Goal: Task Accomplishment & Management: Use online tool/utility

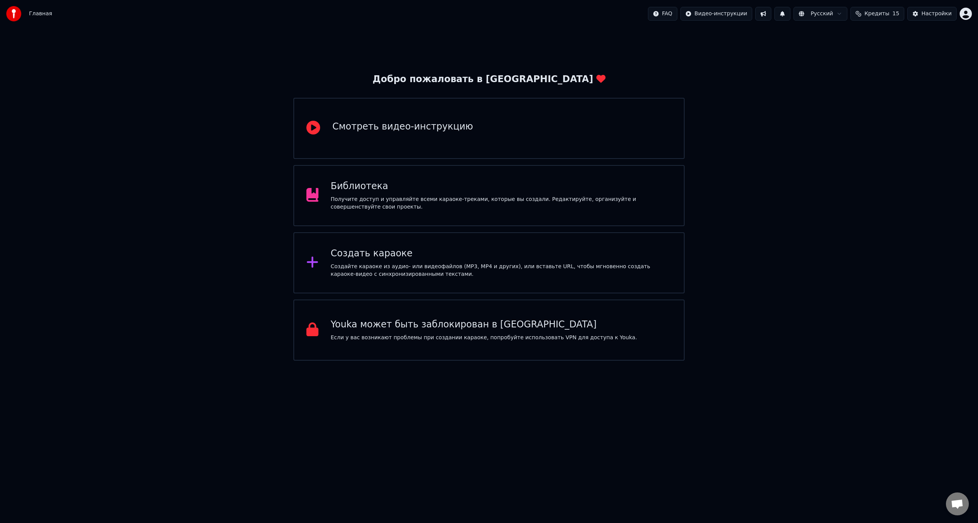
click at [405, 268] on div "Создайте караоке из аудио- или видеофайлов (MP3, MP4 и других), или вставьте UR…" at bounding box center [501, 270] width 341 height 15
click at [402, 249] on div "Создать караоке" at bounding box center [501, 254] width 341 height 12
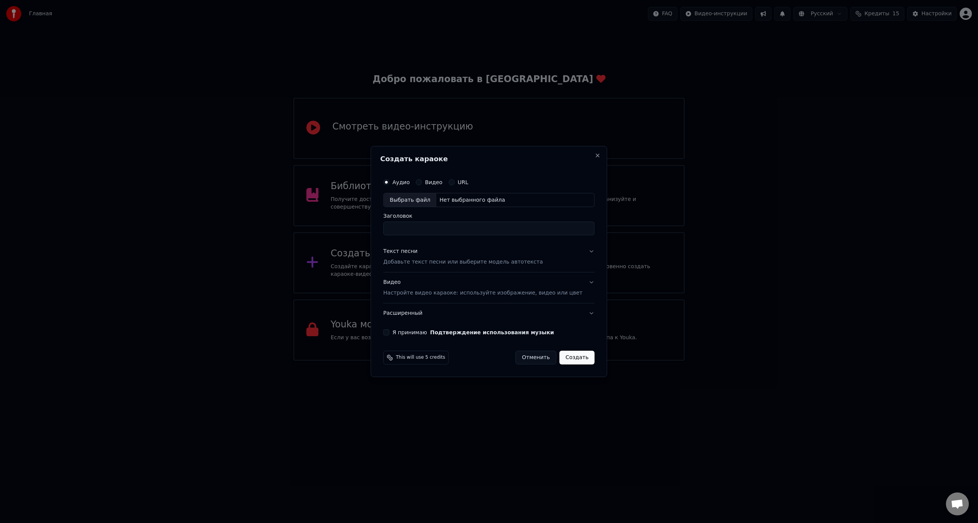
click at [424, 202] on div "Выбрать файл" at bounding box center [410, 200] width 53 height 14
type input "**********"
click at [429, 264] on p "Добавьте текст песни или выберите модель автотекста" at bounding box center [463, 263] width 160 height 8
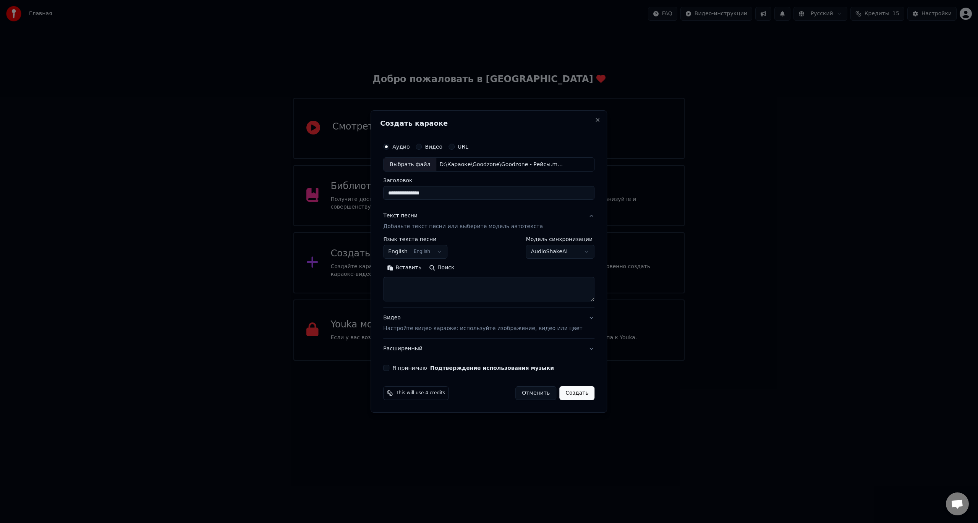
click at [431, 288] on textarea at bounding box center [488, 289] width 211 height 24
paste textarea "**********"
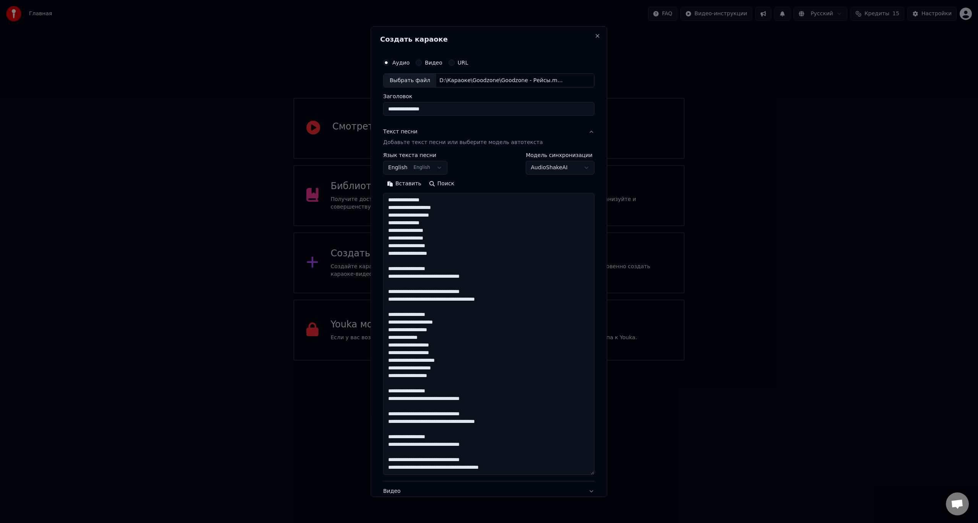
scroll to position [269, 0]
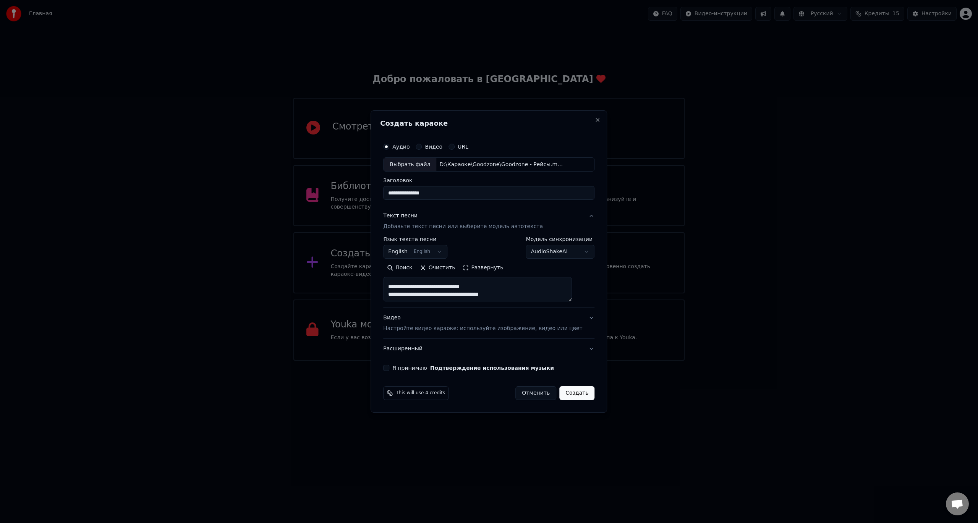
type textarea "**********"
click at [445, 253] on body "Главная FAQ Видео-инструкции Русский Кредиты 15 Настройки Добро пожаловать в Yo…" at bounding box center [489, 180] width 978 height 361
select select "**"
drag, startPoint x: 425, startPoint y: 282, endPoint x: 425, endPoint y: 272, distance: 10.3
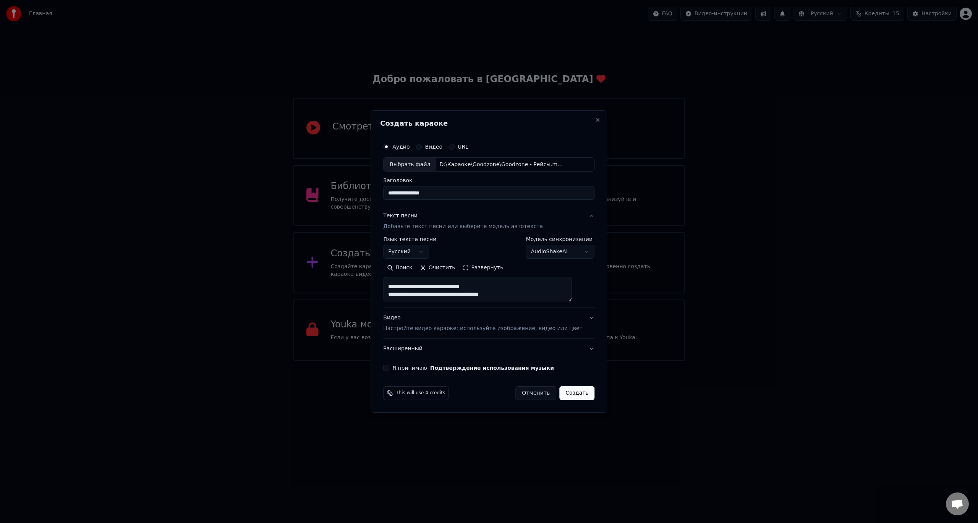
click at [570, 320] on div "Видео Настройте видео караоке: используйте изображение, видео или цвет" at bounding box center [482, 323] width 199 height 18
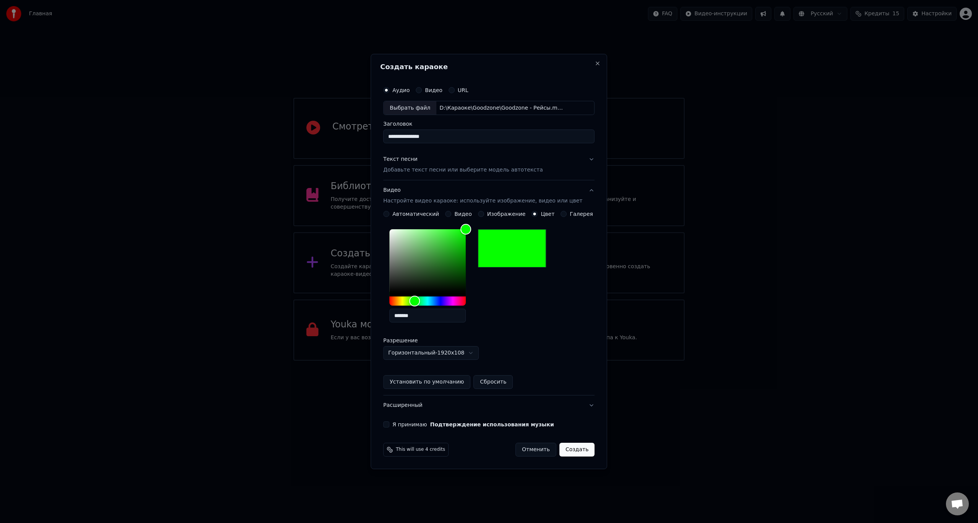
click at [416, 408] on button "Расширенный" at bounding box center [488, 405] width 211 height 20
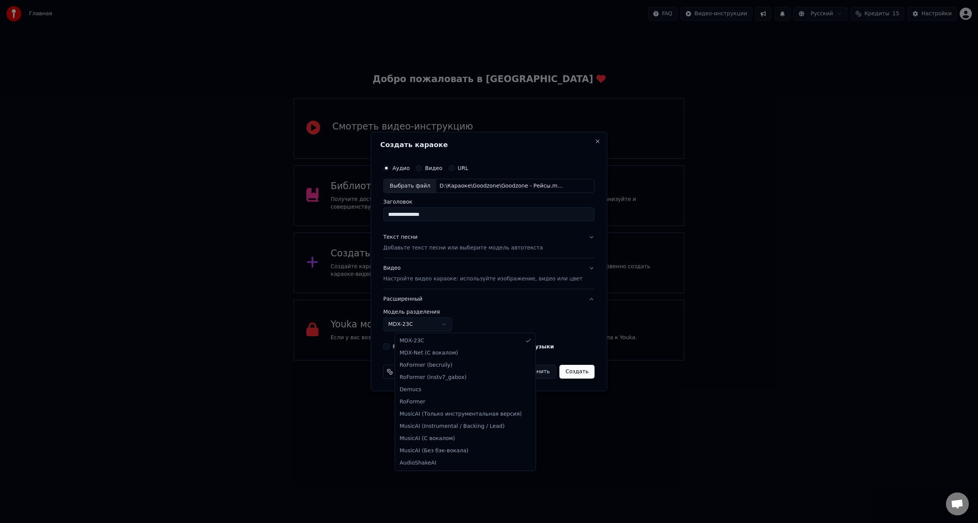
click at [424, 325] on body "Главная FAQ Видео-инструкции Русский Кредиты 15 Настройки Добро пожаловать в Yo…" at bounding box center [489, 180] width 978 height 361
select select "**********"
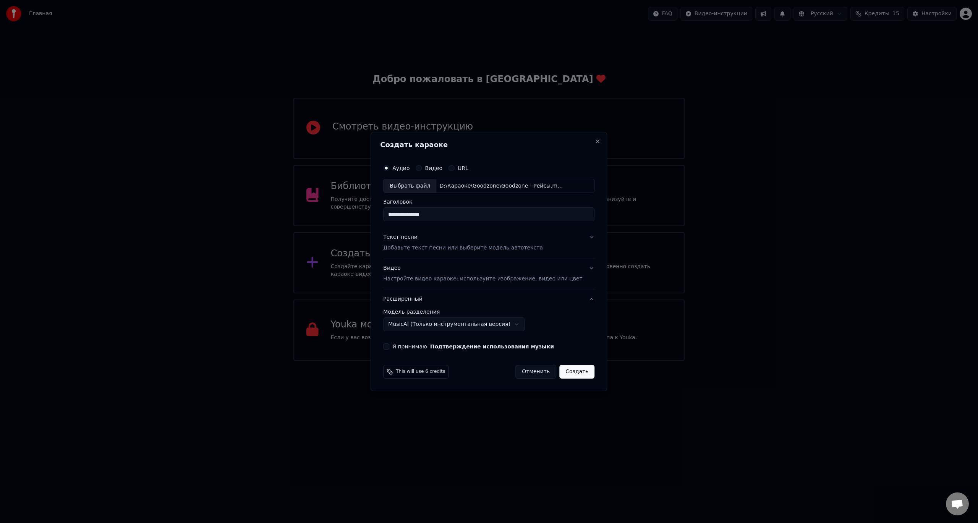
drag, startPoint x: 569, startPoint y: 372, endPoint x: 466, endPoint y: 355, distance: 104.9
click at [468, 356] on form "**********" at bounding box center [488, 269] width 217 height 225
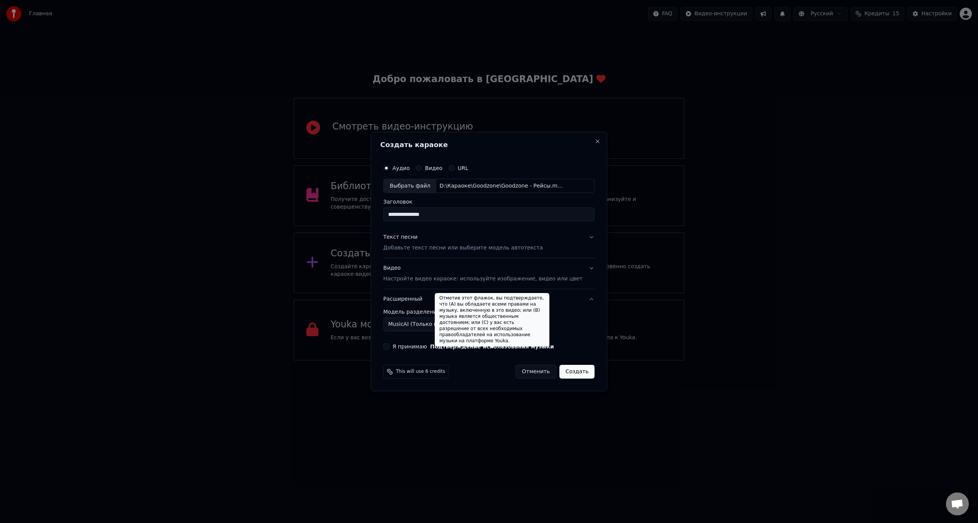
click at [460, 348] on button "Подтверждение использования музыки" at bounding box center [492, 346] width 124 height 5
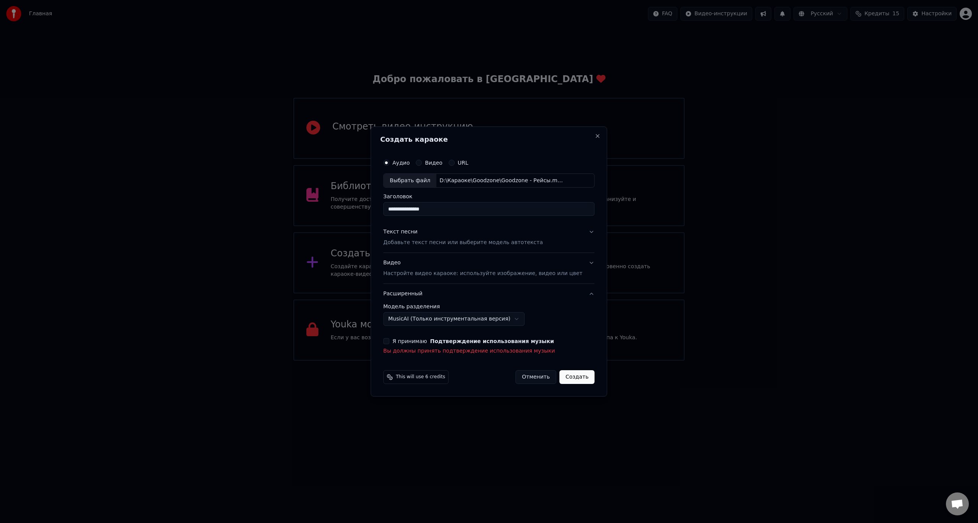
click at [389, 341] on button "Я принимаю Подтверждение использования музыки" at bounding box center [386, 341] width 6 height 6
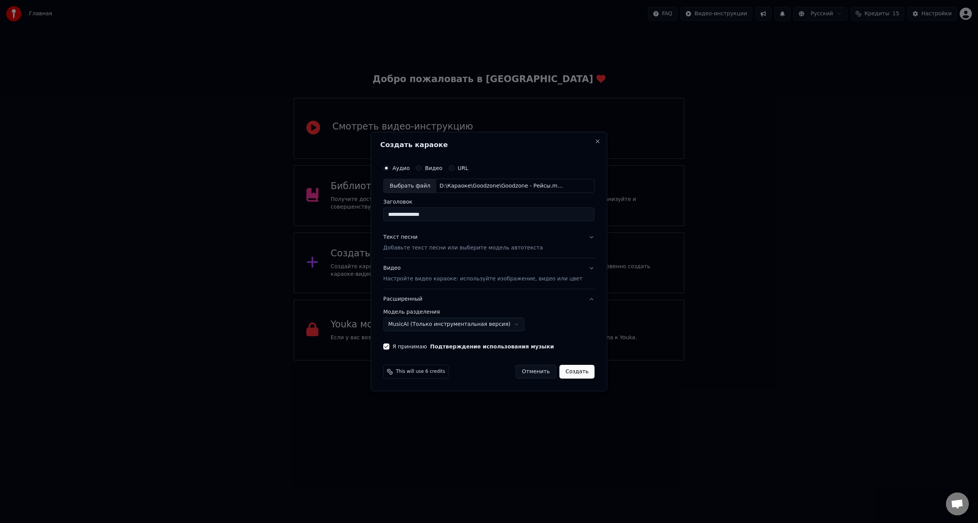
click at [572, 373] on button "Создать" at bounding box center [576, 372] width 35 height 14
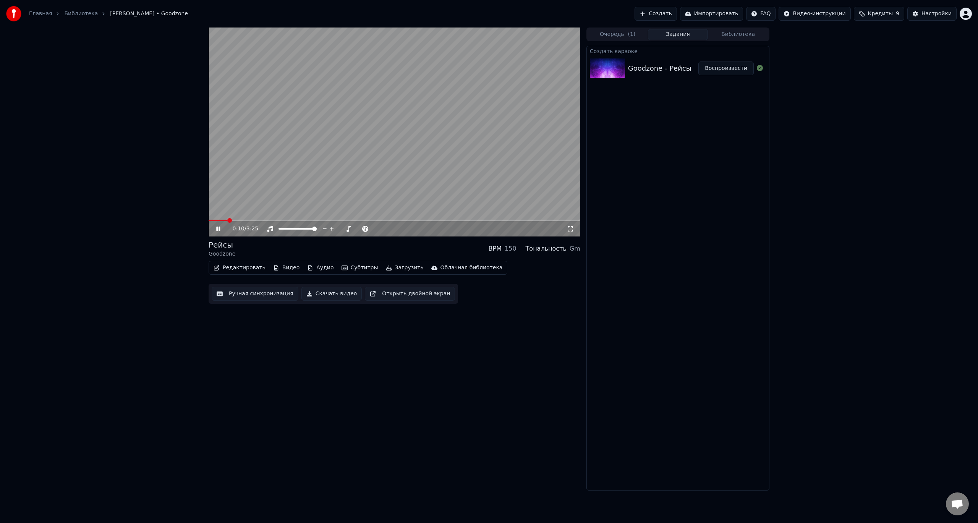
click at [217, 229] on icon at bounding box center [218, 229] width 4 height 5
click at [221, 230] on icon at bounding box center [224, 229] width 18 height 6
click at [320, 125] on video at bounding box center [395, 132] width 372 height 209
click at [360, 137] on video at bounding box center [395, 132] width 372 height 209
click at [263, 293] on button "Ручная синхронизация" at bounding box center [255, 294] width 87 height 14
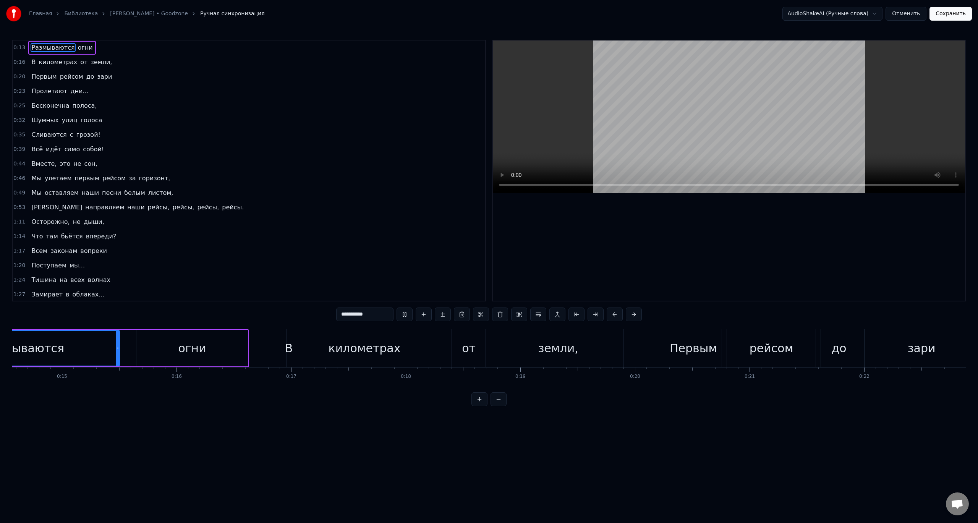
scroll to position [0, 1661]
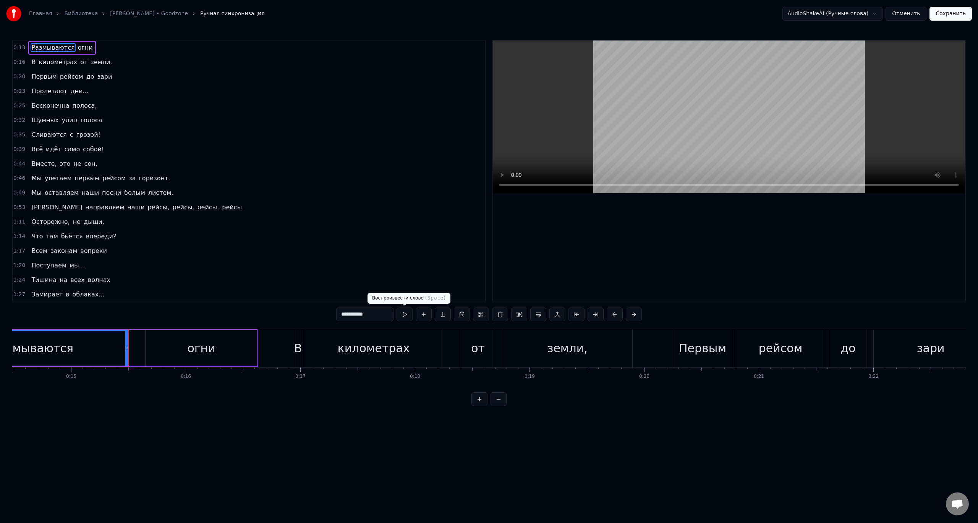
click at [397, 316] on button at bounding box center [405, 315] width 16 height 14
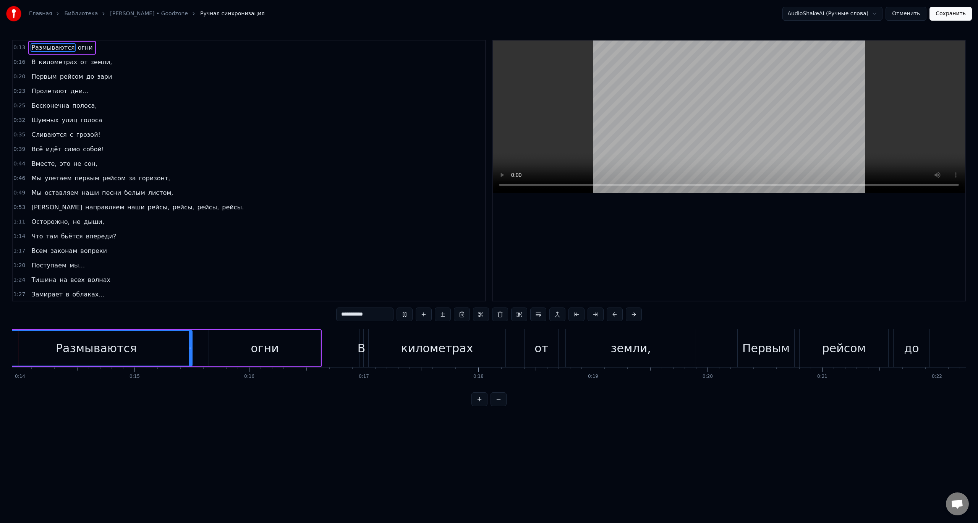
scroll to position [0, 1546]
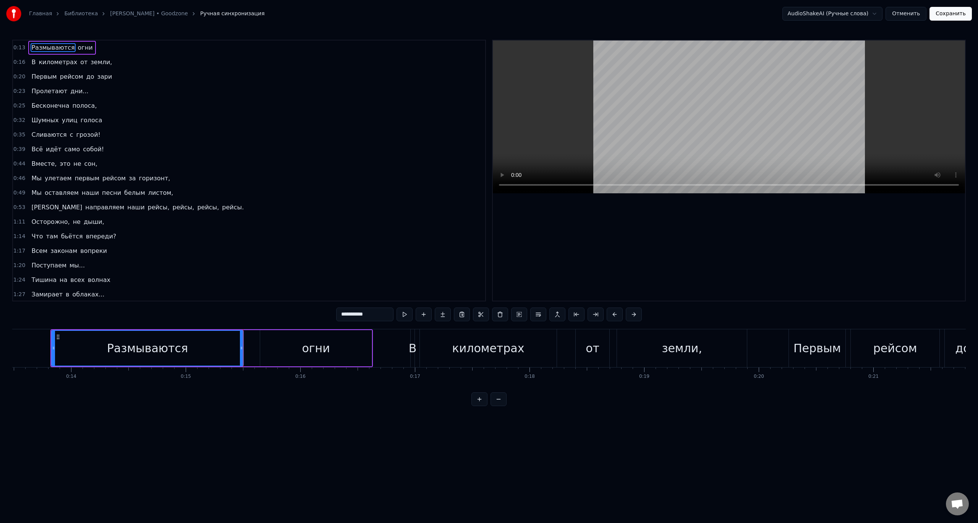
click at [343, 338] on div "огни" at bounding box center [316, 348] width 112 height 36
type input "****"
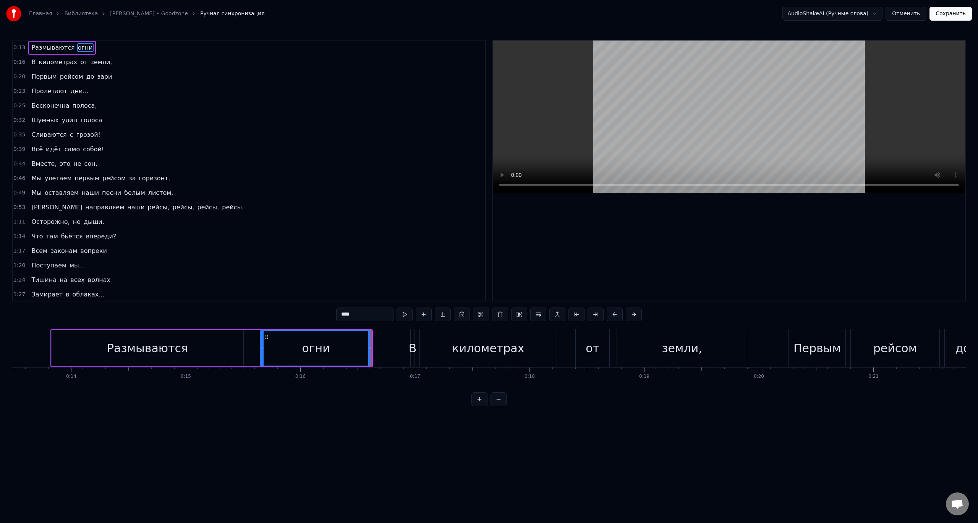
click at [397, 255] on div "1:17 Всем законам вопреки" at bounding box center [249, 251] width 472 height 15
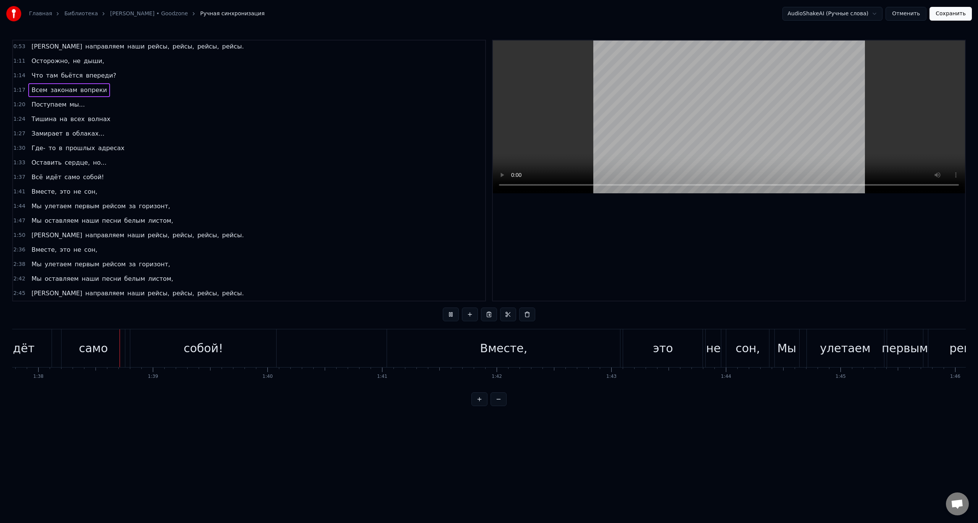
scroll to position [0, 11208]
drag, startPoint x: 656, startPoint y: 347, endPoint x: 640, endPoint y: 346, distance: 16.1
click at [641, 346] on div "это" at bounding box center [661, 348] width 79 height 38
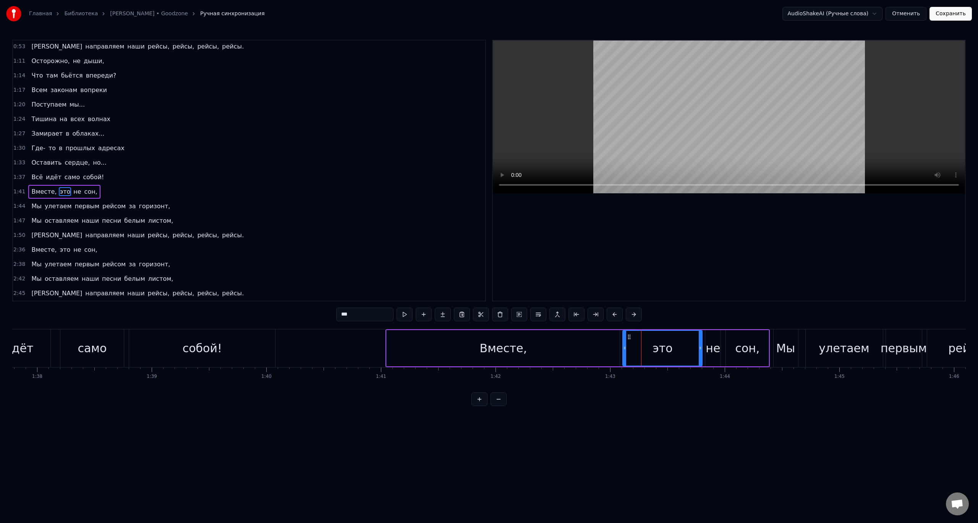
click at [617, 345] on div "Вместе," at bounding box center [503, 348] width 233 height 36
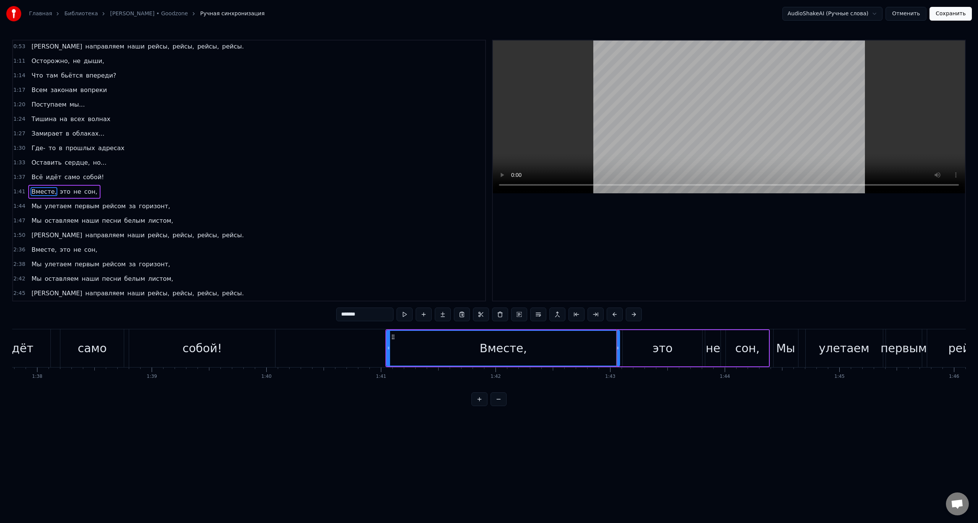
click at [601, 345] on div "Вместе," at bounding box center [503, 348] width 232 height 35
click at [648, 350] on div "это" at bounding box center [662, 348] width 79 height 36
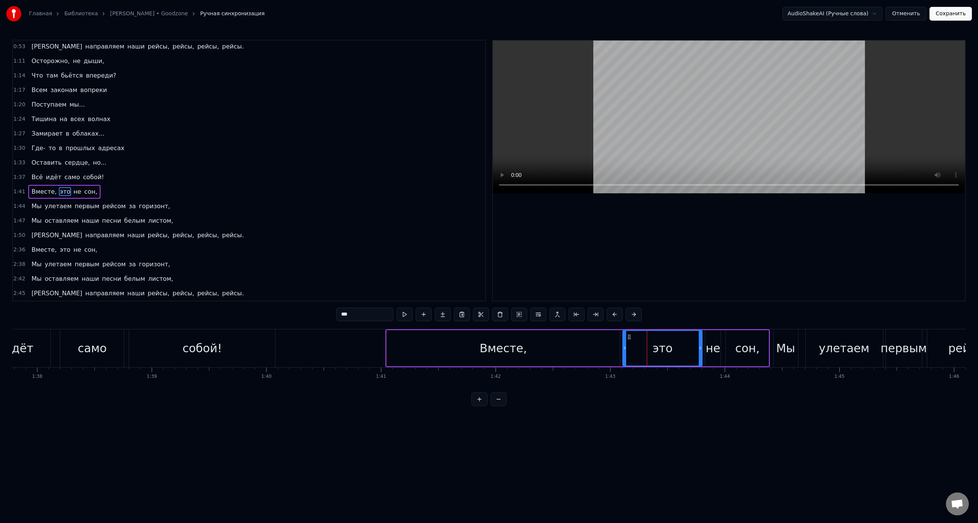
click at [566, 345] on div "Вместе," at bounding box center [503, 348] width 233 height 36
type input "*******"
drag, startPoint x: 387, startPoint y: 347, endPoint x: 586, endPoint y: 352, distance: 199.1
click at [586, 352] on div "Размываются огни В километрах от земли, Первым рейсом до зари Пролетают дни... …" at bounding box center [557, 348] width 23506 height 38
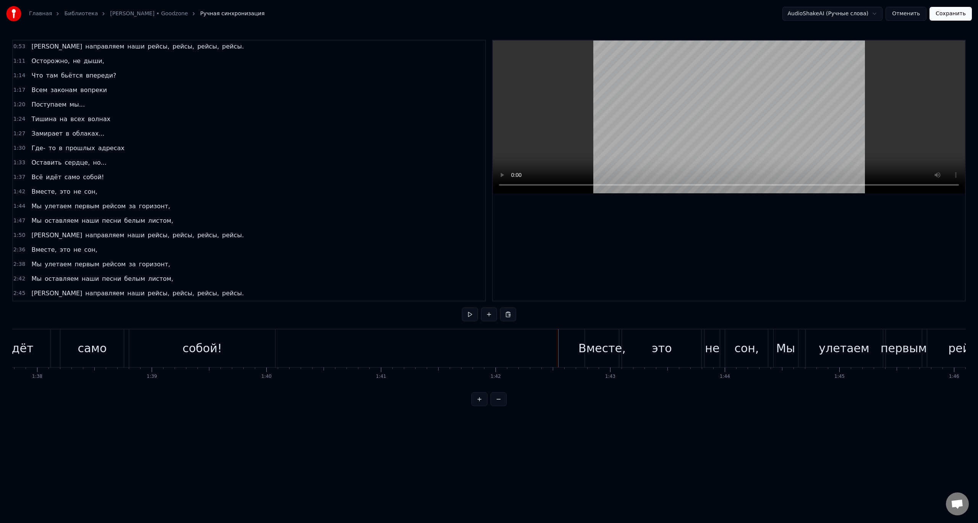
click at [600, 353] on div "Вместе," at bounding box center [601, 348] width 47 height 17
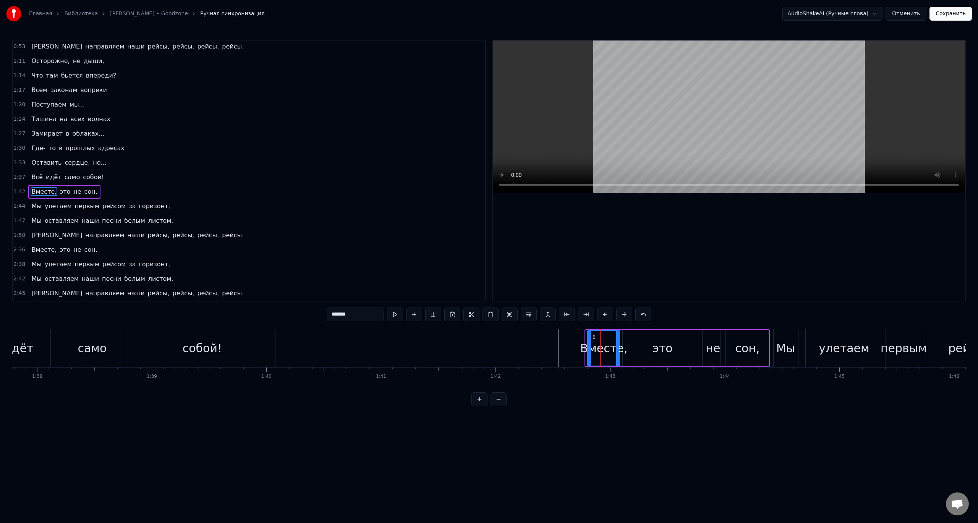
click at [588, 350] on icon at bounding box center [589, 348] width 3 height 6
click at [422, 339] on div at bounding box center [557, 348] width 23506 height 38
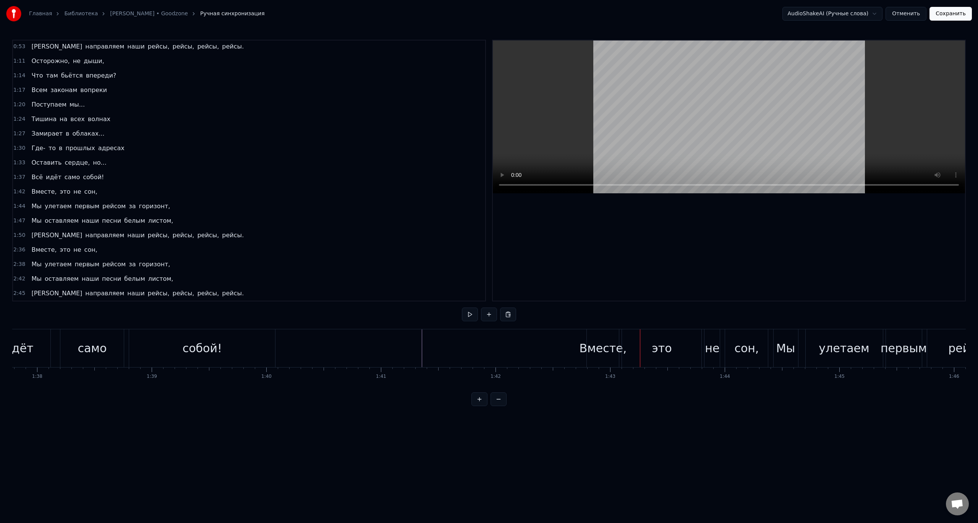
click at [606, 348] on div "Вместе," at bounding box center [603, 348] width 47 height 17
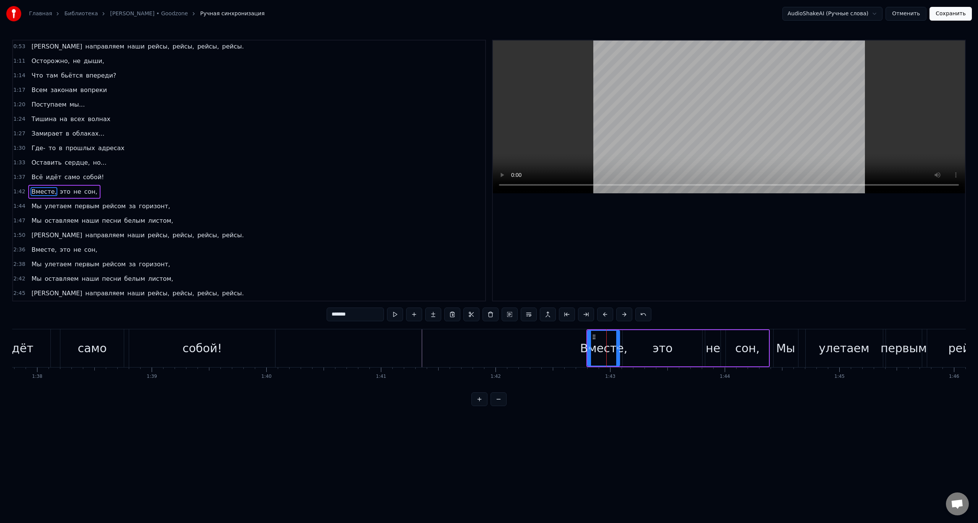
click at [587, 351] on div "Вместе," at bounding box center [603, 348] width 47 height 17
click at [599, 349] on div "Вместе," at bounding box center [603, 348] width 47 height 17
drag, startPoint x: 588, startPoint y: 349, endPoint x: 578, endPoint y: 349, distance: 9.9
click at [582, 349] on icon at bounding box center [583, 348] width 3 height 6
click at [378, 336] on div at bounding box center [557, 348] width 23506 height 38
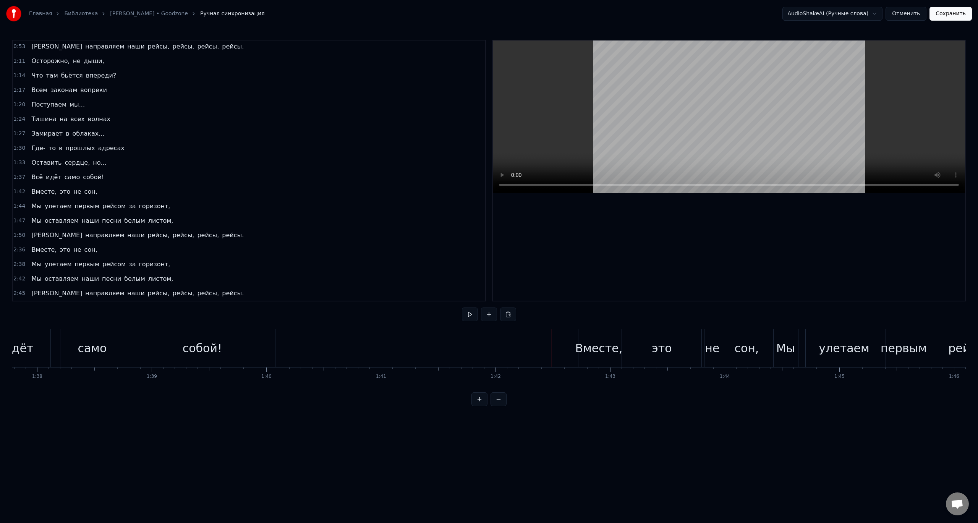
click at [594, 358] on div "Вместе," at bounding box center [598, 348] width 41 height 38
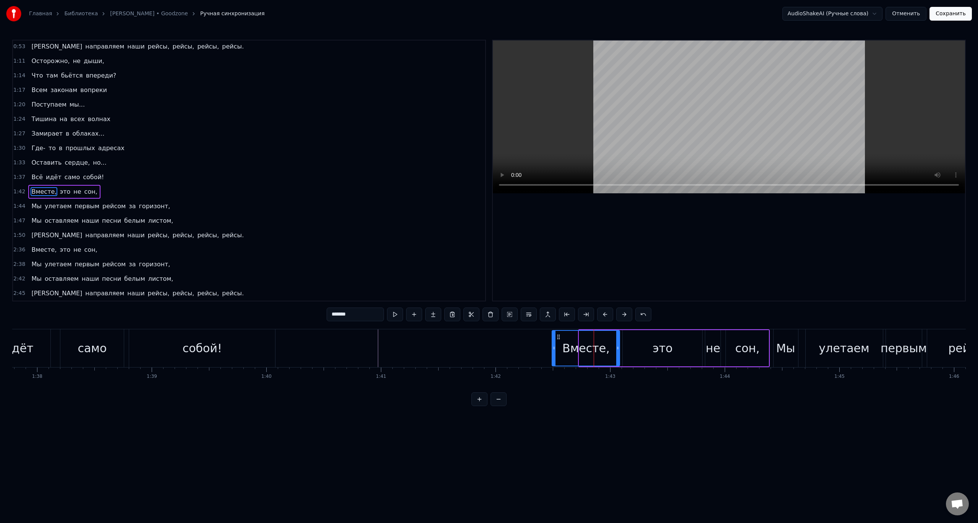
drag, startPoint x: 580, startPoint y: 351, endPoint x: 553, endPoint y: 349, distance: 27.2
click at [553, 349] on icon at bounding box center [553, 348] width 3 height 6
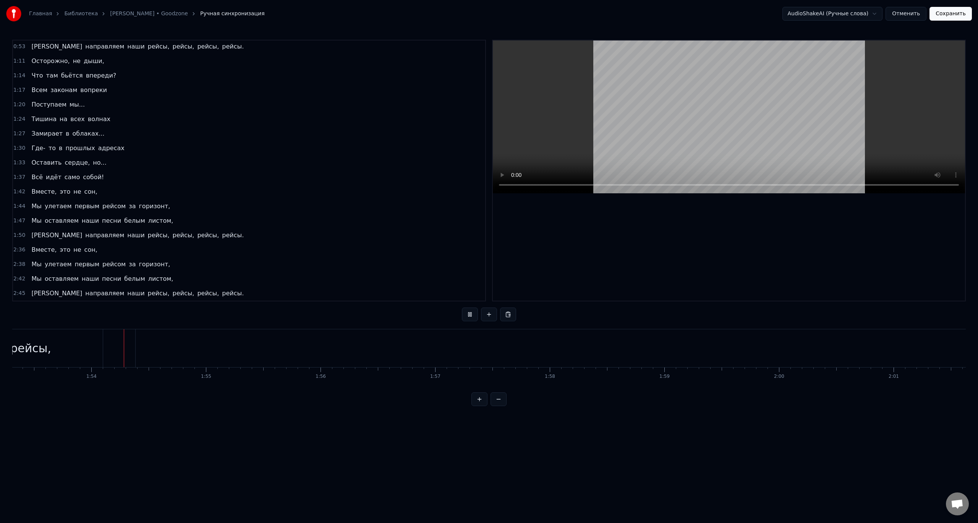
scroll to position [0, 12989]
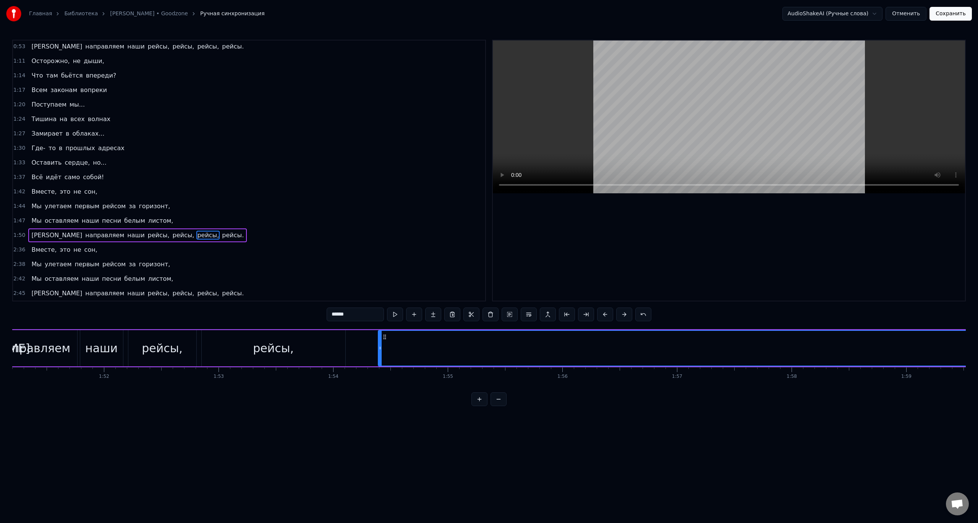
scroll to position [0, 12794]
click at [292, 349] on div "рейсы," at bounding box center [226, 348] width 144 height 36
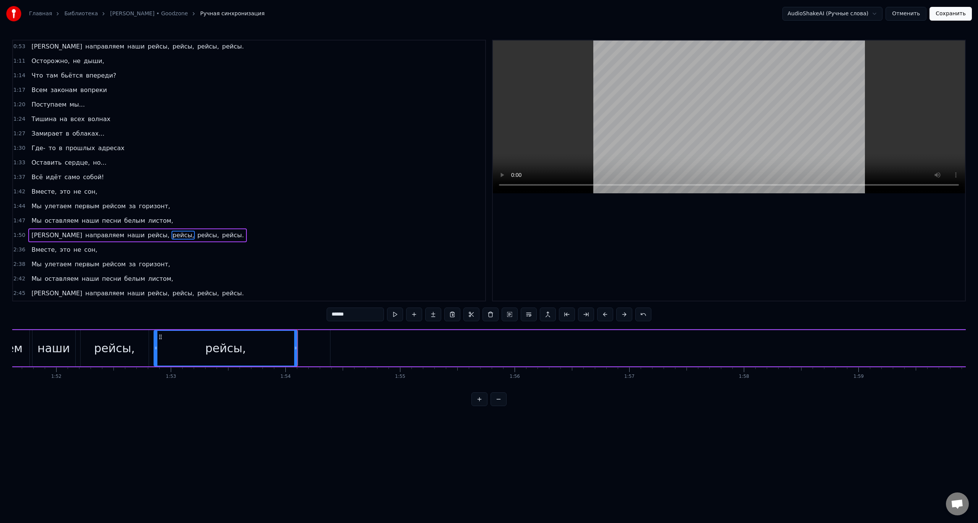
click at [260, 349] on div "рейсы," at bounding box center [225, 348] width 143 height 35
click at [243, 350] on div "рейсы," at bounding box center [225, 348] width 41 height 17
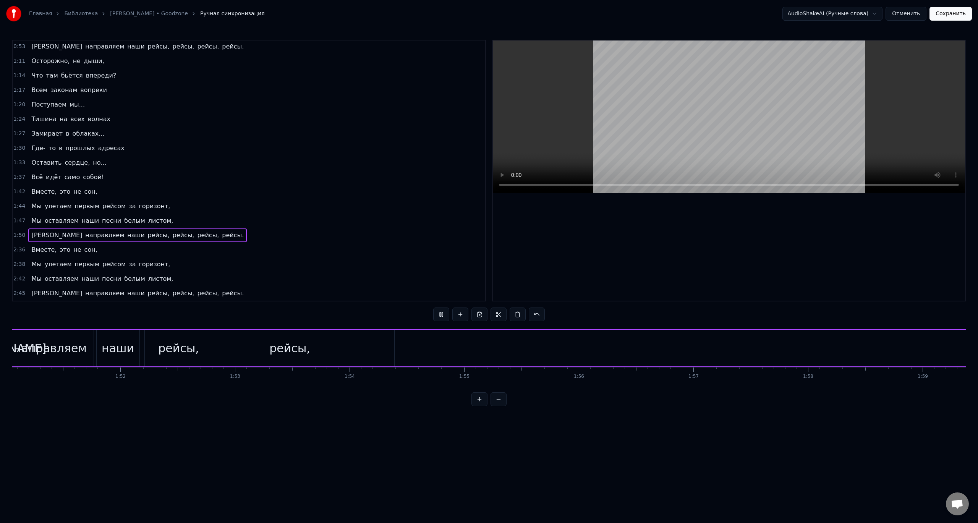
scroll to position [0, 12671]
click at [499, 315] on button at bounding box center [499, 315] width 16 height 14
click at [589, 340] on div at bounding box center [588, 348] width 0 height 38
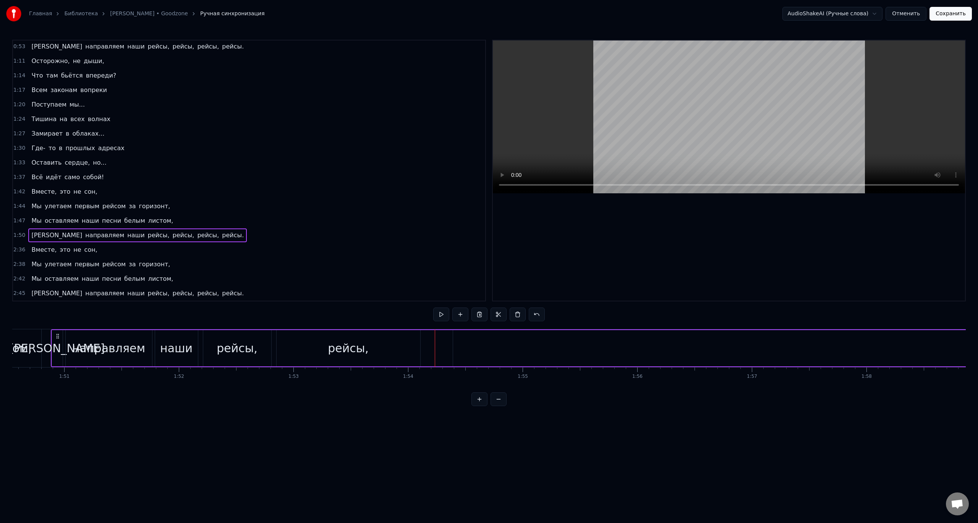
click at [403, 349] on div "рейсы," at bounding box center [349, 348] width 144 height 36
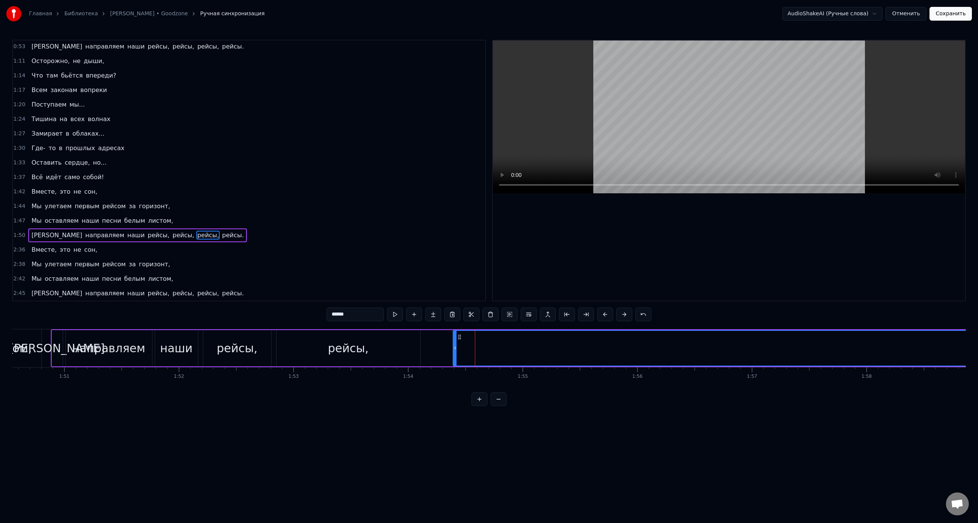
click at [585, 316] on button at bounding box center [586, 315] width 16 height 14
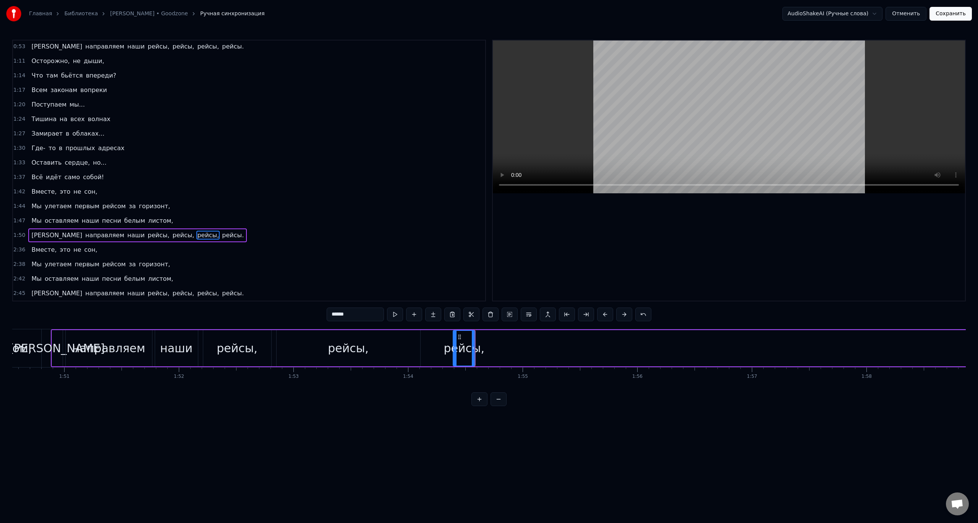
click at [134, 341] on div "направляем" at bounding box center [108, 348] width 73 height 17
click at [179, 343] on div "наши" at bounding box center [176, 348] width 32 height 17
type input "****"
click at [355, 287] on div "2:45 И направляем наши рейсы, рейсы, рейсы, рейсы." at bounding box center [249, 293] width 472 height 15
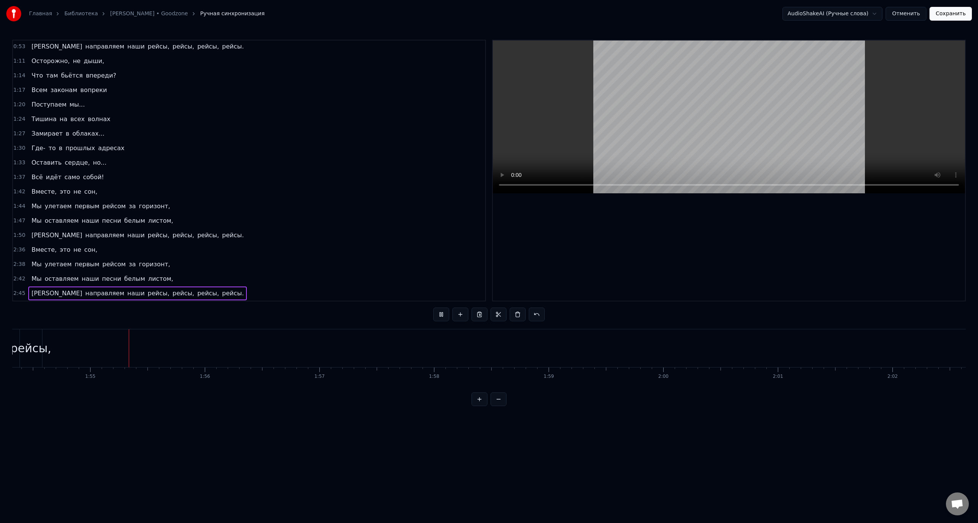
scroll to position [0, 13105]
click at [30, 344] on div "рейсы," at bounding box center [29, 348] width 41 height 17
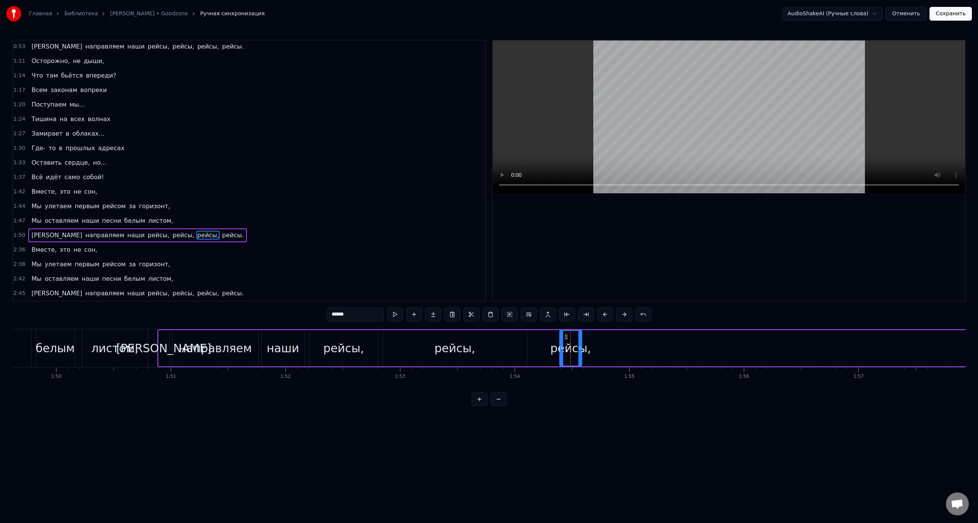
scroll to position [0, 12517]
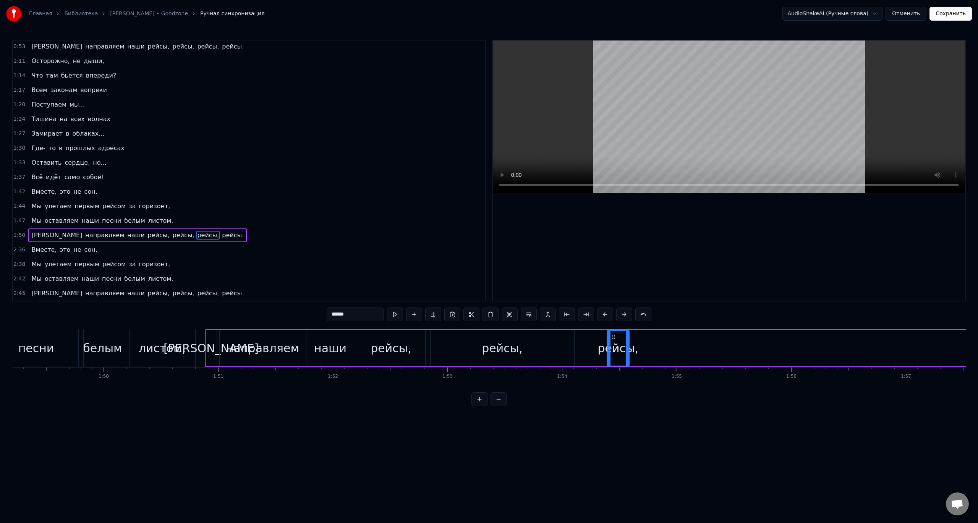
click at [220, 343] on div "направляем" at bounding box center [263, 348] width 86 height 36
click at [212, 345] on div "[PERSON_NAME]" at bounding box center [211, 348] width 95 height 17
type input "*"
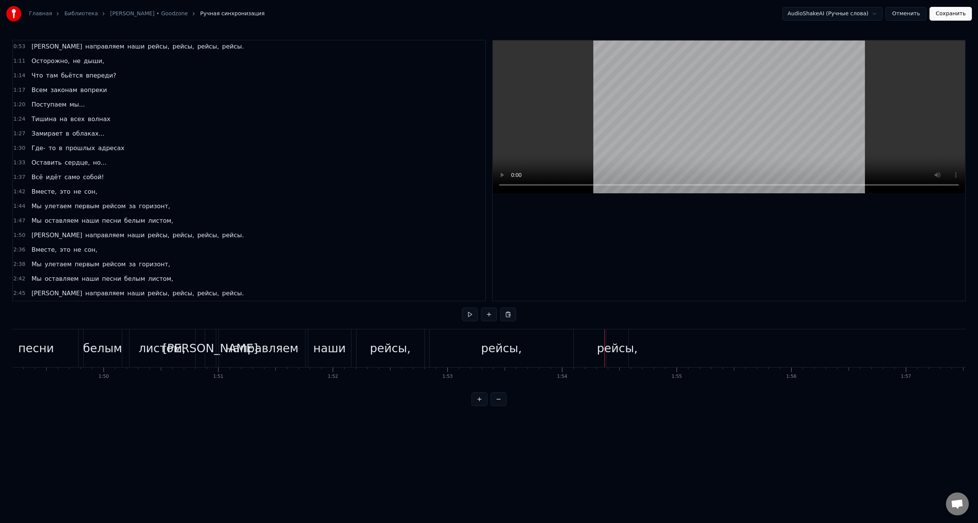
click at [171, 338] on div "листом," at bounding box center [163, 348] width 66 height 38
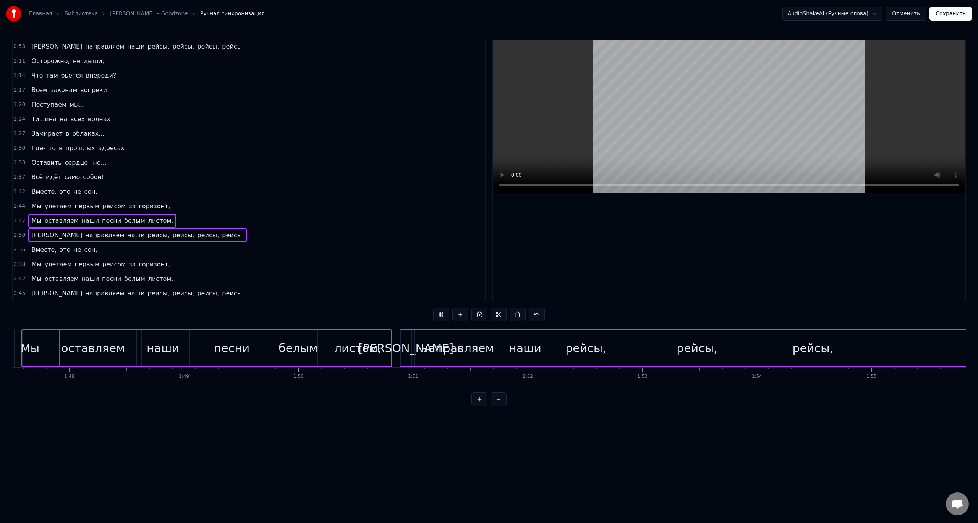
scroll to position [0, 12315]
click at [413, 347] on div "[PERSON_NAME]" at bounding box center [413, 348] width 95 height 17
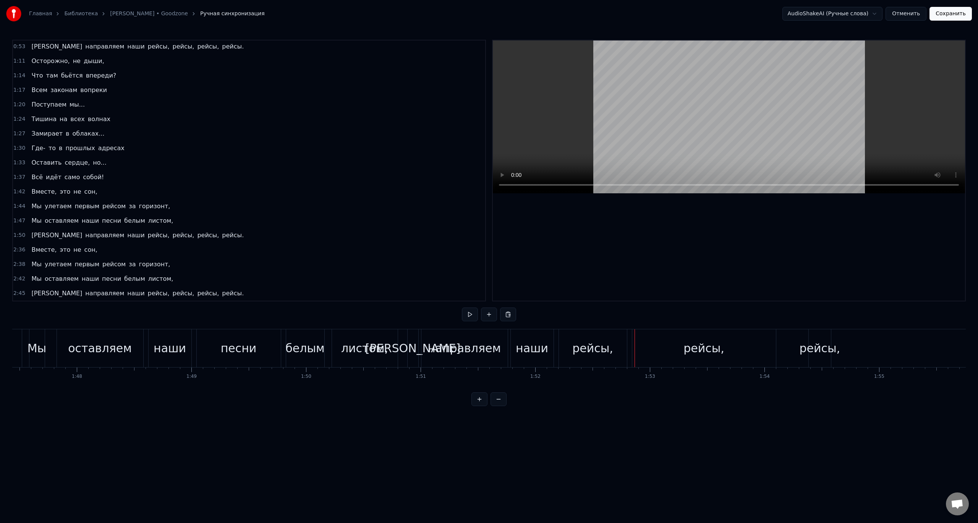
click at [670, 350] on div "рейсы," at bounding box center [704, 348] width 144 height 38
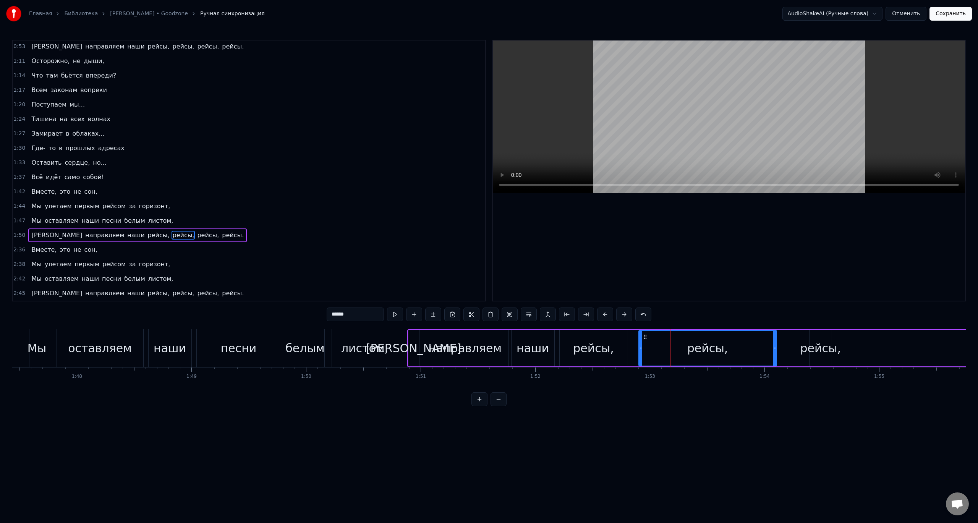
drag, startPoint x: 634, startPoint y: 348, endPoint x: 640, endPoint y: 349, distance: 5.8
click at [640, 349] on icon at bounding box center [640, 348] width 3 height 6
click at [549, 343] on div "наши" at bounding box center [533, 348] width 43 height 36
click at [814, 355] on div "рейсы," at bounding box center [820, 348] width 41 height 17
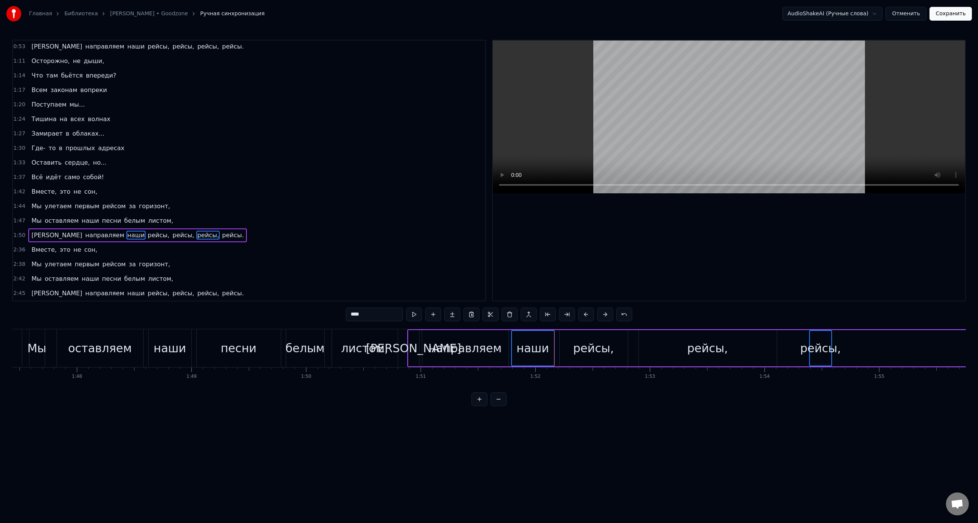
click at [546, 351] on div "наши" at bounding box center [533, 348] width 32 height 17
click at [569, 351] on div "рейсы," at bounding box center [594, 348] width 68 height 36
type input "******"
click at [753, 350] on div "рейсы," at bounding box center [708, 348] width 138 height 36
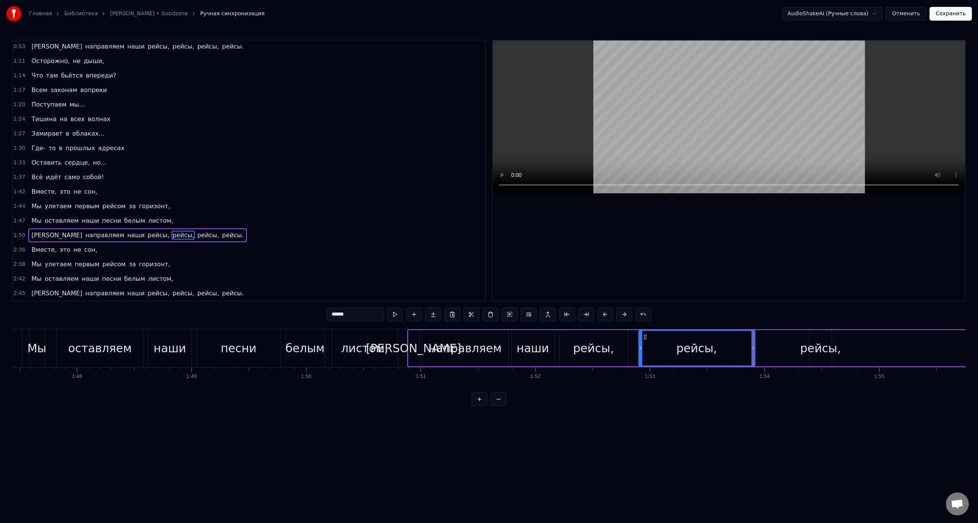
drag, startPoint x: 774, startPoint y: 351, endPoint x: 756, endPoint y: 350, distance: 17.6
click at [752, 350] on icon at bounding box center [753, 348] width 3 height 6
click at [812, 348] on div "рейсы," at bounding box center [820, 348] width 41 height 17
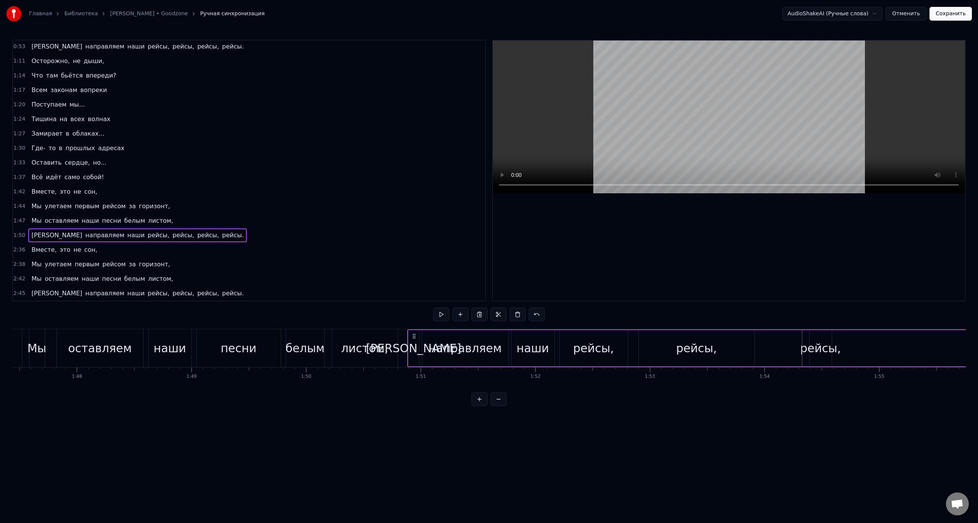
click at [820, 350] on div "рейсы," at bounding box center [820, 348] width 41 height 17
drag, startPoint x: 812, startPoint y: 352, endPoint x: 759, endPoint y: 349, distance: 53.2
click at [759, 349] on div at bounding box center [758, 348] width 3 height 35
click at [590, 338] on div "рейсы," at bounding box center [594, 348] width 68 height 36
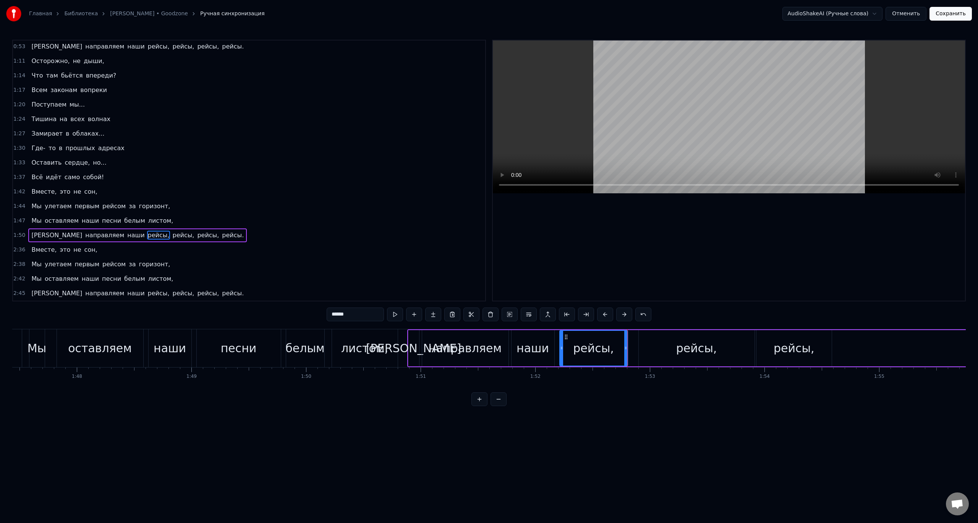
click at [684, 347] on div "рейсы," at bounding box center [696, 348] width 41 height 17
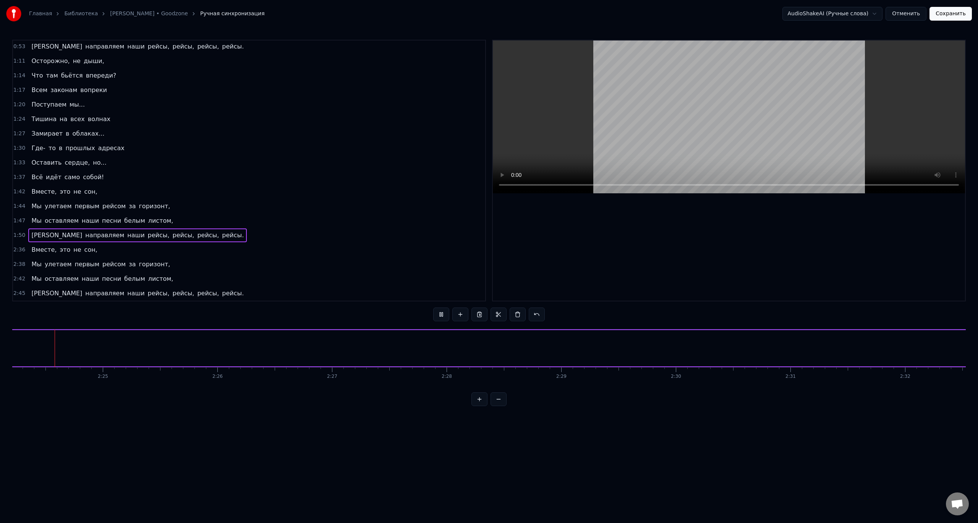
scroll to position [0, 16529]
click at [442, 319] on button at bounding box center [441, 315] width 16 height 14
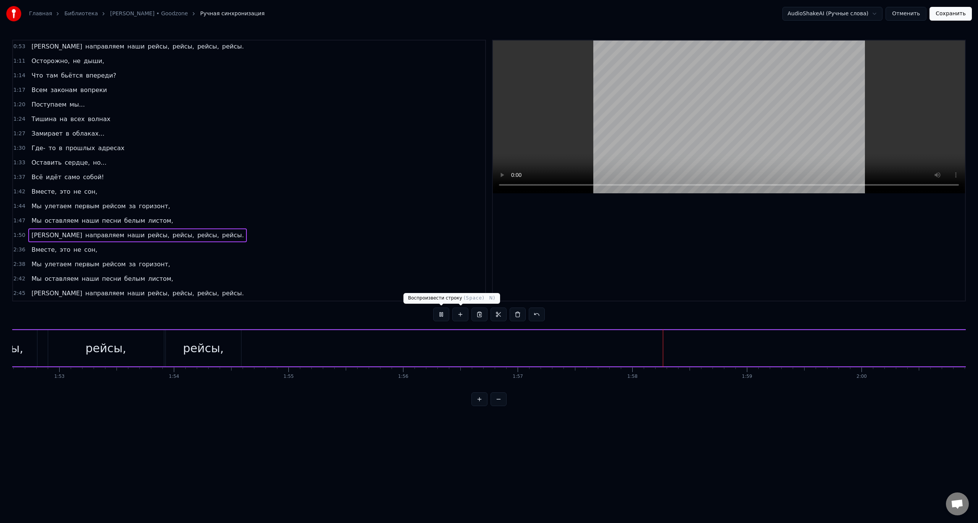
click at [441, 317] on button at bounding box center [441, 315] width 16 height 14
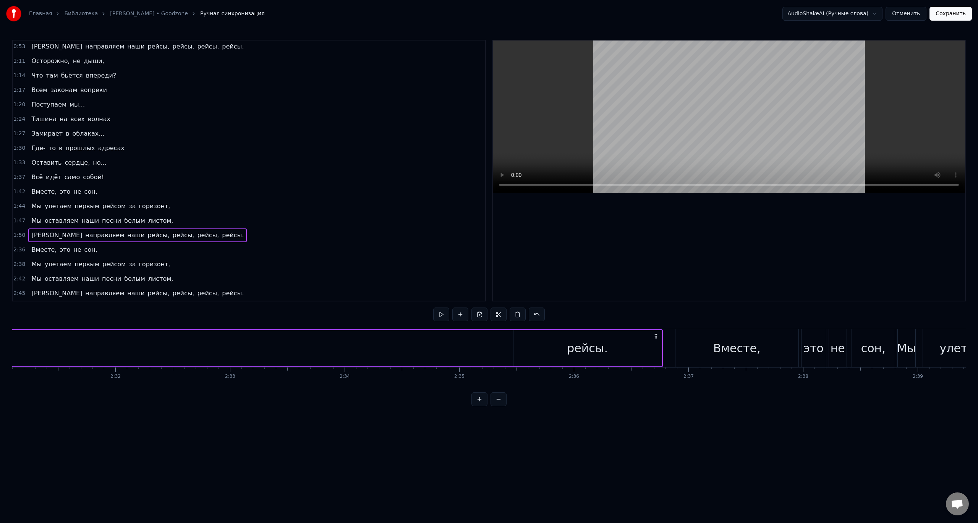
scroll to position [0, 17215]
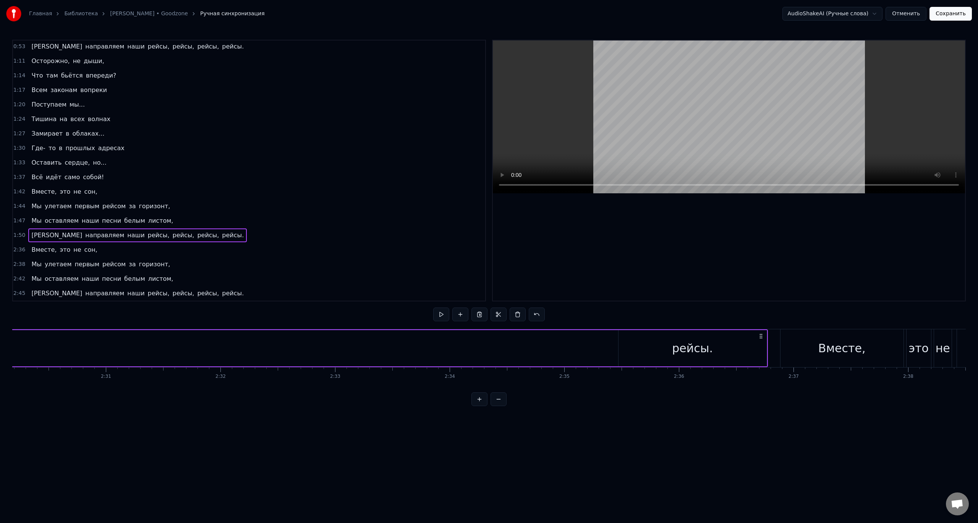
click at [437, 317] on button at bounding box center [441, 315] width 16 height 14
click at [439, 319] on button at bounding box center [441, 315] width 16 height 14
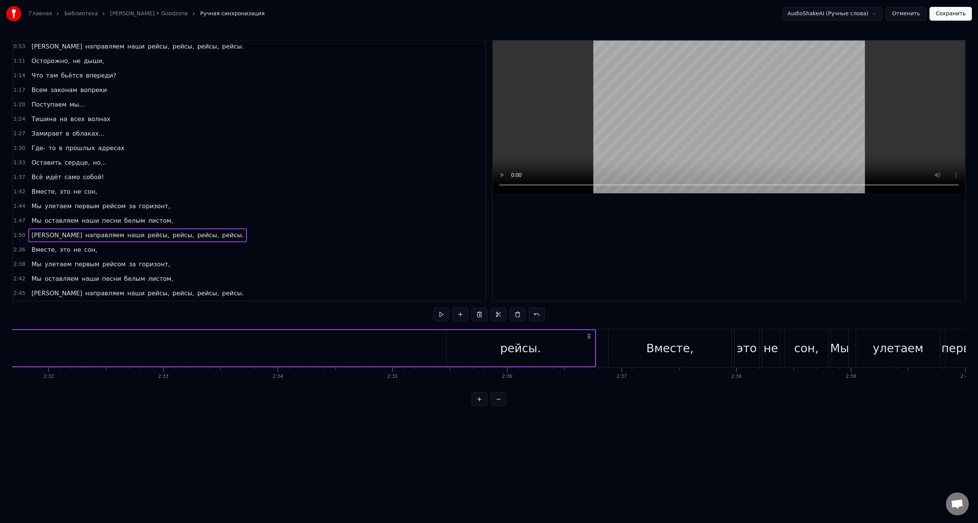
scroll to position [0, 17377]
click at [464, 353] on div "рейсы." at bounding box center [530, 348] width 148 height 36
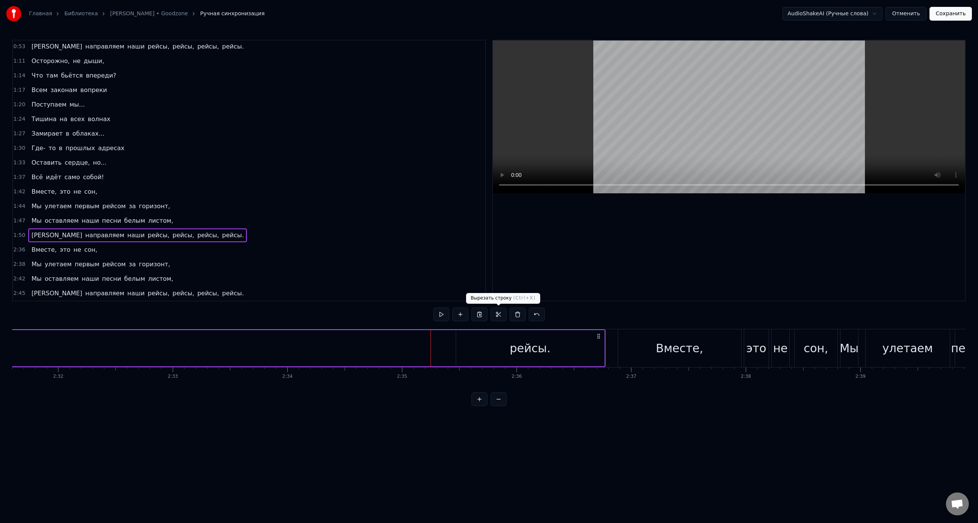
click at [540, 269] on div at bounding box center [729, 171] width 472 height 260
click at [585, 319] on div "0:13 Размываются огни 0:16 В километрах от земли, 0:20 Первым рейсом до зари 0:…" at bounding box center [489, 223] width 954 height 366
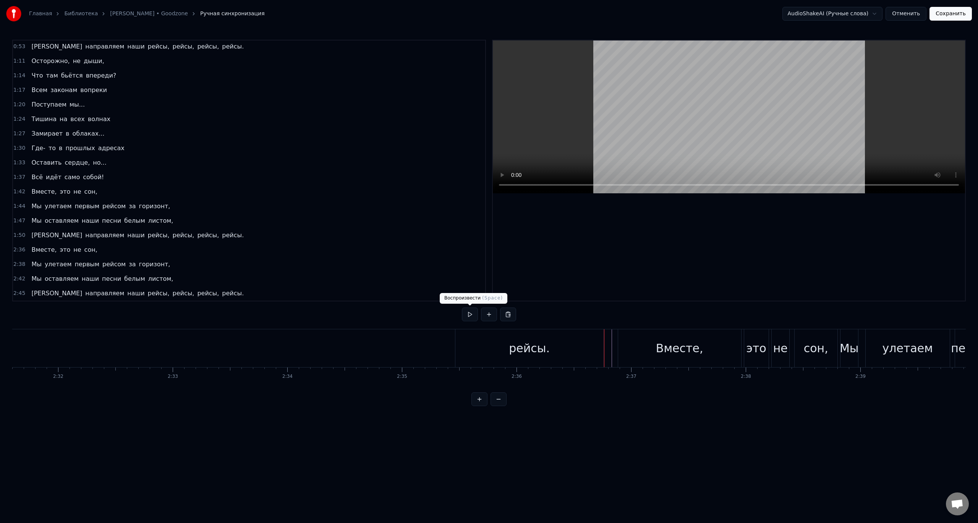
click at [469, 314] on button at bounding box center [470, 315] width 16 height 14
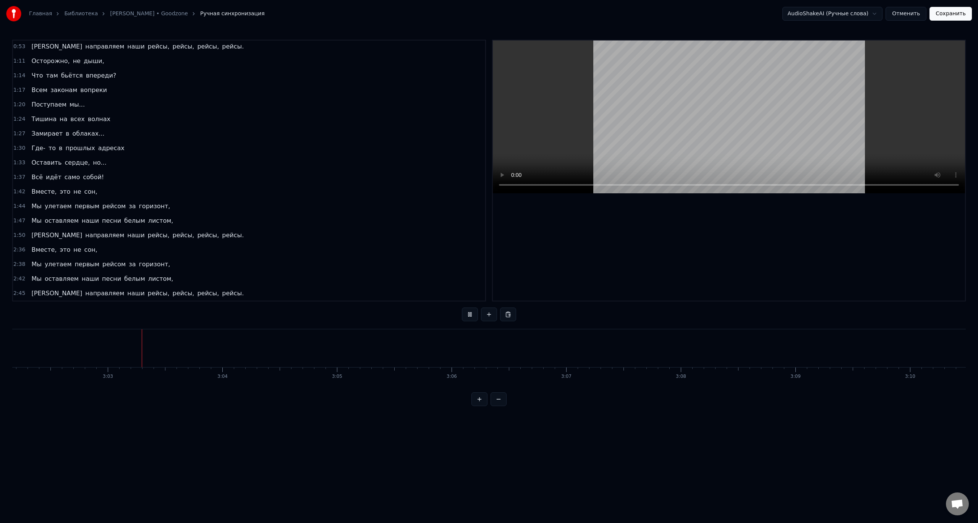
scroll to position [0, 20905]
click at [107, 271] on div "Мы улетаем первым рейсом за горизонт," at bounding box center [100, 265] width 145 height 14
click at [123, 282] on span "белым" at bounding box center [134, 278] width 23 height 9
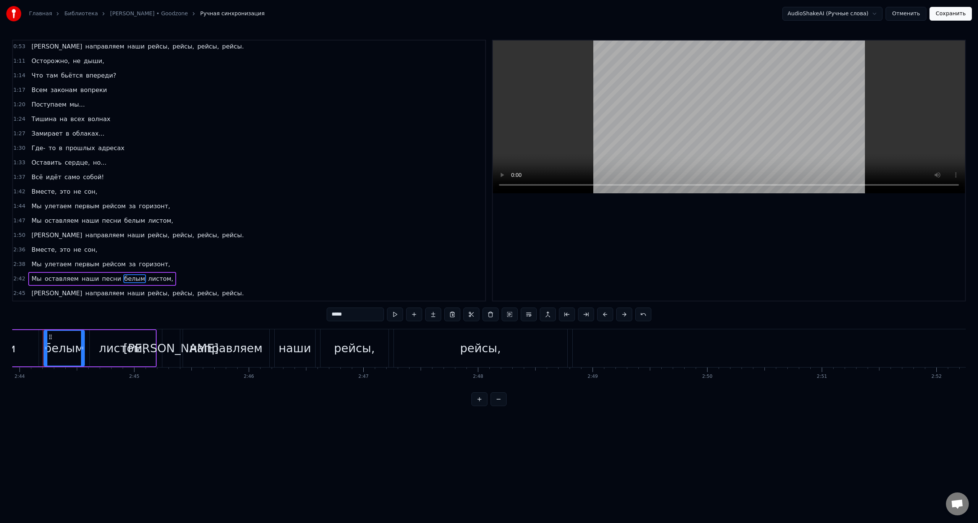
scroll to position [0, 18783]
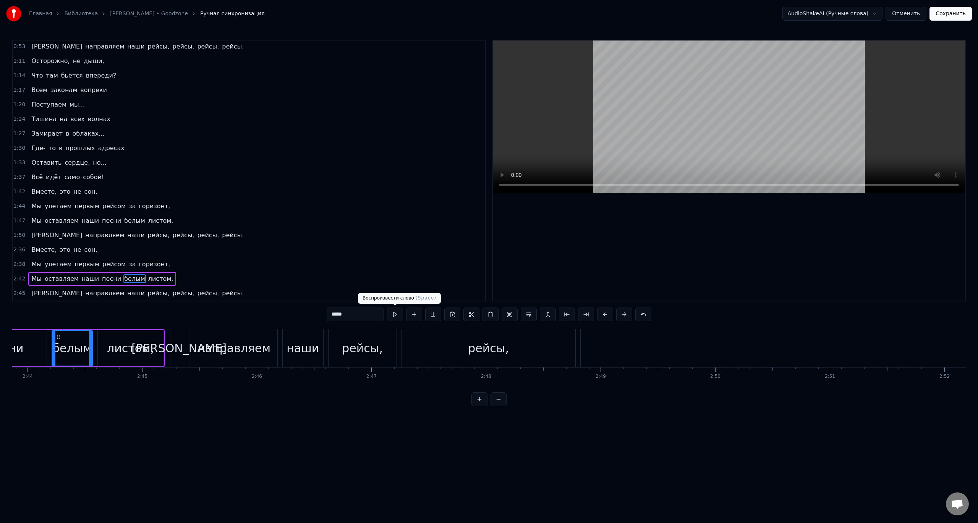
click at [392, 316] on button at bounding box center [395, 315] width 16 height 14
click at [181, 282] on div "2:42 Мы оставляем наши песни белым листом," at bounding box center [249, 279] width 472 height 15
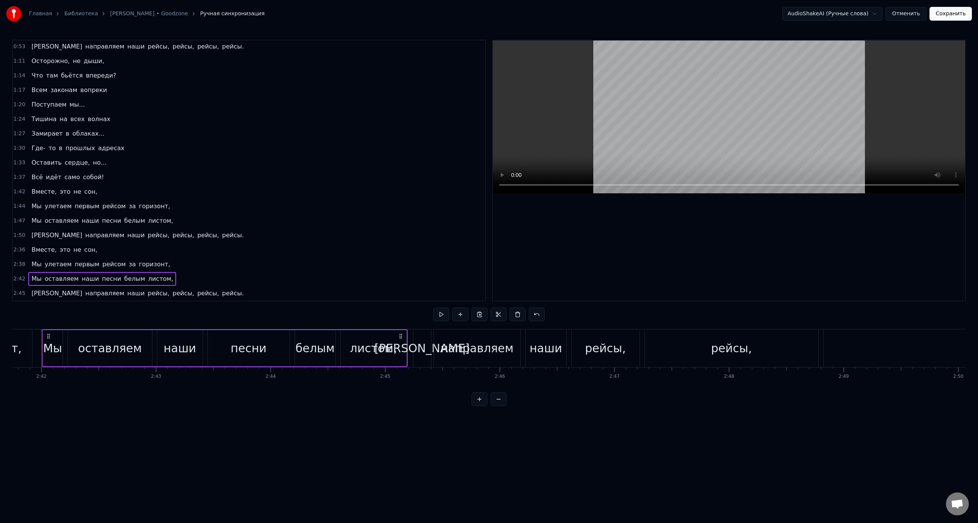
scroll to position [0, 18531]
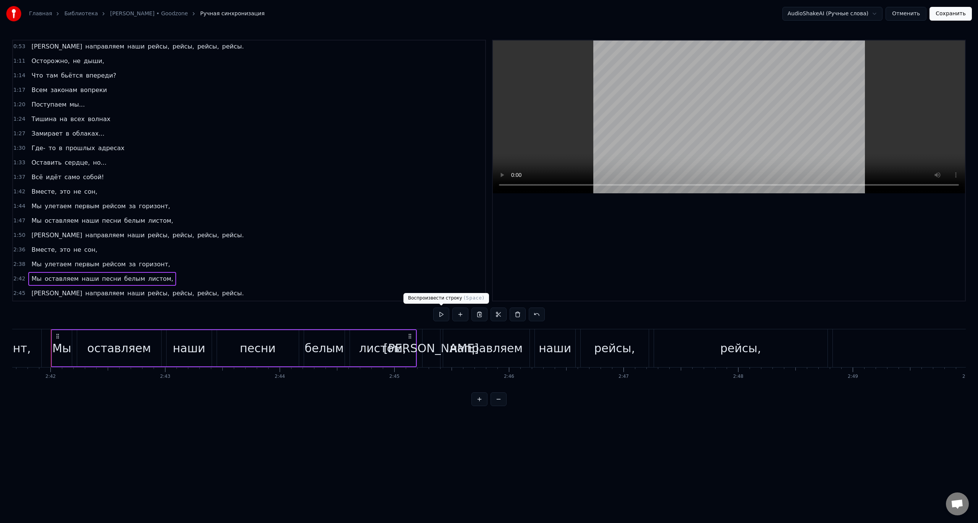
click at [442, 315] on button at bounding box center [441, 315] width 16 height 14
click at [209, 295] on div "2:45 И направляем наши рейсы, рейсы, рейсы, рейсы." at bounding box center [249, 293] width 472 height 15
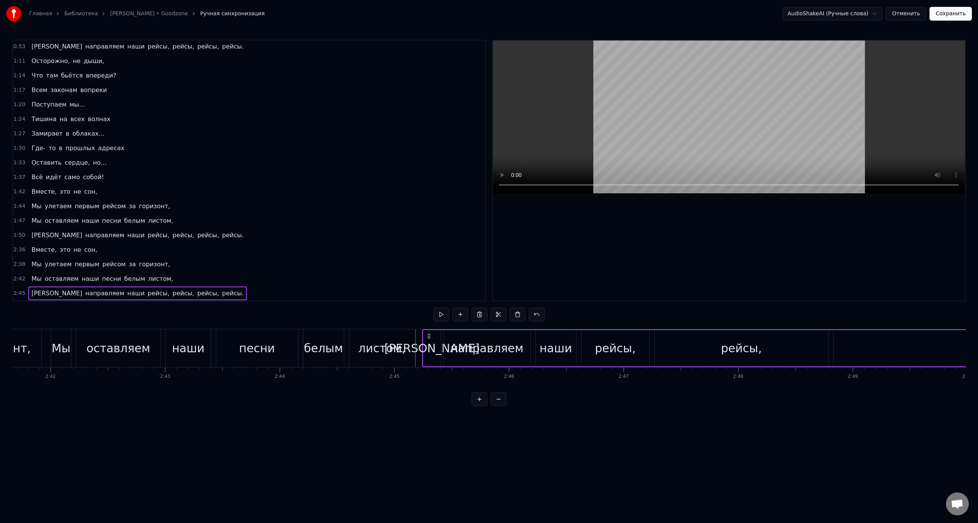
click at [433, 317] on div "0:13 Размываются огни 0:16 В километрах от земли, 0:20 Первым рейсом до зари 0:…" at bounding box center [489, 223] width 954 height 366
click at [438, 317] on button at bounding box center [441, 315] width 16 height 14
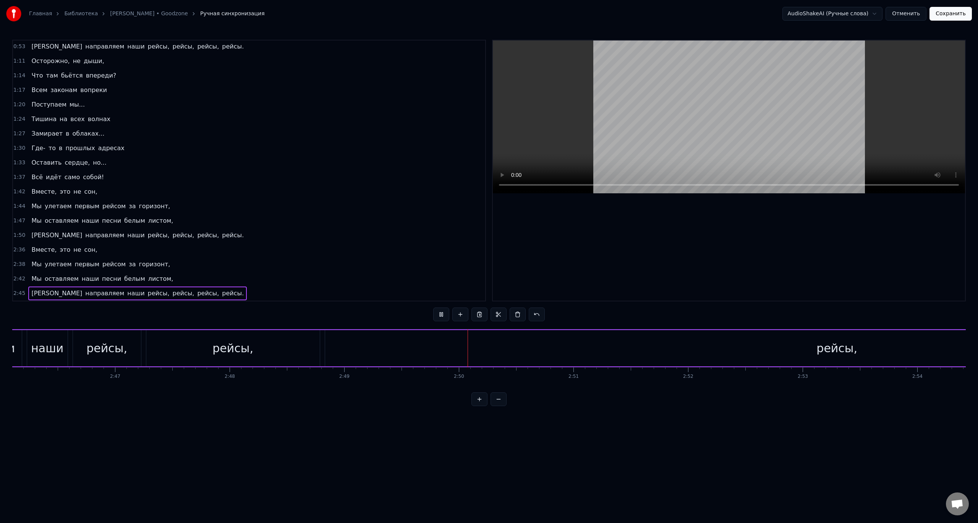
click at [443, 316] on button at bounding box center [441, 315] width 16 height 14
click at [808, 392] on div "0:13 Размываются огни 0:16 В километрах от земли, 0:20 Первым рейсом до зари 0:…" at bounding box center [489, 223] width 954 height 366
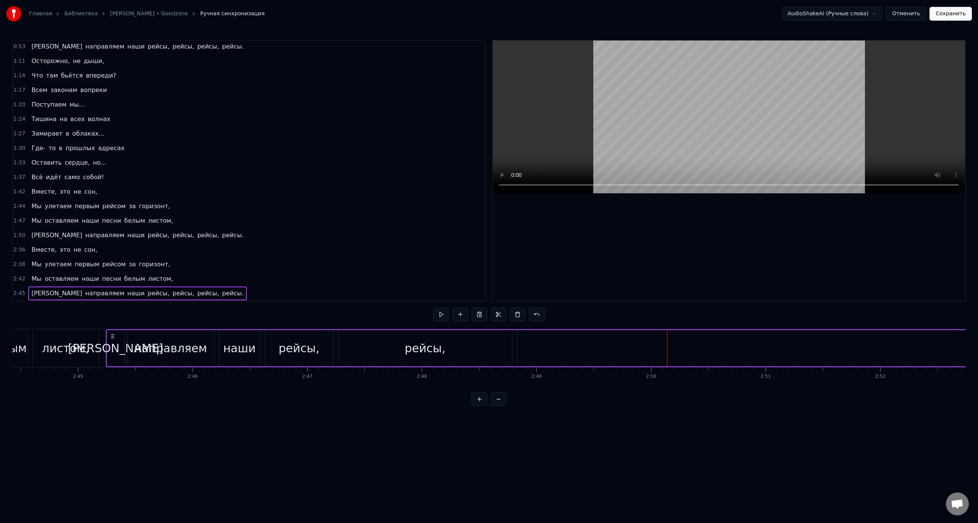
scroll to position [0, 18819]
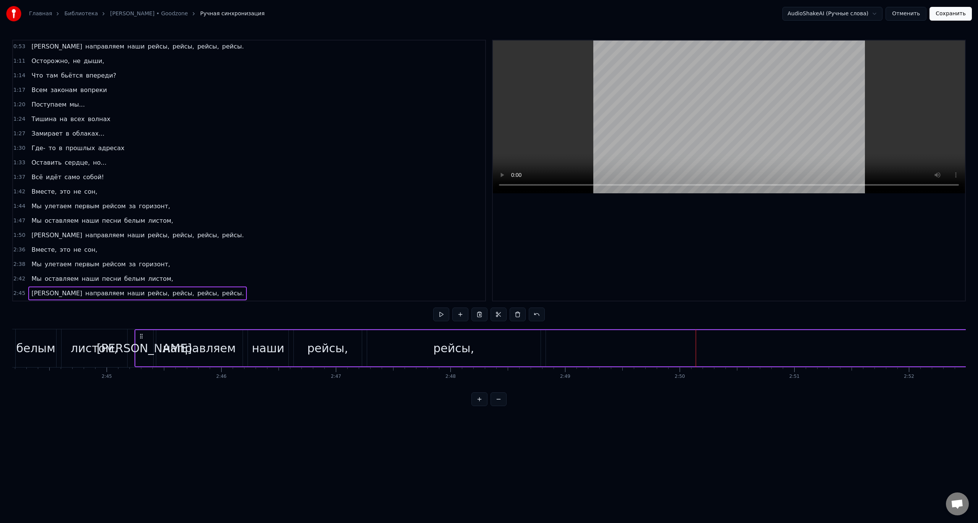
click at [515, 356] on div "рейсы," at bounding box center [453, 348] width 173 height 36
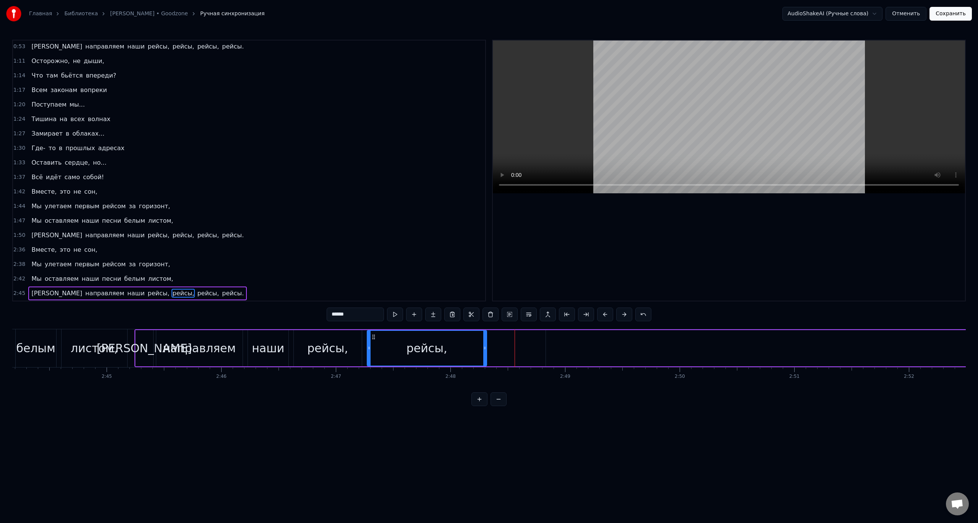
drag, startPoint x: 538, startPoint y: 348, endPoint x: 466, endPoint y: 343, distance: 72.8
click at [483, 344] on div at bounding box center [484, 348] width 3 height 35
click at [226, 292] on div "2:45 И направляем наши рейсы, рейсы, рейсы, рейсы." at bounding box center [249, 293] width 472 height 15
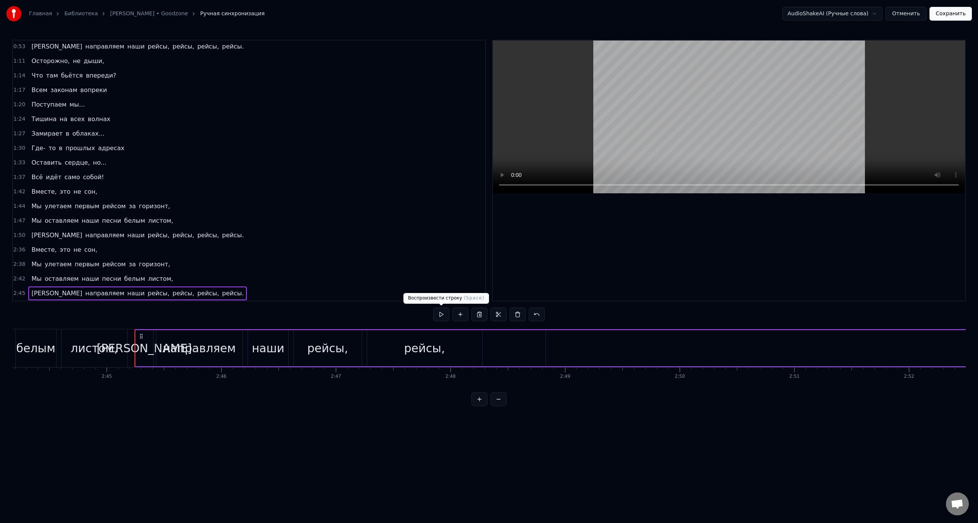
click at [439, 316] on button at bounding box center [441, 315] width 16 height 14
click at [440, 316] on button at bounding box center [441, 315] width 16 height 14
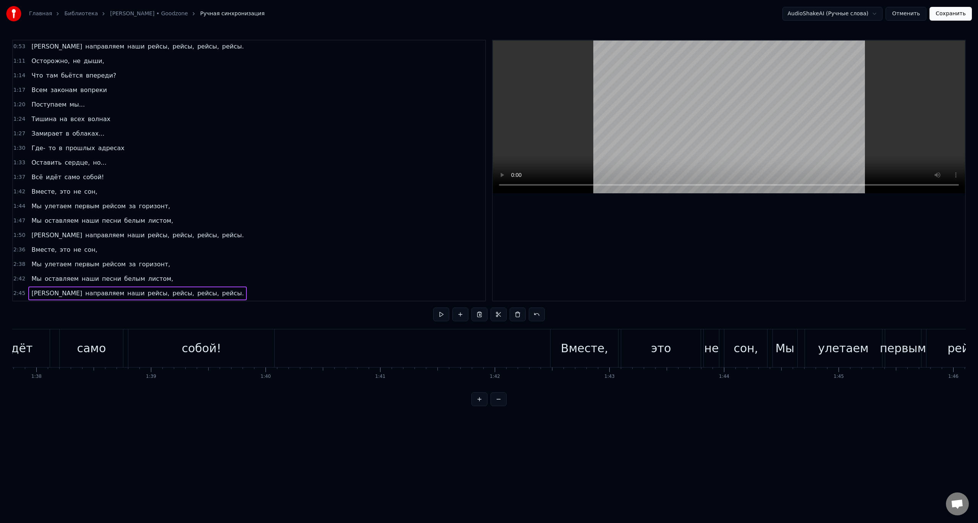
scroll to position [0, 11257]
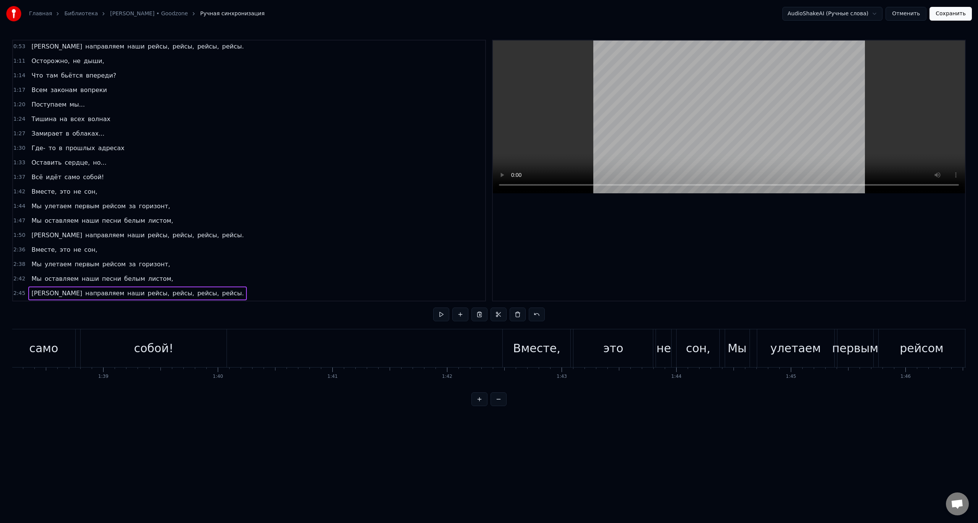
click at [234, 294] on div "2:45 И направляем наши рейсы, рейсы, рейсы, рейсы." at bounding box center [249, 293] width 472 height 15
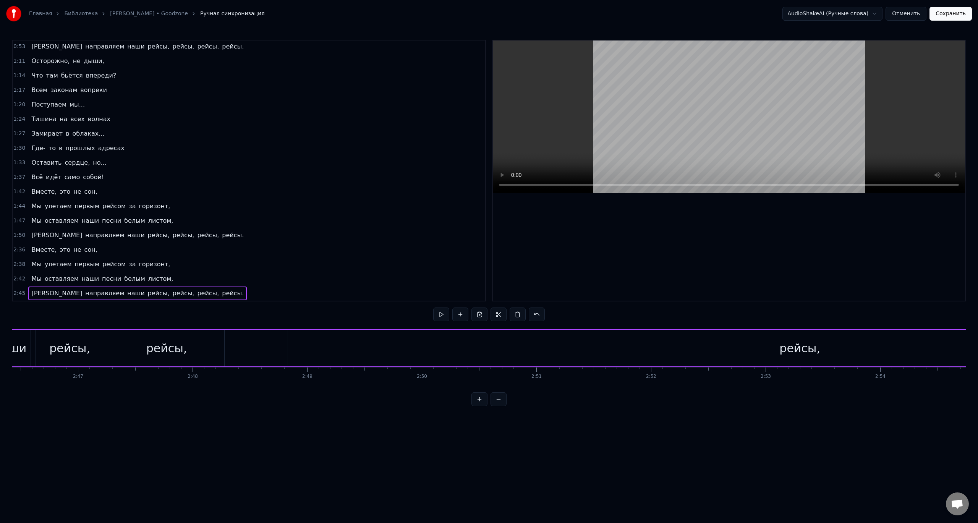
scroll to position [0, 19105]
click at [774, 353] on div "рейсы," at bounding box center [771, 348] width 41 height 17
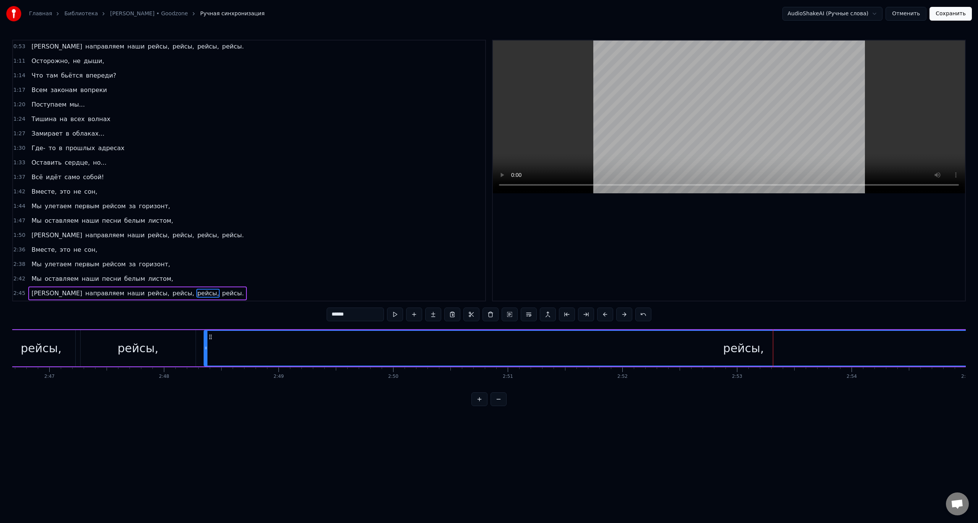
drag, startPoint x: 260, startPoint y: 350, endPoint x: 204, endPoint y: 347, distance: 56.2
click at [204, 347] on icon at bounding box center [205, 348] width 3 height 6
click at [198, 339] on div "И направляем наши рейсы, рейсы, рейсы, рейсы." at bounding box center [803, 348] width 1911 height 38
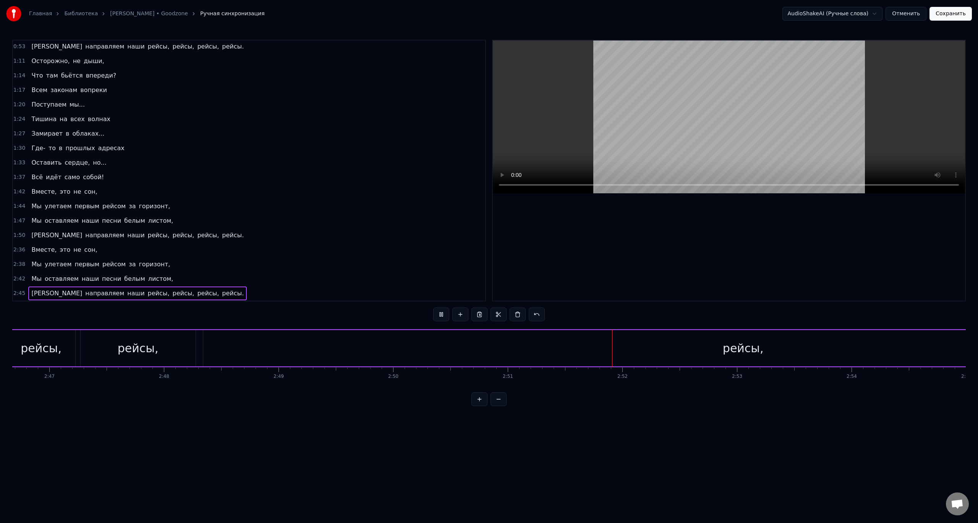
click at [443, 318] on button at bounding box center [441, 315] width 16 height 14
click at [694, 359] on div "рейсы," at bounding box center [743, 348] width 1080 height 36
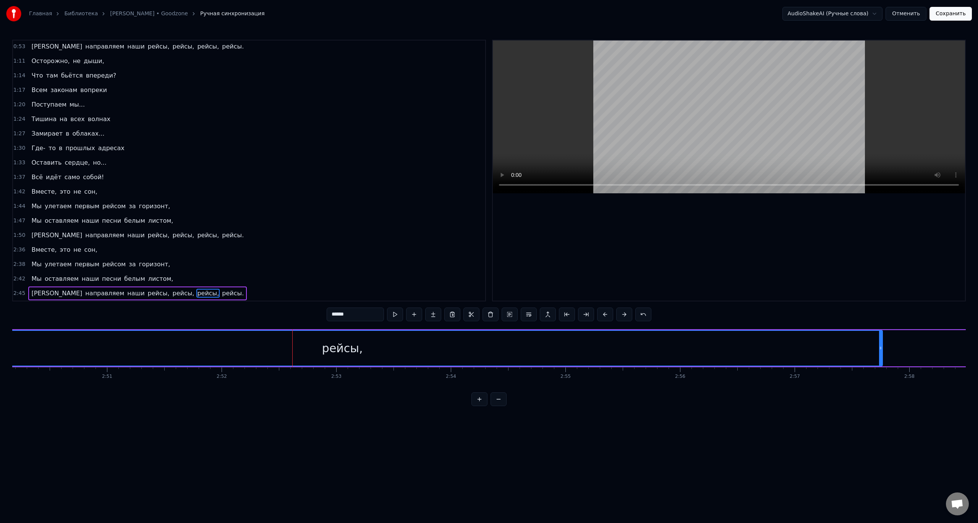
scroll to position [0, 19611]
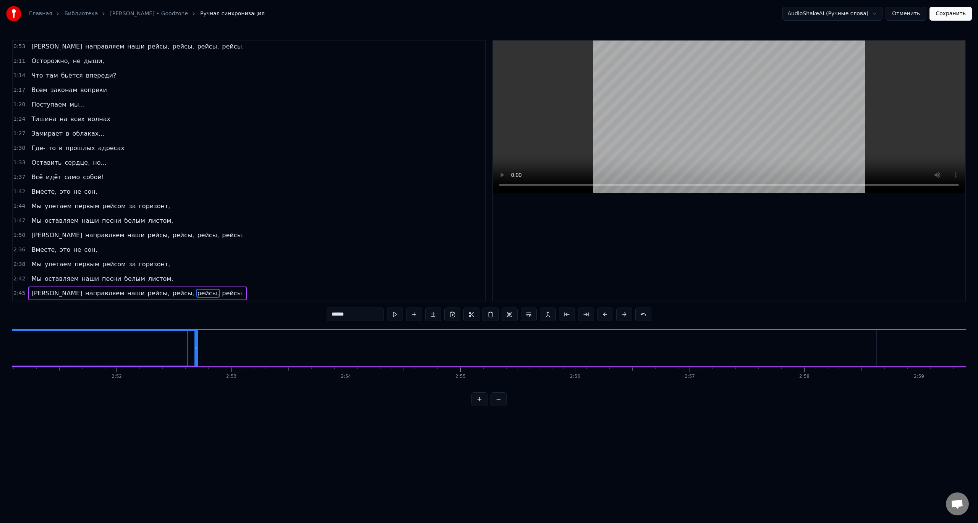
drag, startPoint x: 776, startPoint y: 350, endPoint x: 199, endPoint y: 346, distance: 576.6
click at [198, 346] on icon at bounding box center [195, 348] width 3 height 6
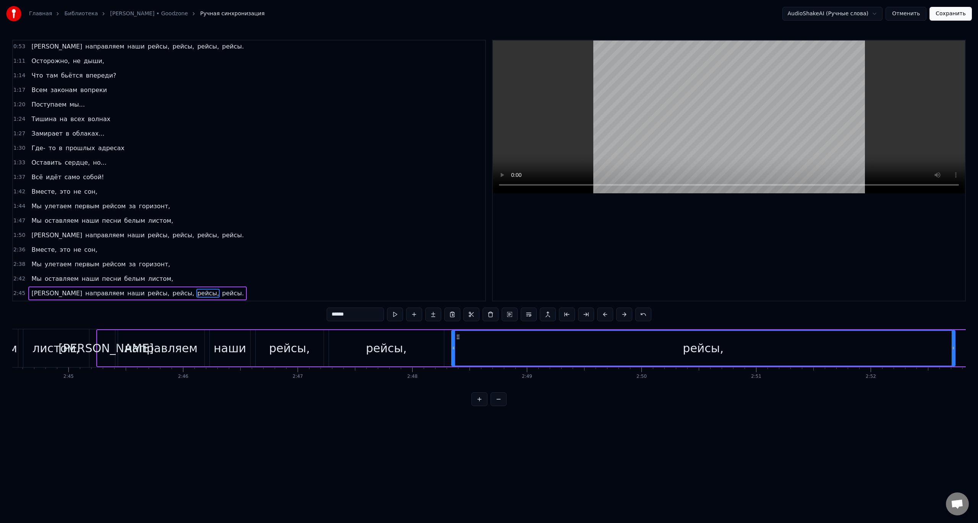
scroll to position [0, 18895]
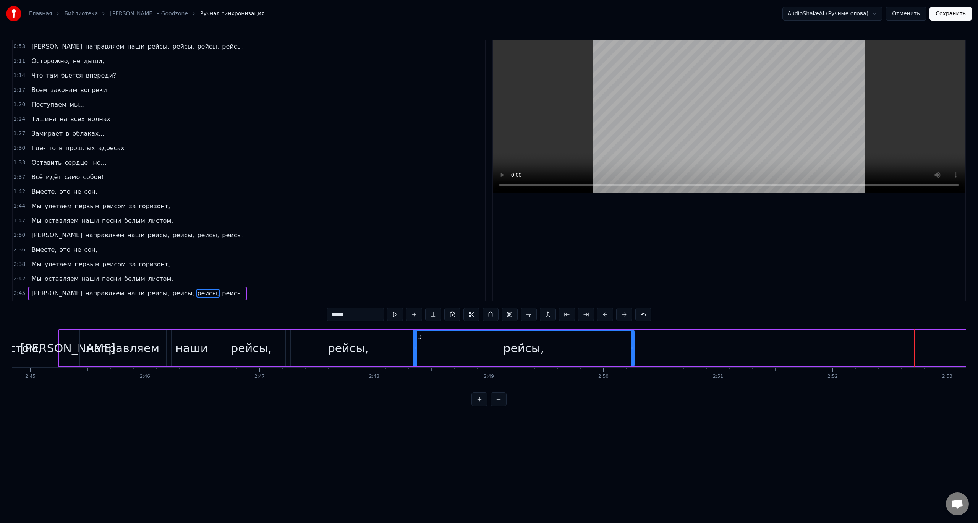
drag, startPoint x: 916, startPoint y: 349, endPoint x: 602, endPoint y: 347, distance: 313.7
click at [631, 348] on icon at bounding box center [632, 348] width 3 height 6
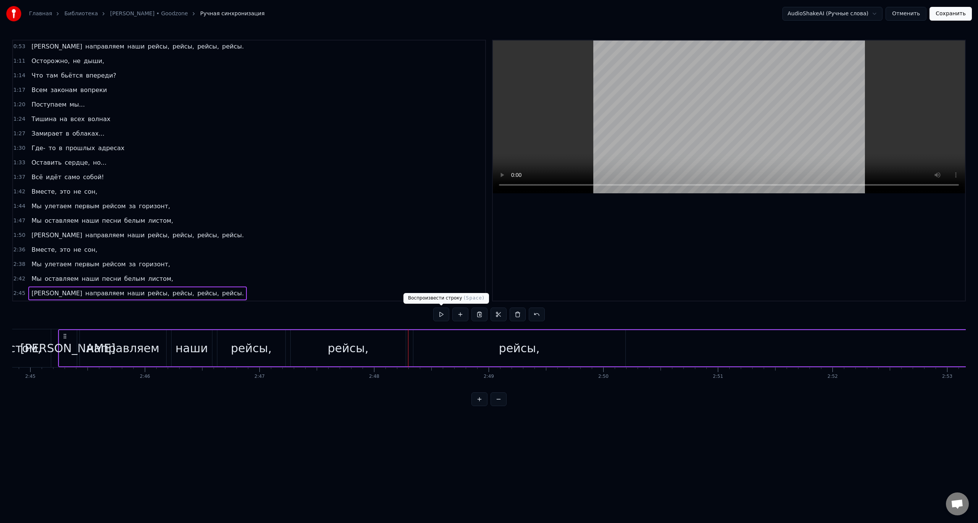
click at [438, 317] on button at bounding box center [441, 315] width 16 height 14
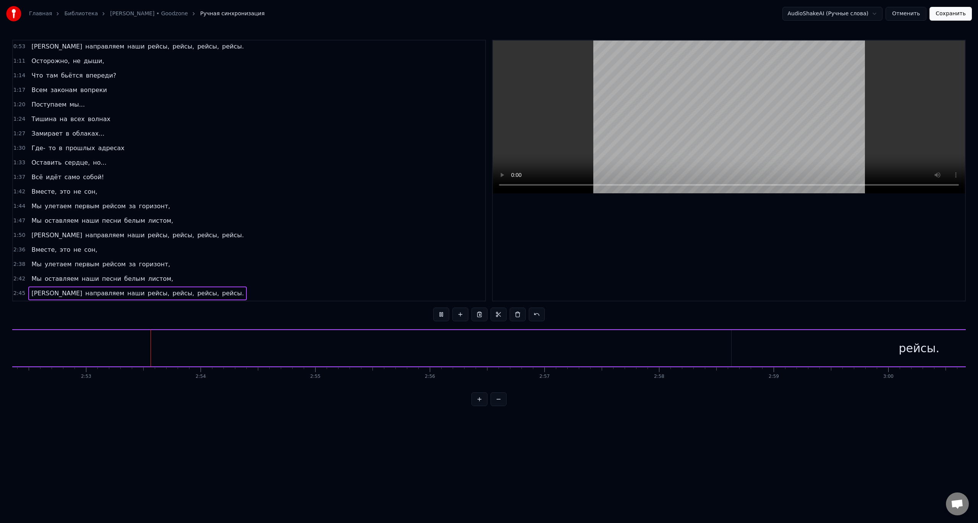
scroll to position [0, 19780]
click at [208, 291] on div "2:45 И направляем наши рейсы, рейсы, рейсы, рейсы." at bounding box center [249, 293] width 472 height 15
click at [186, 292] on div "2:45 И направляем наши рейсы, рейсы, рейсы, рейсы." at bounding box center [249, 293] width 472 height 15
drag, startPoint x: 439, startPoint y: 318, endPoint x: 357, endPoint y: 305, distance: 82.5
click at [439, 318] on button at bounding box center [441, 315] width 16 height 14
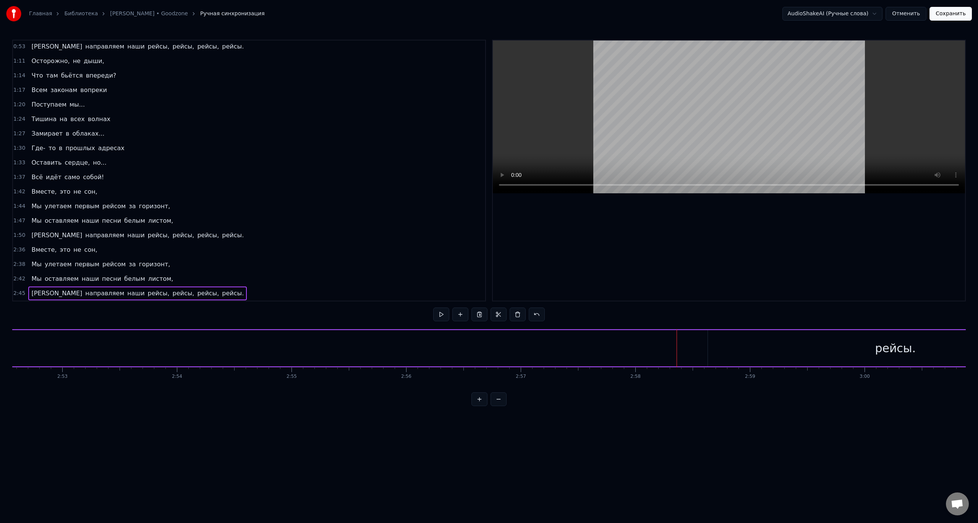
click at [185, 293] on div "2:45 И направляем наши рейсы, рейсы, рейсы, рейсы." at bounding box center [249, 293] width 472 height 15
click at [203, 277] on div "2:42 Мы оставляем наши песни белым листом," at bounding box center [249, 279] width 472 height 15
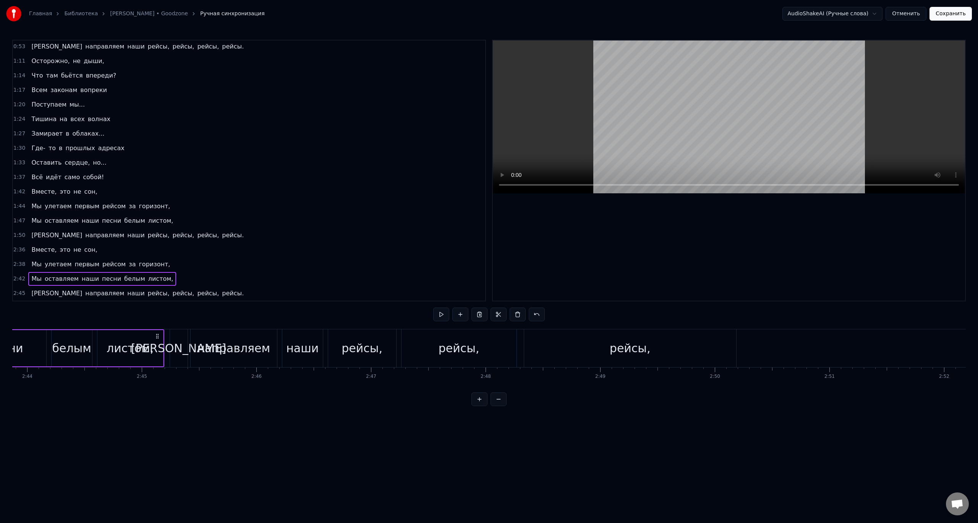
click at [197, 291] on div "2:45 И направляем наши рейсы, рейсы, рейсы, рейсы." at bounding box center [249, 293] width 472 height 15
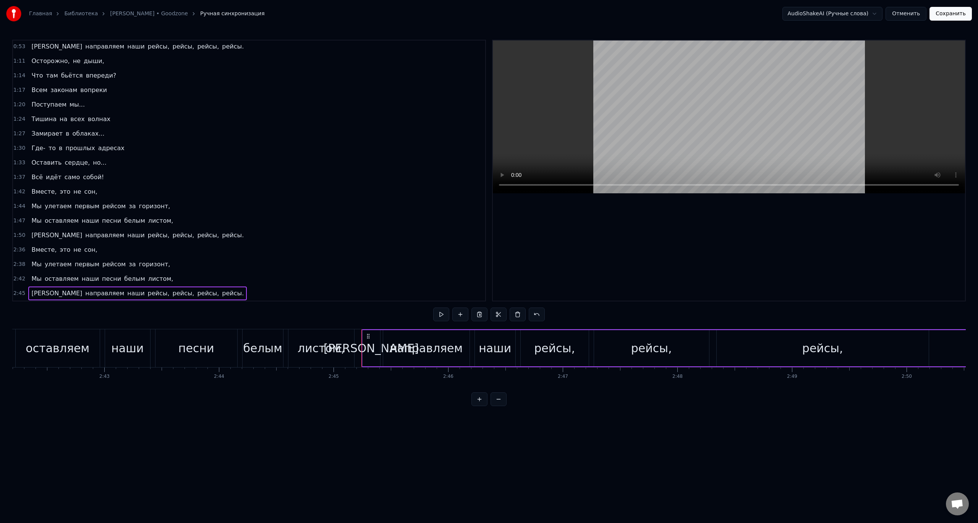
scroll to position [0, 18531]
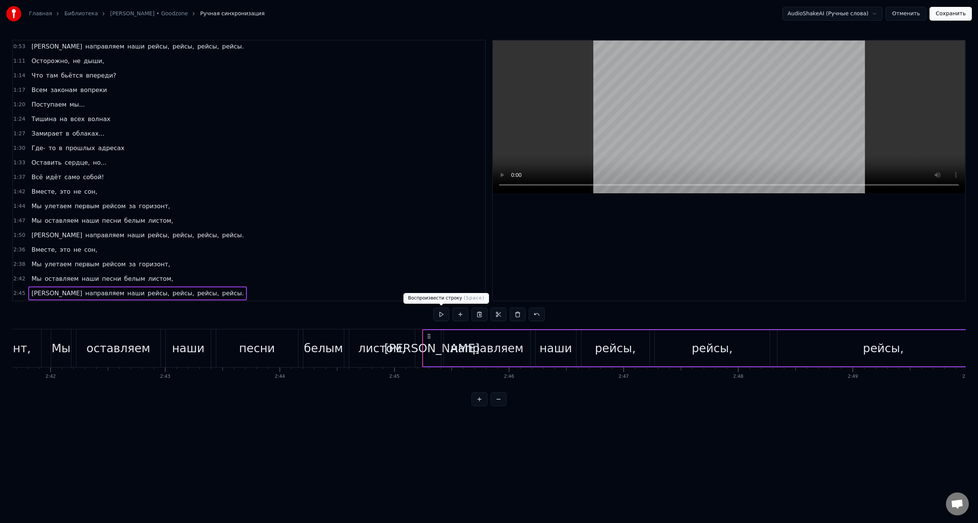
click at [438, 315] on button at bounding box center [441, 315] width 16 height 14
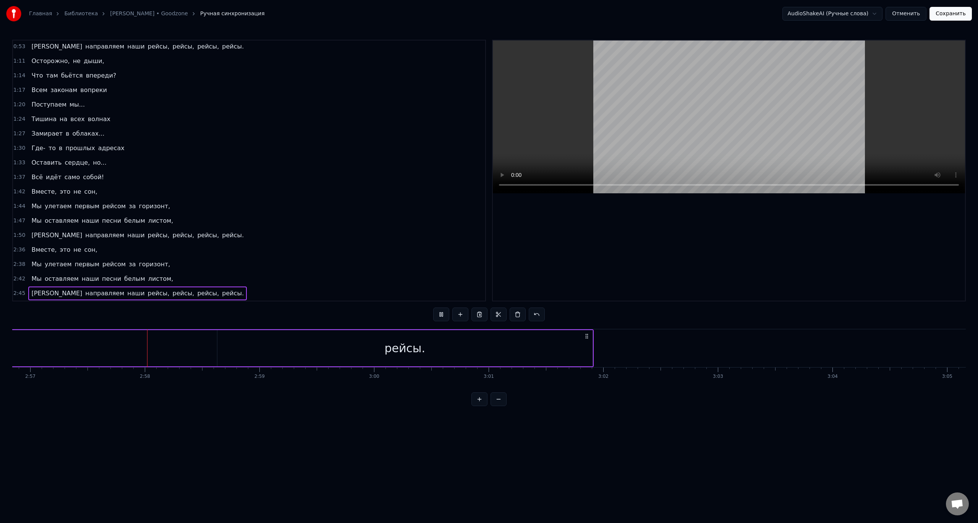
scroll to position [0, 20295]
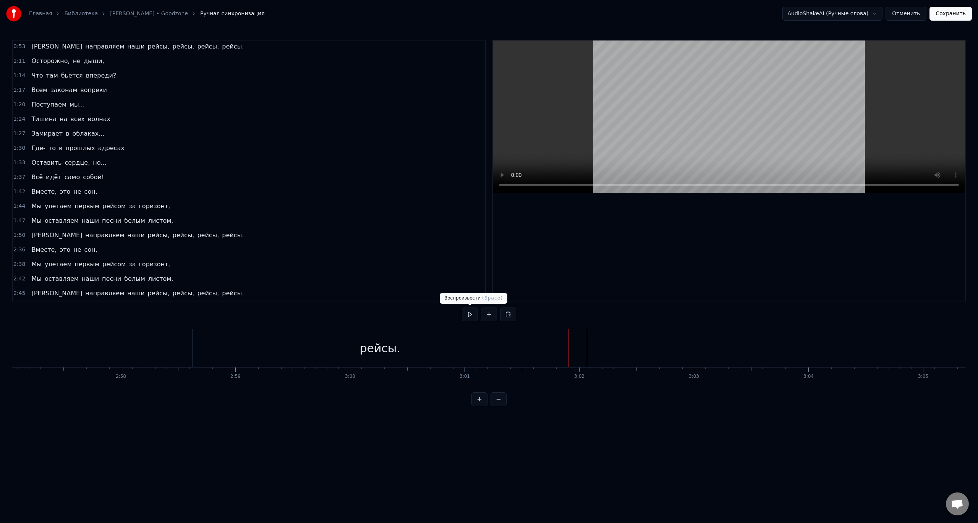
click at [468, 315] on button at bounding box center [470, 315] width 16 height 14
click at [465, 318] on button at bounding box center [470, 315] width 16 height 14
click at [883, 15] on html "Главная Библиотека Рейсы • Goodzone Ручная синхронизация AudioShakeAI (Ручные с…" at bounding box center [489, 209] width 978 height 418
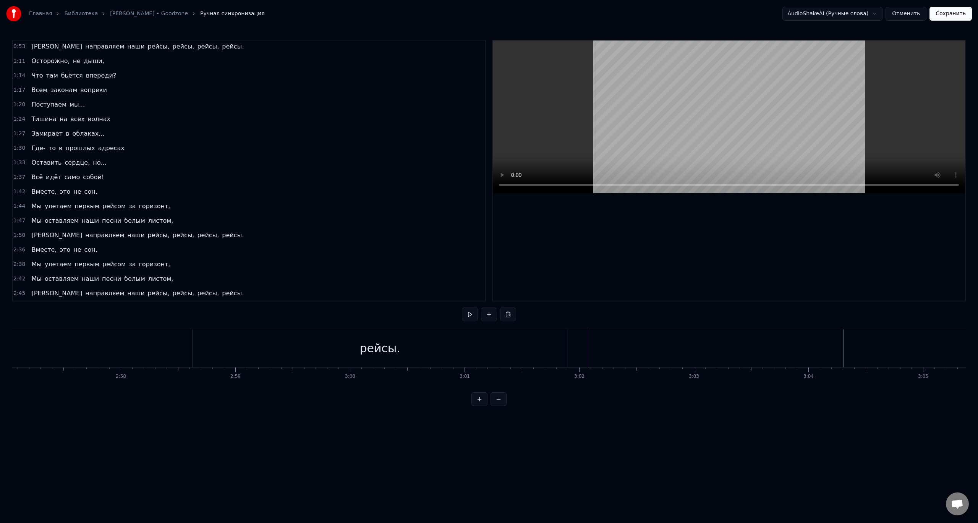
click at [961, 17] on button "Сохранить" at bounding box center [951, 14] width 42 height 14
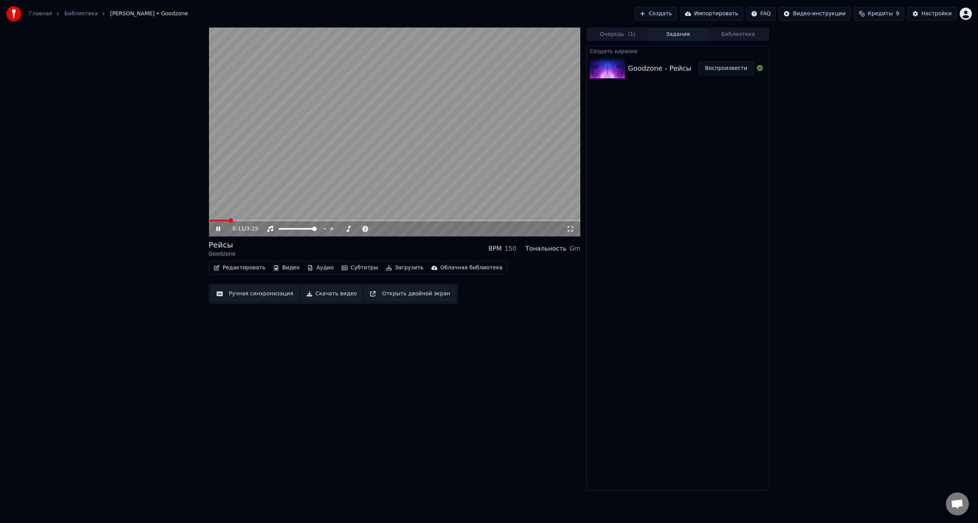
click at [228, 220] on span at bounding box center [395, 221] width 372 height 2
click at [253, 221] on span at bounding box center [395, 221] width 372 height 2
click at [268, 220] on span at bounding box center [395, 221] width 372 height 2
click at [279, 220] on span at bounding box center [395, 221] width 372 height 2
click at [575, 251] on div "Gm" at bounding box center [575, 248] width 11 height 9
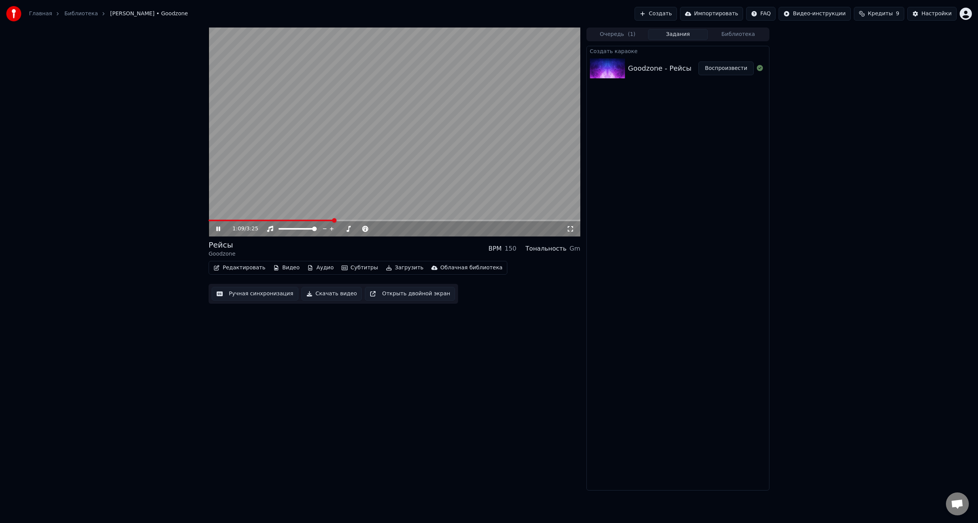
click at [561, 248] on div "Тональность" at bounding box center [546, 248] width 41 height 9
click at [220, 225] on div "1:57 / 3:25" at bounding box center [395, 229] width 366 height 8
click at [217, 227] on icon at bounding box center [218, 229] width 4 height 5
click at [327, 294] on button "Скачать видео" at bounding box center [331, 294] width 61 height 14
click at [338, 291] on button "Скачать видео" at bounding box center [331, 294] width 61 height 14
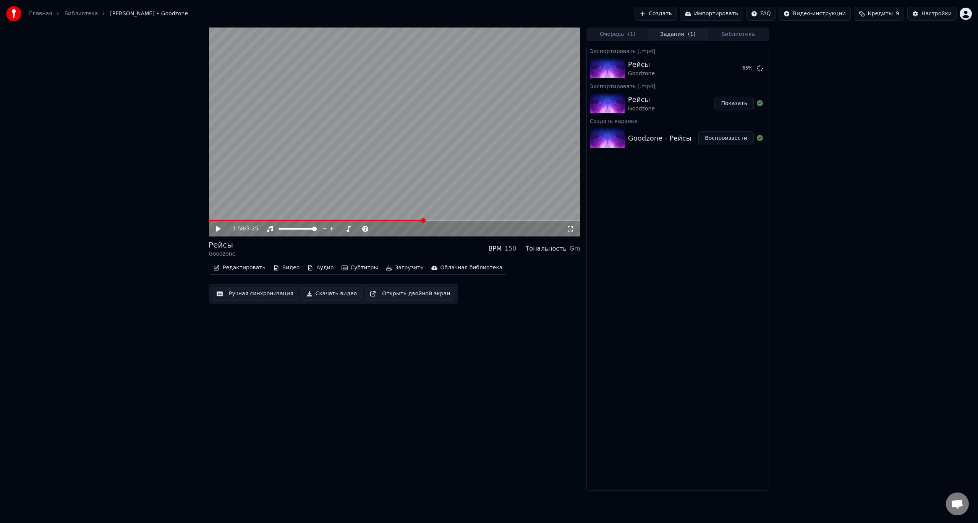
click at [742, 105] on button "Показать" at bounding box center [733, 104] width 39 height 14
click at [675, 13] on button "Создать" at bounding box center [656, 14] width 42 height 14
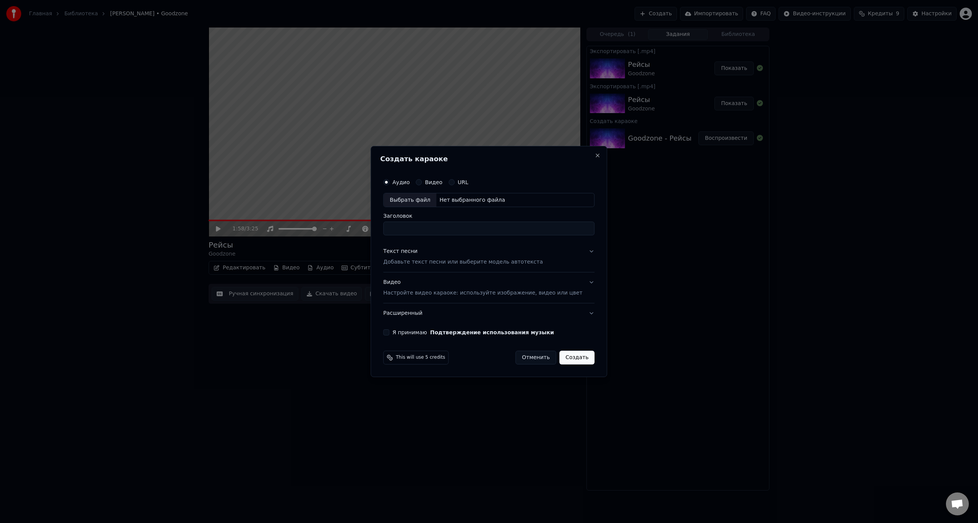
click at [413, 204] on div "Выбрать файл" at bounding box center [410, 200] width 53 height 14
type input "**********"
click at [475, 264] on p "Добавьте текст песни или выберите модель автотекста" at bounding box center [463, 263] width 160 height 8
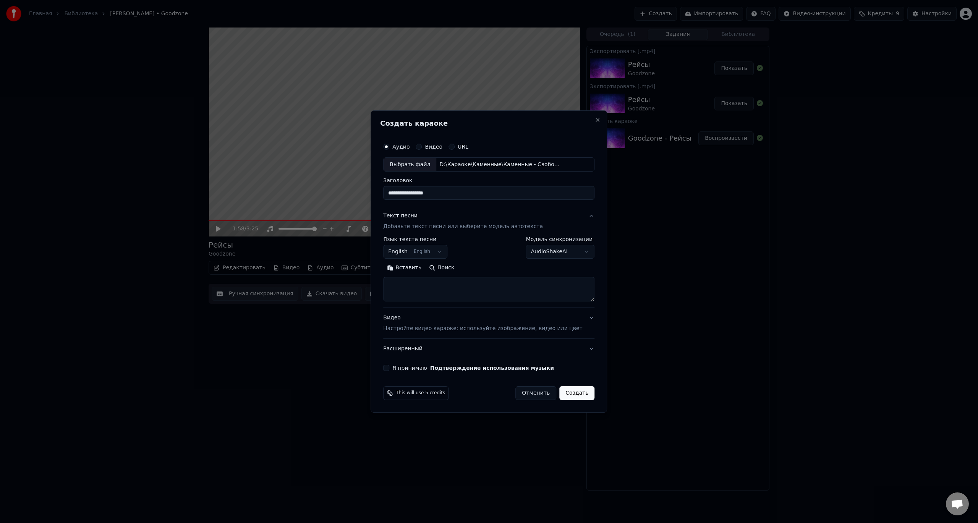
click at [424, 228] on p "Добавьте текст песни или выберите модель автотекста" at bounding box center [463, 227] width 160 height 8
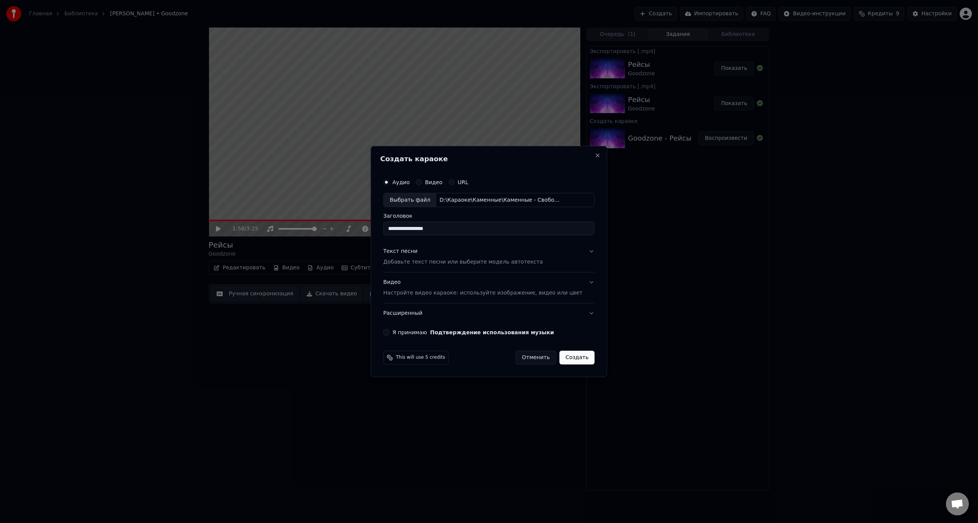
click at [446, 260] on p "Добавьте текст песни или выберите модель автотекста" at bounding box center [463, 263] width 160 height 8
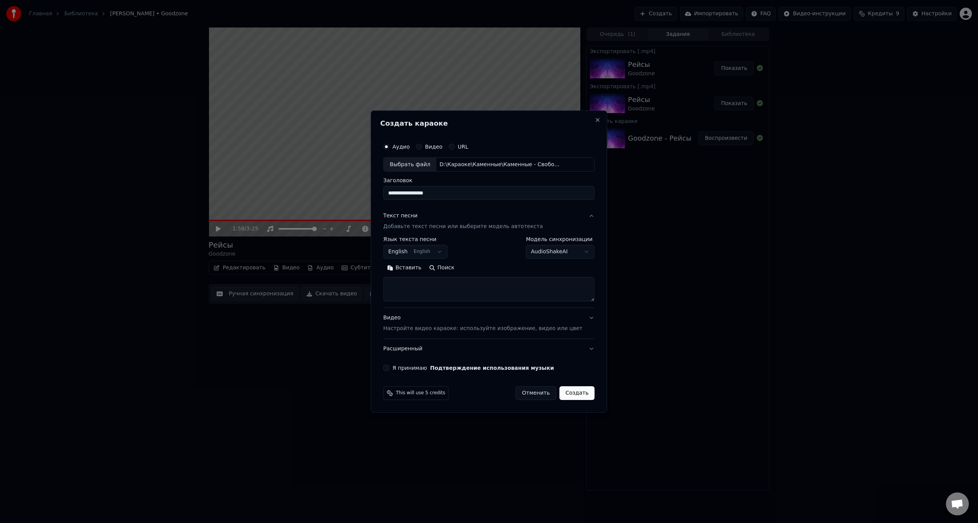
click at [432, 284] on textarea at bounding box center [488, 289] width 211 height 24
paste textarea "**********"
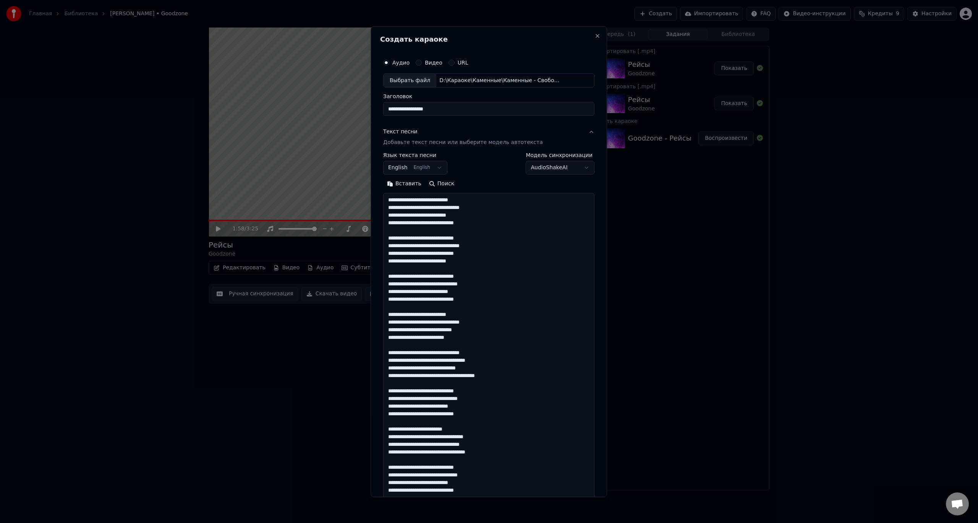
scroll to position [308, 0]
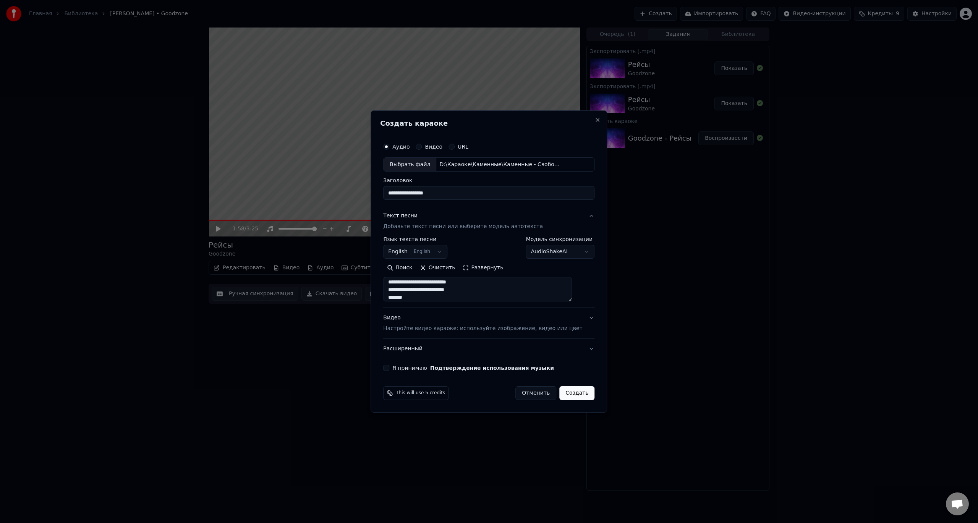
type textarea "**********"
click at [444, 257] on body "**********" at bounding box center [489, 261] width 978 height 523
select select "**"
click at [464, 324] on div "Видео Настройте видео караоке: используйте изображение, видео или цвет" at bounding box center [482, 323] width 199 height 18
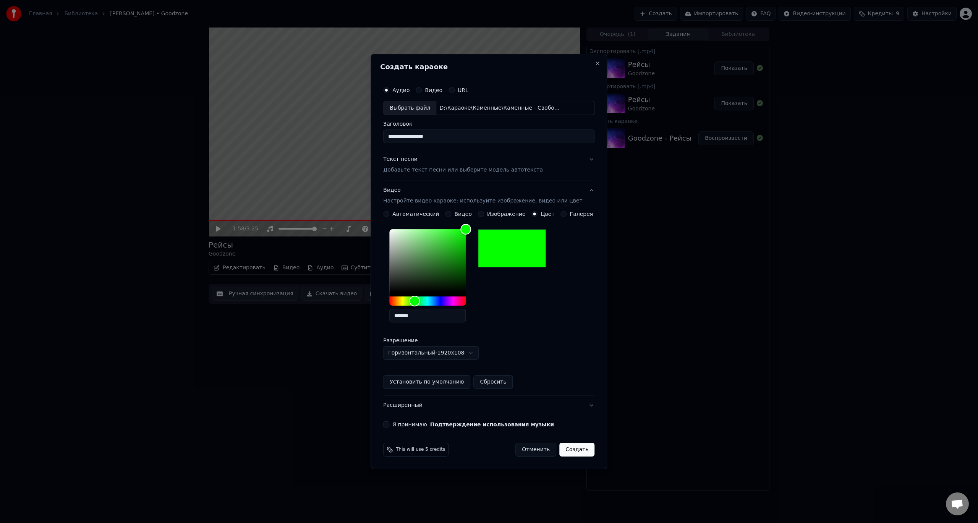
click at [412, 407] on button "Расширенный" at bounding box center [488, 405] width 211 height 20
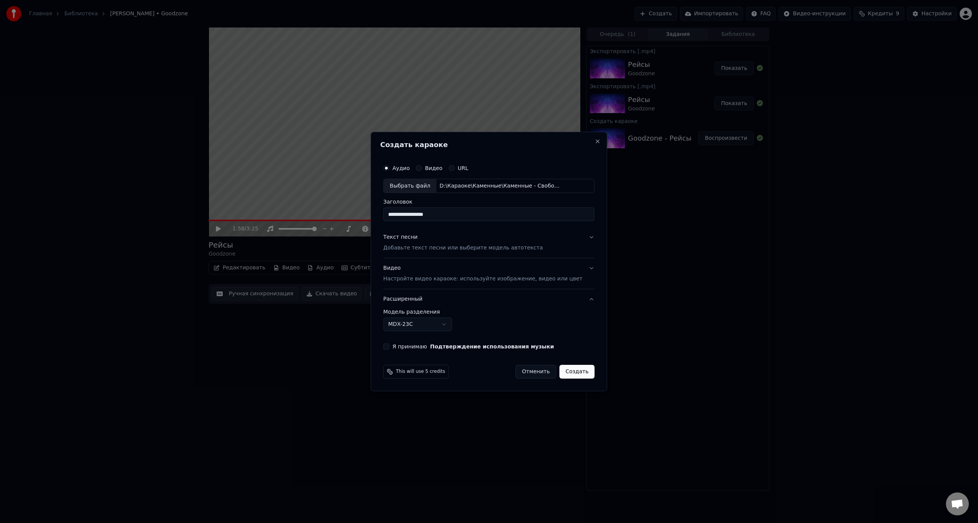
click at [447, 331] on body "**********" at bounding box center [489, 261] width 978 height 523
click at [389, 348] on button "Я принимаю Подтверждение использования музыки" at bounding box center [386, 346] width 6 height 6
click at [568, 371] on button "Создать" at bounding box center [576, 372] width 35 height 14
select select "******"
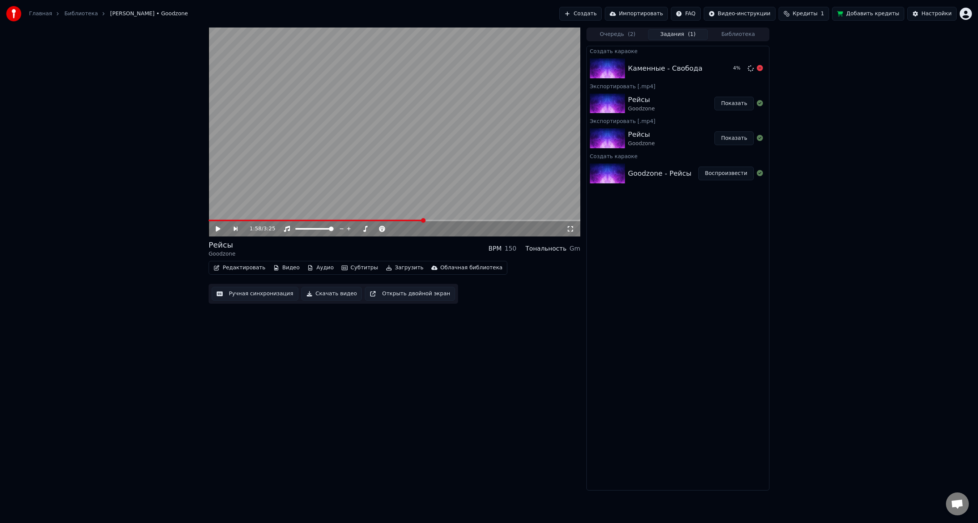
click at [655, 68] on div "Каменные - Свобода" at bounding box center [665, 68] width 75 height 11
click at [609, 64] on img at bounding box center [607, 68] width 35 height 20
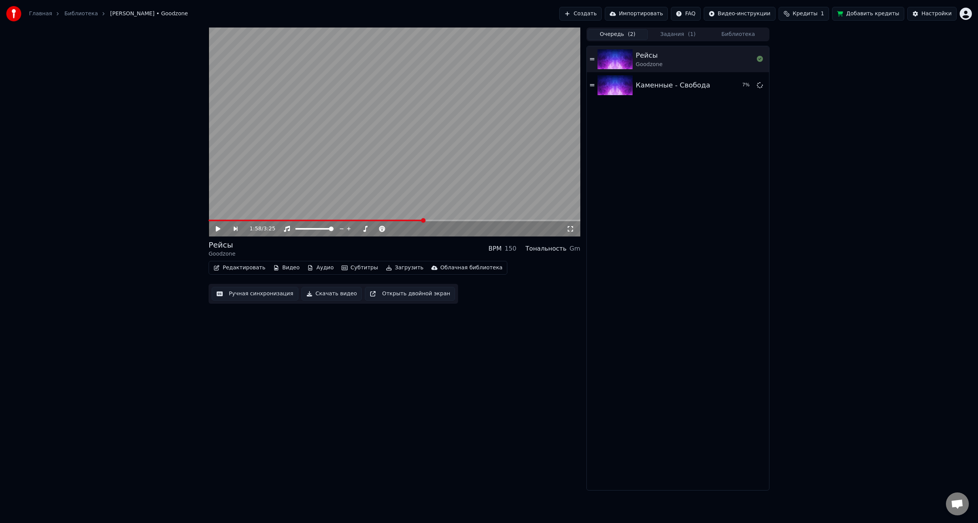
click at [616, 37] on button "Очередь ( 2 )" at bounding box center [618, 34] width 60 height 11
click at [615, 86] on img at bounding box center [615, 85] width 35 height 20
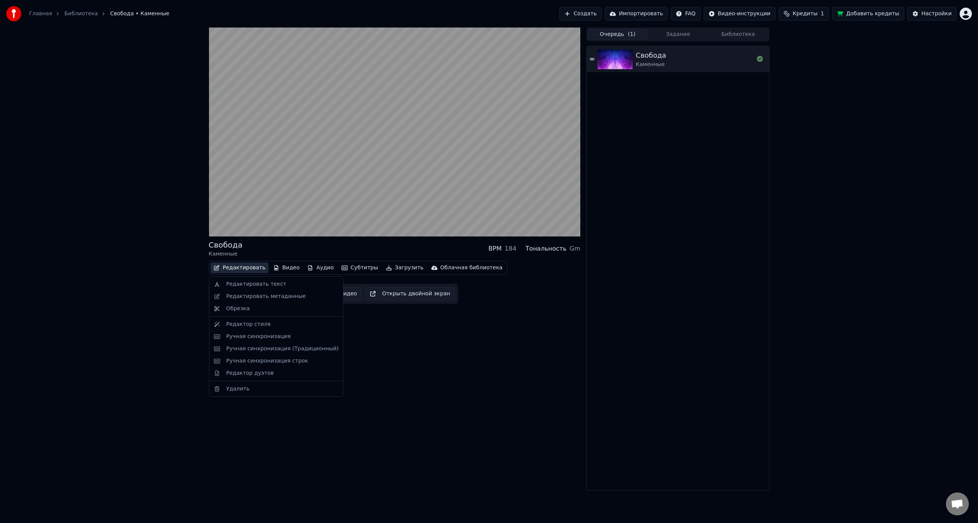
click at [241, 270] on button "Редактировать" at bounding box center [240, 267] width 58 height 11
click at [241, 326] on div "Редактор стиля" at bounding box center [248, 325] width 44 height 8
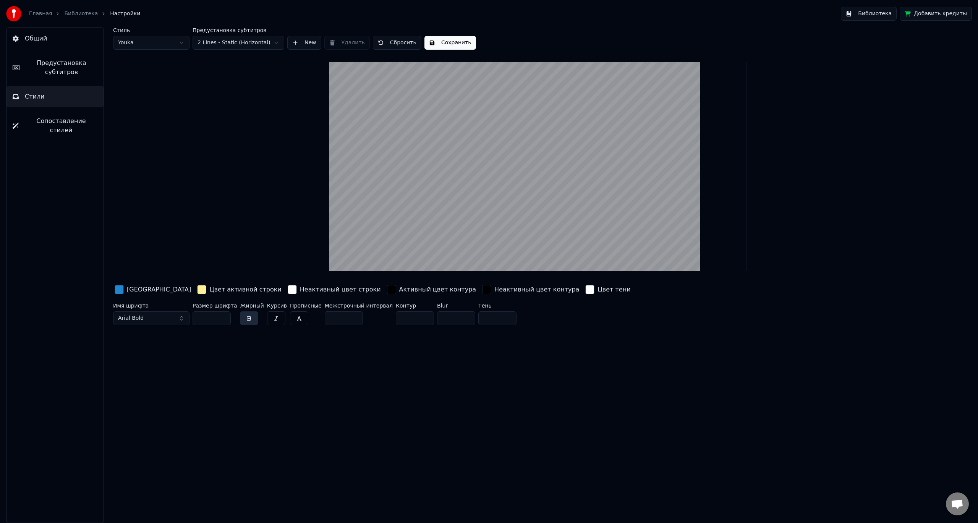
click at [79, 15] on link "Библиотека" at bounding box center [81, 14] width 34 height 8
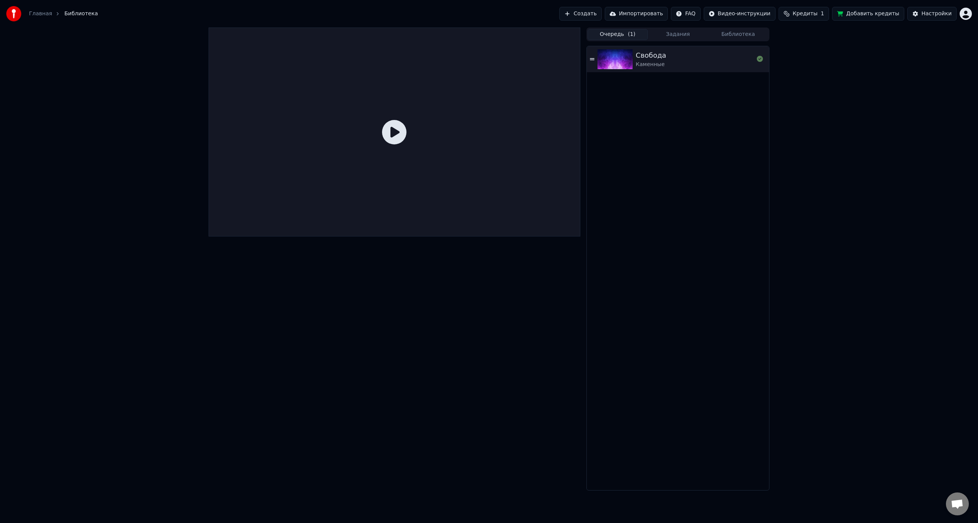
click at [400, 133] on icon at bounding box center [394, 132] width 24 height 24
click at [38, 17] on link "Главная" at bounding box center [40, 14] width 23 height 8
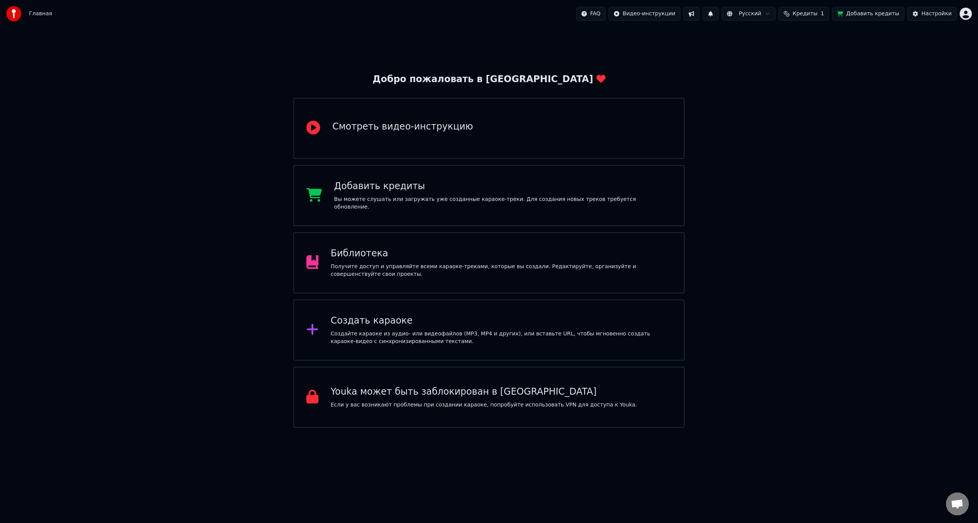
click at [482, 245] on div "Библиотека Получите доступ и управляйте всеми караоке-треками, которые вы созда…" at bounding box center [488, 262] width 391 height 61
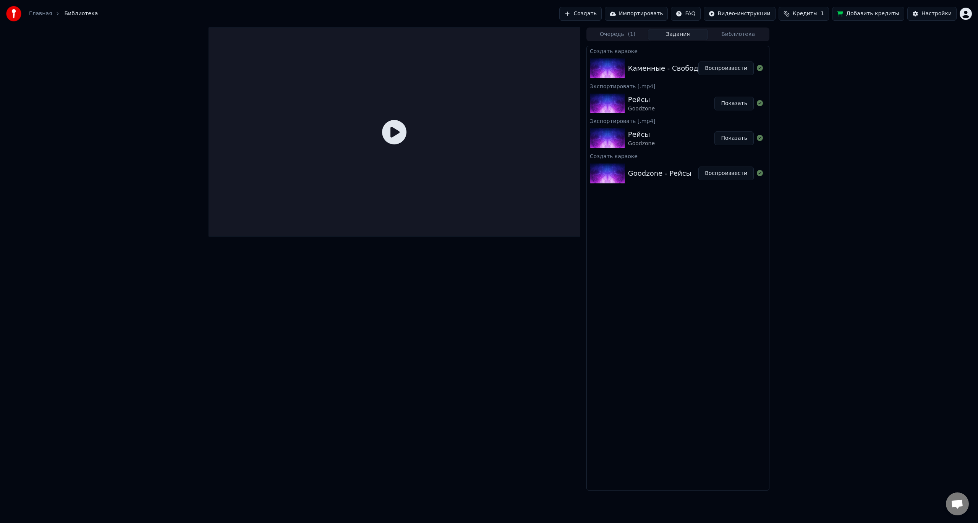
click at [674, 37] on button "Задания" at bounding box center [678, 34] width 60 height 11
click at [603, 68] on img at bounding box center [607, 68] width 35 height 20
click at [735, 38] on button "Библиотека" at bounding box center [738, 34] width 60 height 11
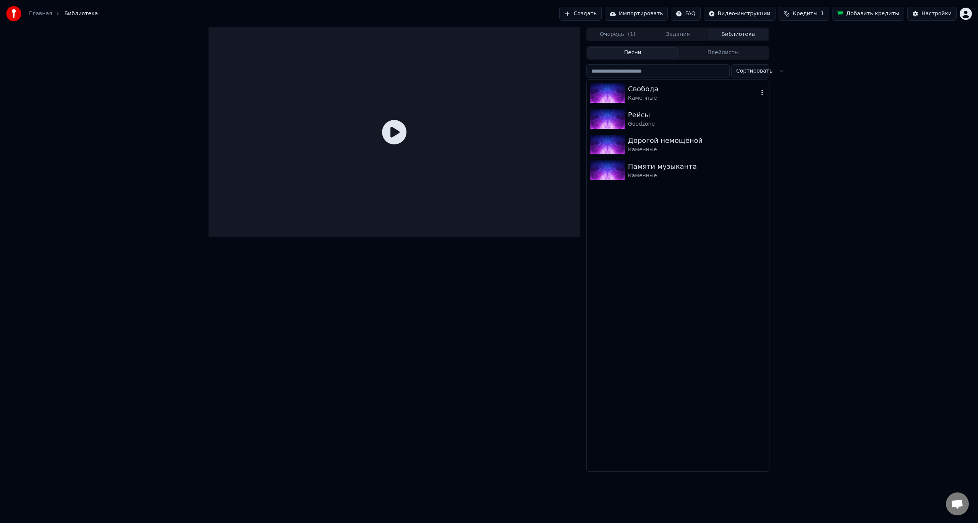
click at [605, 92] on img at bounding box center [607, 93] width 35 height 20
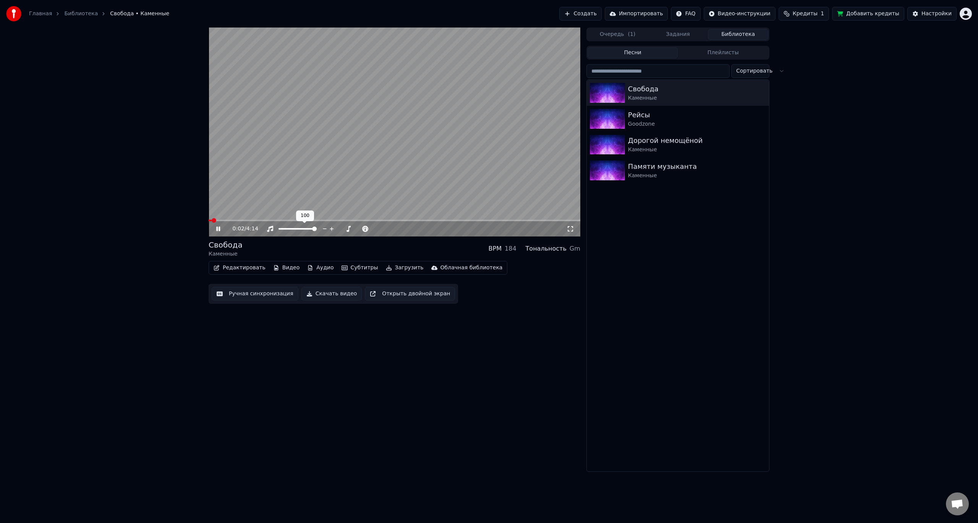
click at [230, 220] on span at bounding box center [395, 221] width 372 height 2
click at [243, 220] on span at bounding box center [395, 221] width 372 height 2
click at [520, 220] on span at bounding box center [395, 221] width 372 height 2
click at [526, 220] on span at bounding box center [395, 221] width 372 height 2
click at [536, 219] on video at bounding box center [395, 132] width 372 height 209
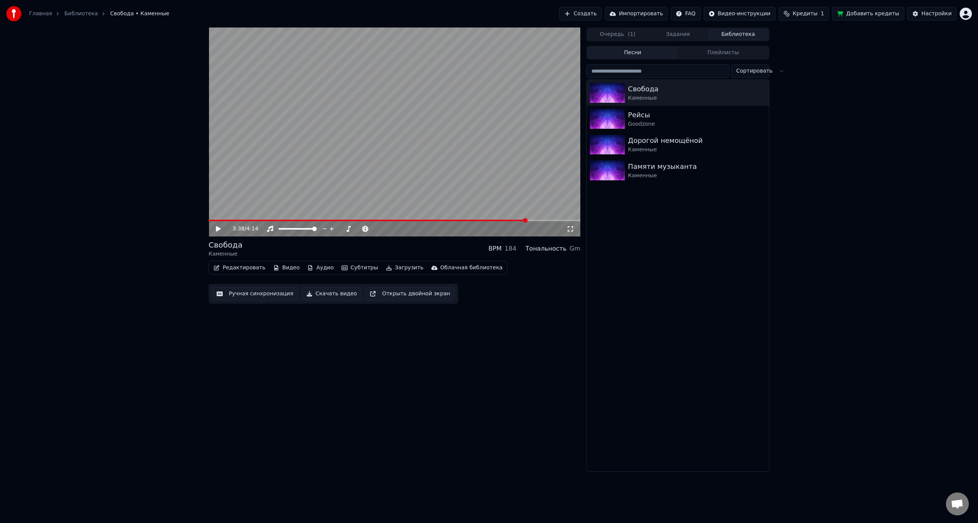
click at [538, 220] on span at bounding box center [395, 221] width 372 height 2
click at [505, 186] on video at bounding box center [395, 132] width 372 height 209
click at [375, 173] on video at bounding box center [395, 132] width 372 height 209
click at [268, 294] on button "Ручная синхронизация" at bounding box center [255, 294] width 87 height 14
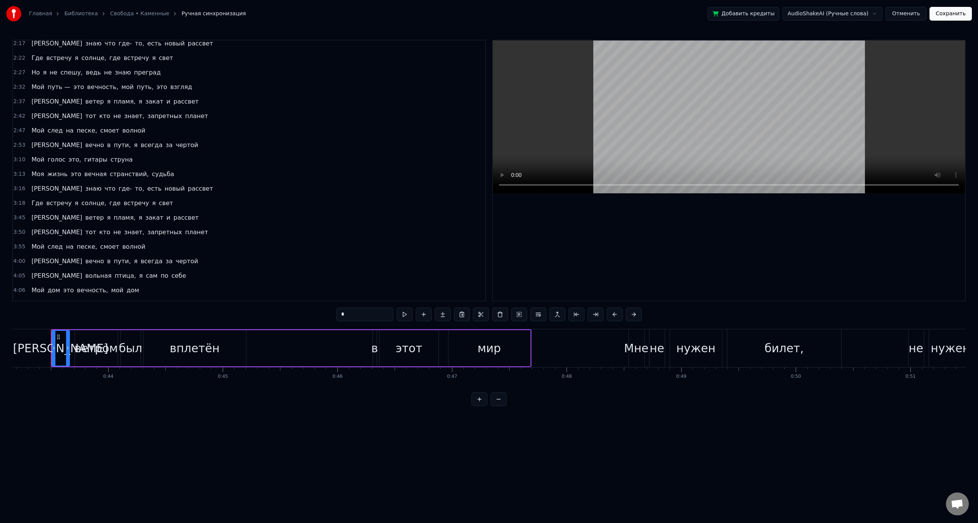
scroll to position [248, 0]
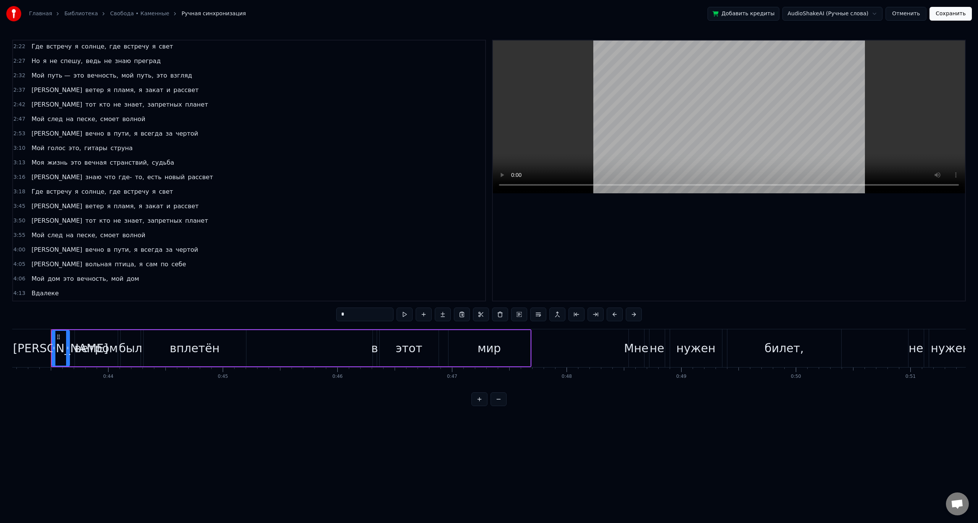
click at [149, 236] on div "3:55 Мой след на песке, смоет волной" at bounding box center [249, 235] width 472 height 15
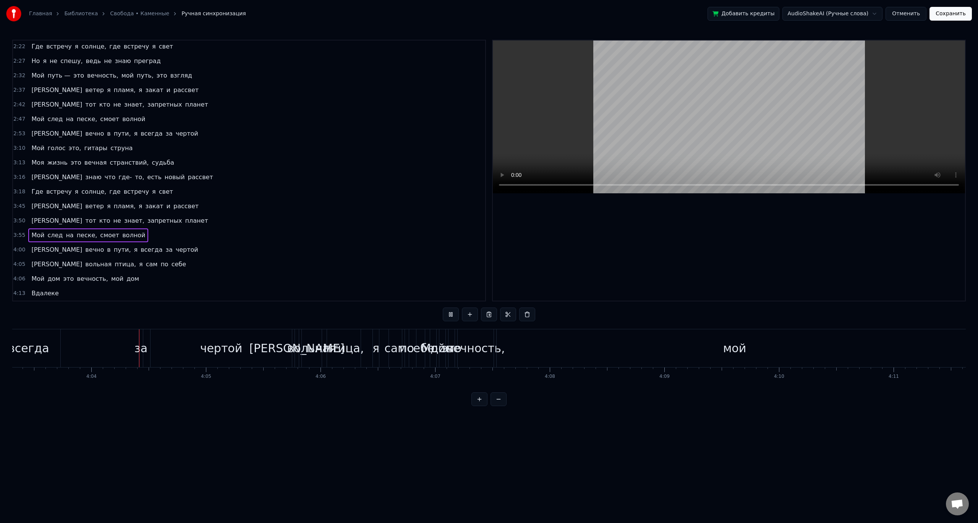
scroll to position [0, 27890]
click at [122, 237] on span "волной" at bounding box center [134, 235] width 24 height 9
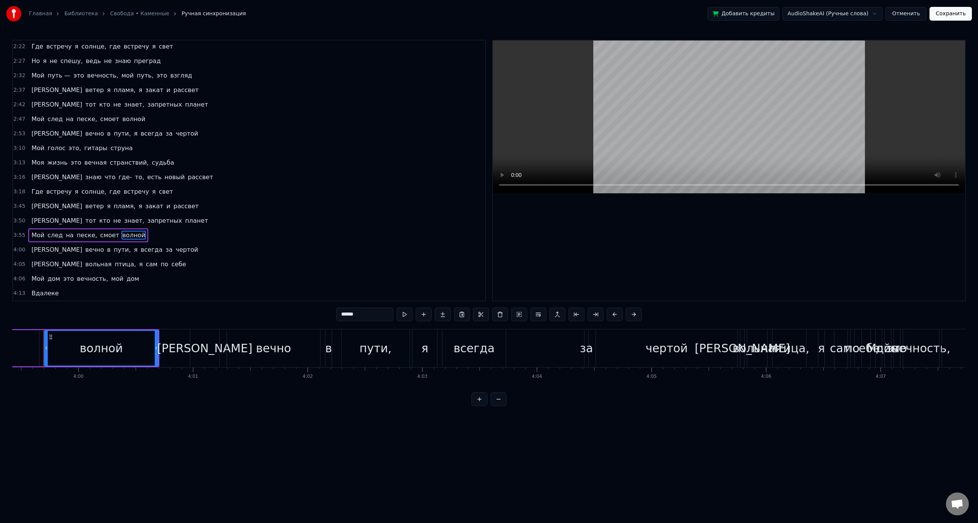
scroll to position [0, 27437]
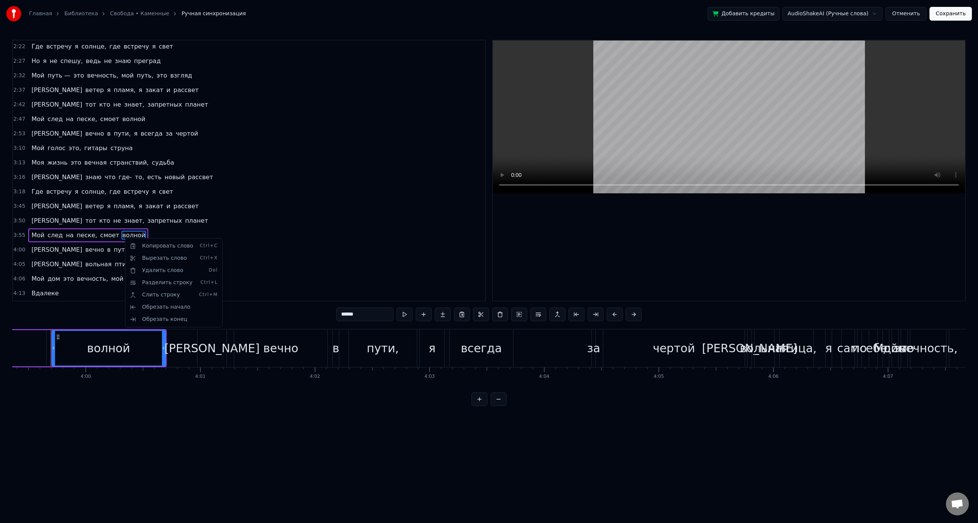
click at [889, 185] on html "Главная Библиотека Свобода • Каменные Ручная синхронизация Добавить кредиты Aud…" at bounding box center [489, 209] width 978 height 418
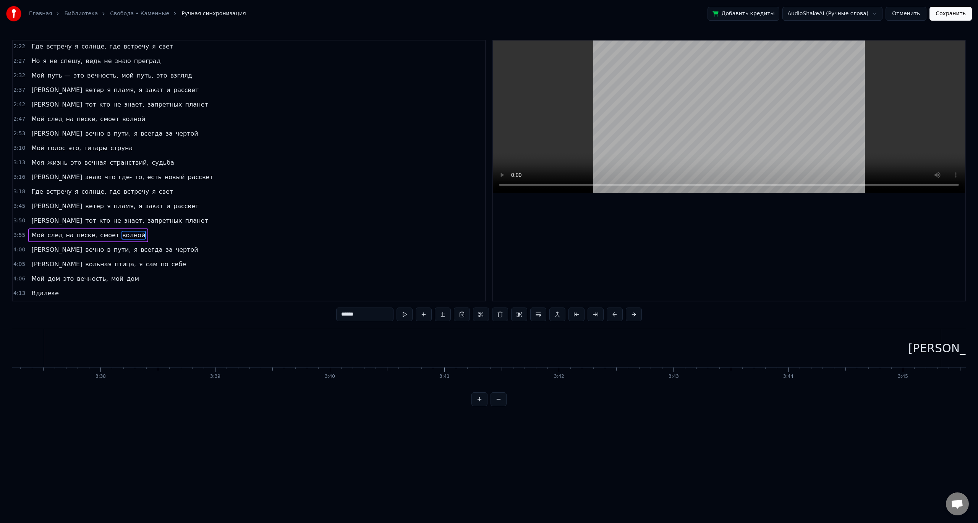
scroll to position [0, 24893]
click at [403, 316] on button at bounding box center [405, 315] width 16 height 14
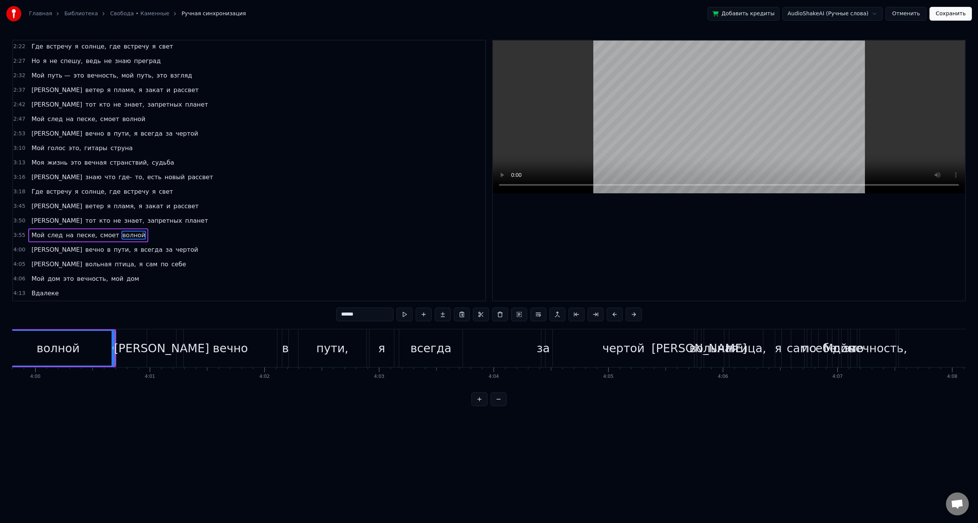
scroll to position [0, 27520]
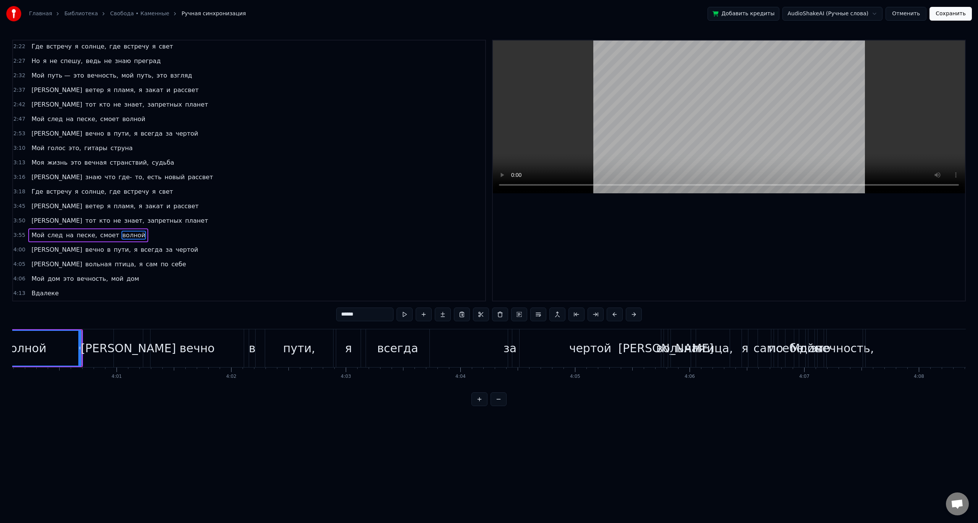
click at [165, 237] on div "3:55 Мой след на песке, смоет волной" at bounding box center [249, 235] width 472 height 15
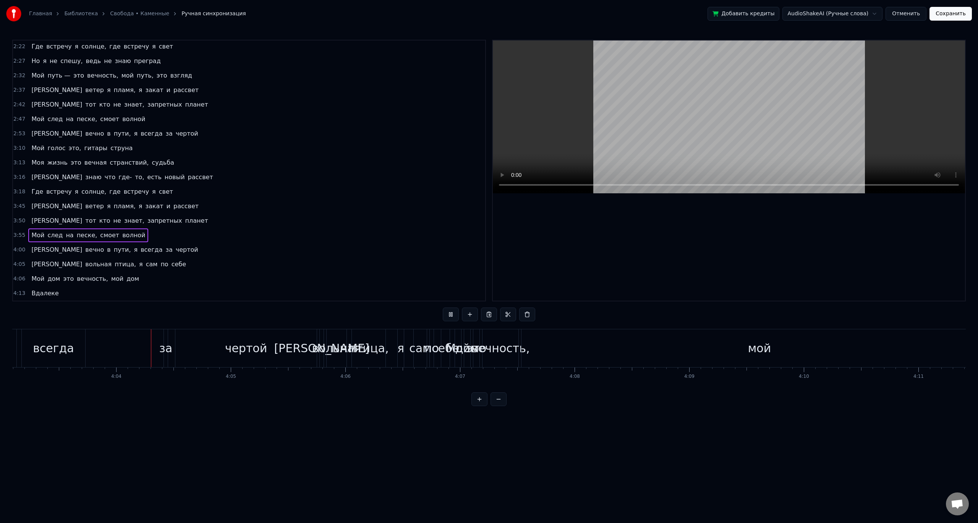
scroll to position [0, 27889]
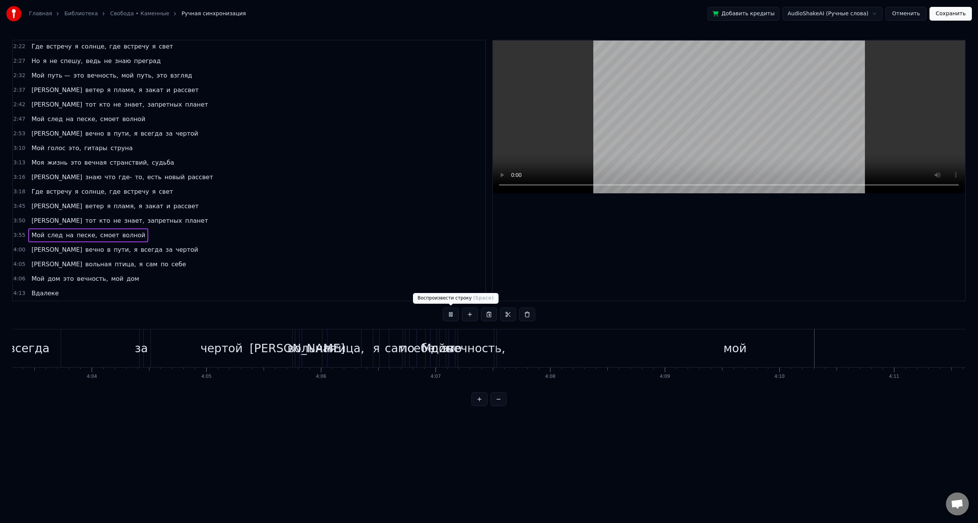
click at [451, 312] on button at bounding box center [451, 315] width 16 height 14
click at [152, 233] on div "3:55 Мой след на песке, смоет волной" at bounding box center [249, 235] width 472 height 15
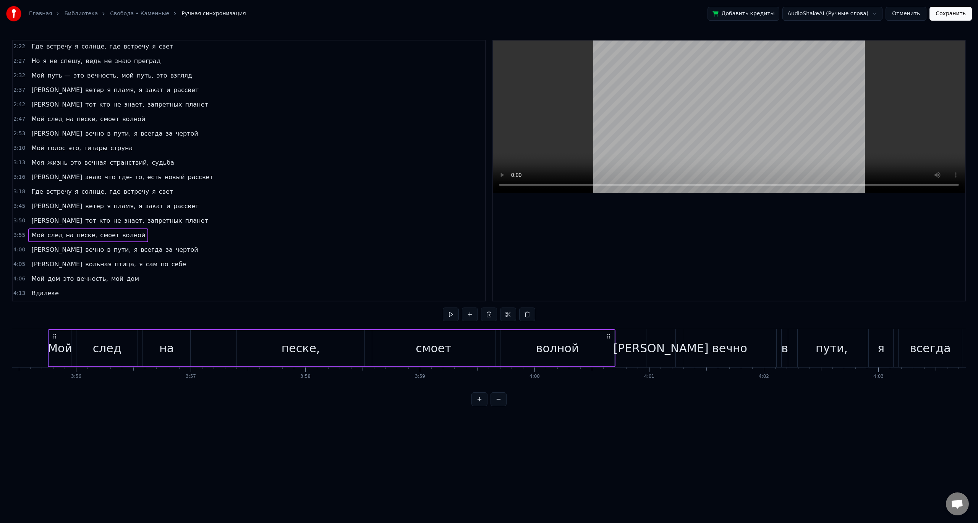
scroll to position [0, 26985]
click at [447, 314] on button at bounding box center [451, 315] width 16 height 14
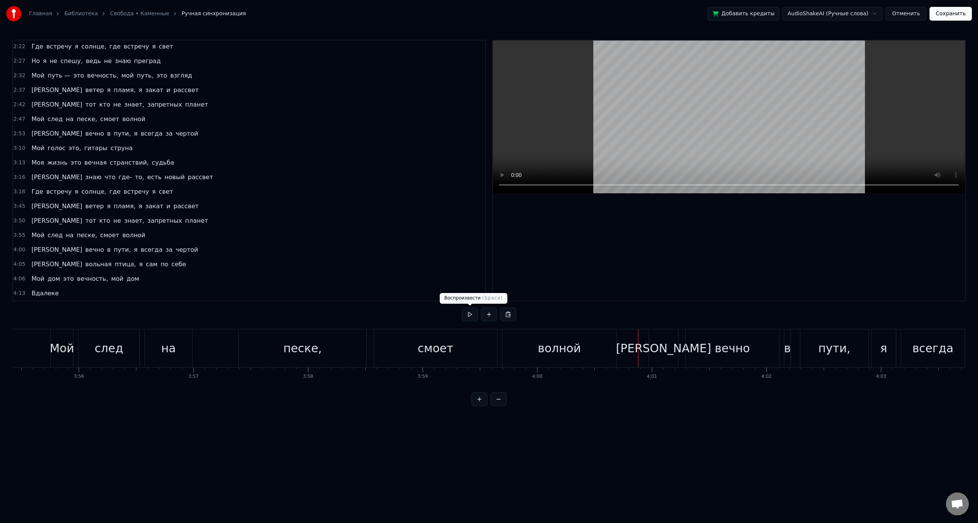
click at [469, 314] on button at bounding box center [470, 315] width 16 height 14
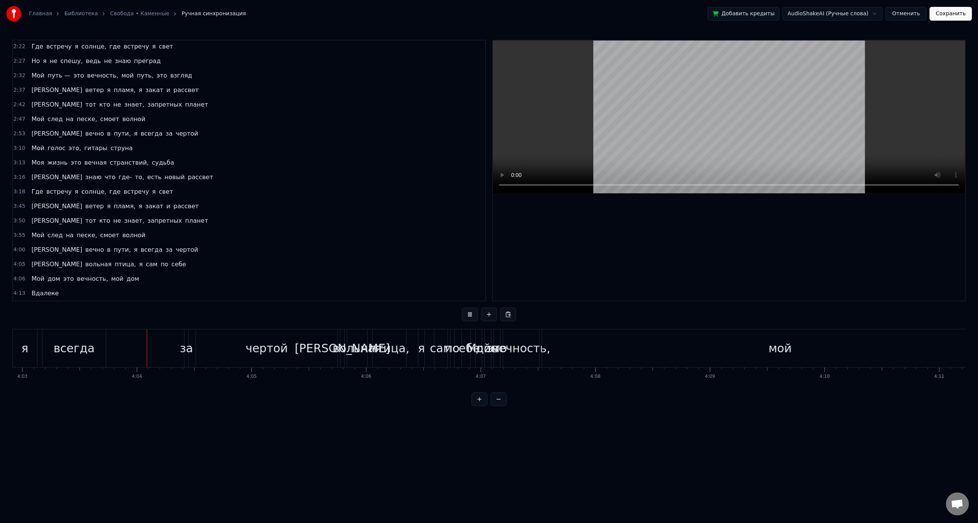
scroll to position [0, 27868]
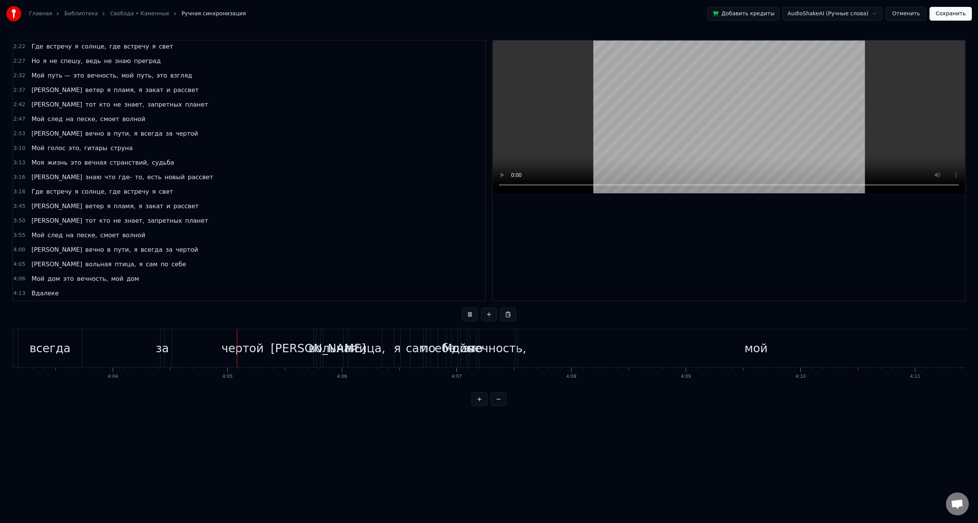
click at [469, 313] on button at bounding box center [470, 315] width 16 height 14
click at [141, 266] on div "4:05 Я вольная птица, я сам по себе" at bounding box center [249, 264] width 472 height 15
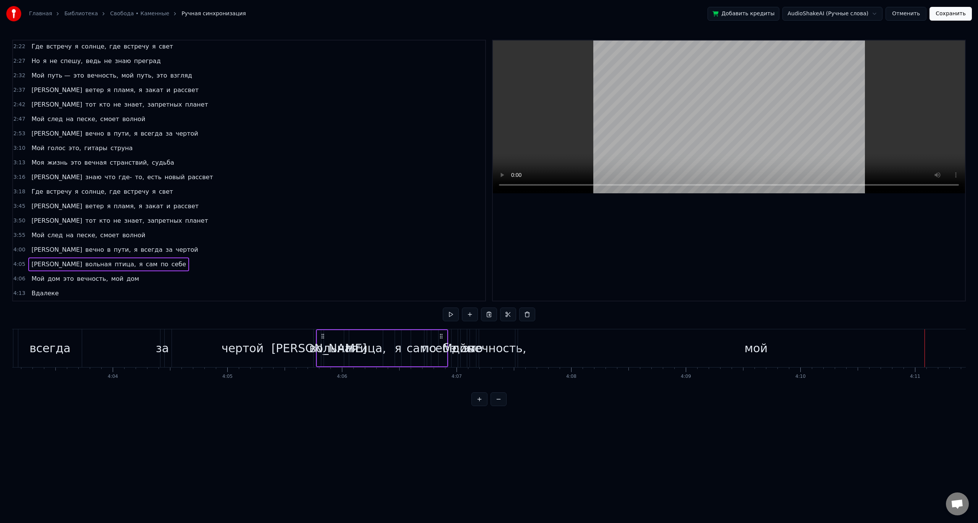
click at [719, 358] on div "мой" at bounding box center [756, 348] width 476 height 38
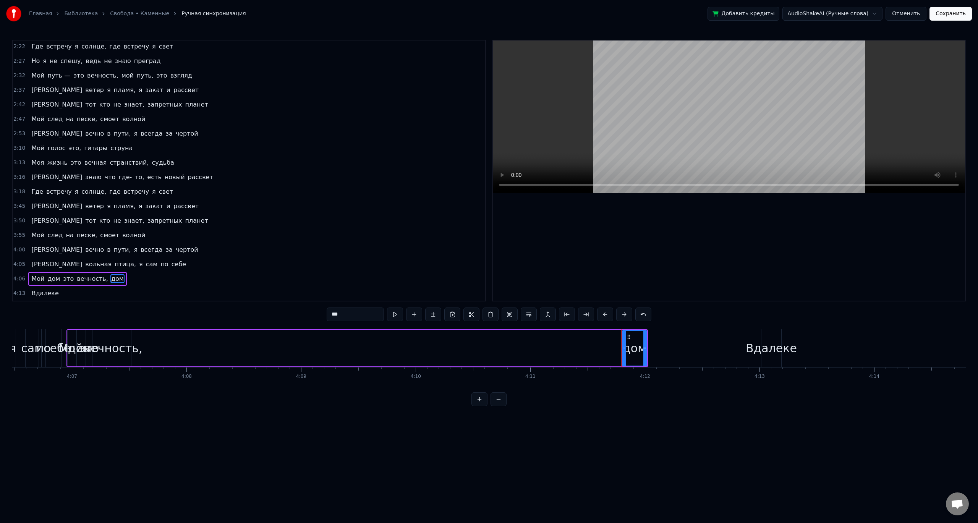
scroll to position [0, 28268]
click at [613, 357] on div "дом" at bounding box center [620, 348] width 24 height 35
type input "*******"
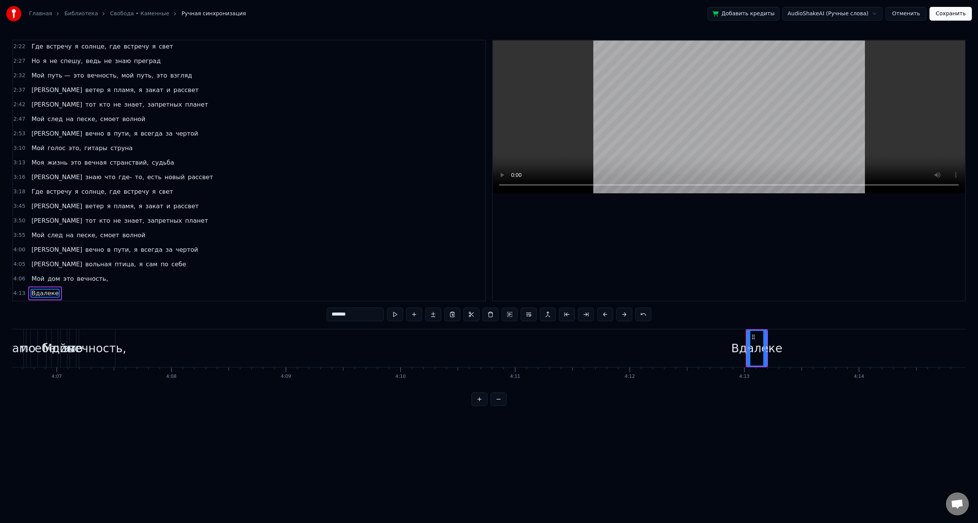
click at [754, 352] on div "Вдалеке" at bounding box center [756, 348] width 51 height 17
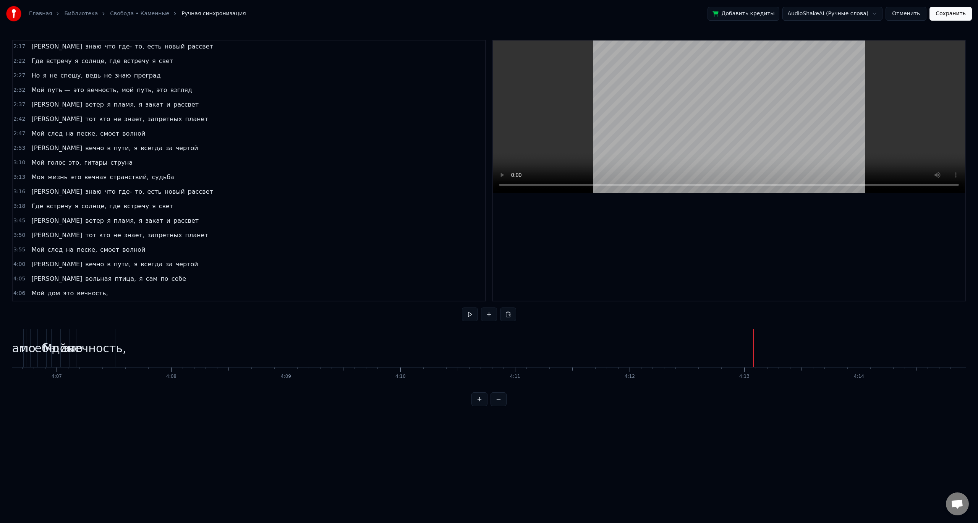
scroll to position [233, 0]
click at [93, 352] on div "вечность," at bounding box center [97, 348] width 58 height 17
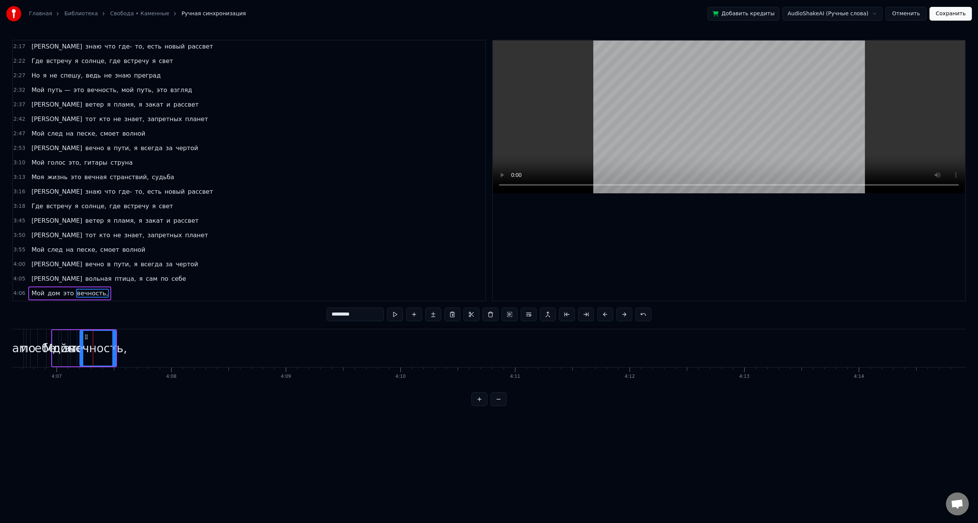
click at [948, 17] on button "Сохранить" at bounding box center [951, 14] width 42 height 14
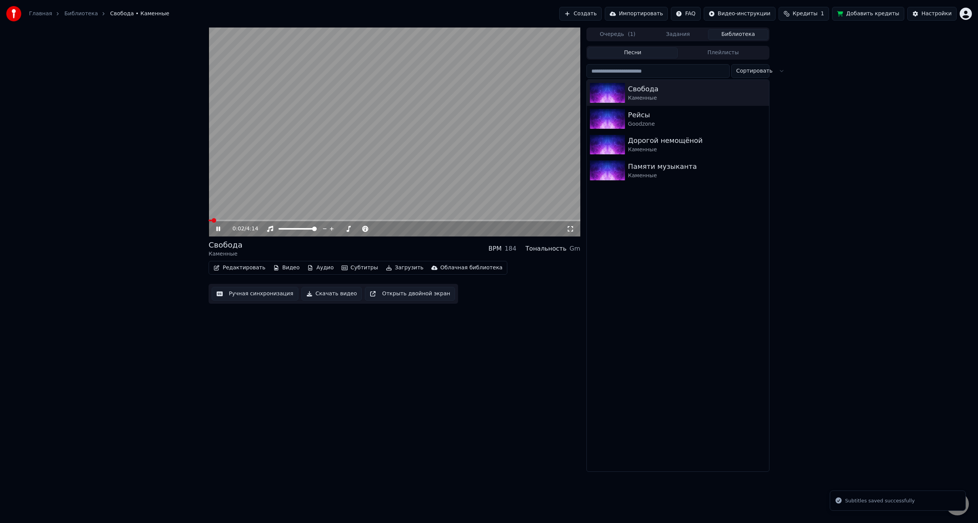
click at [371, 177] on video at bounding box center [395, 132] width 372 height 209
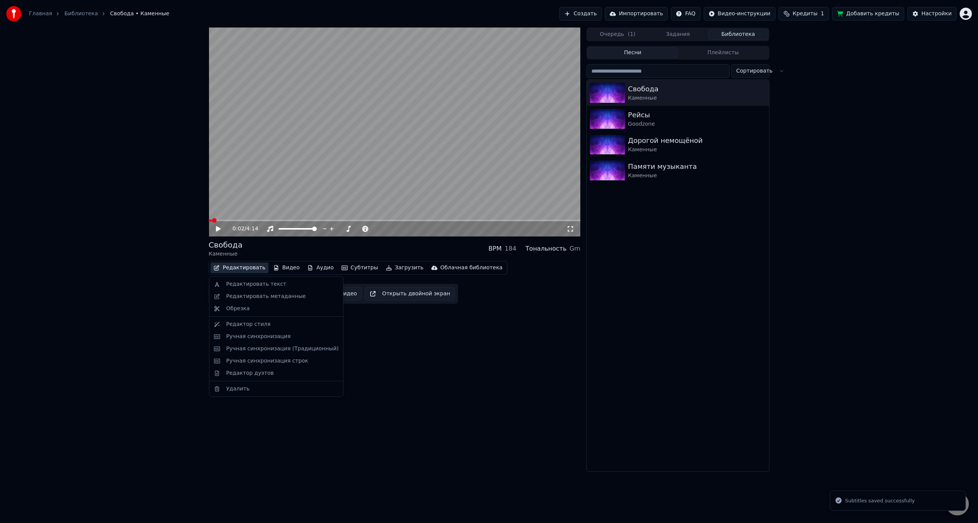
click at [248, 269] on button "Редактировать" at bounding box center [240, 267] width 58 height 11
click at [244, 282] on div "Редактировать текст" at bounding box center [256, 284] width 60 height 8
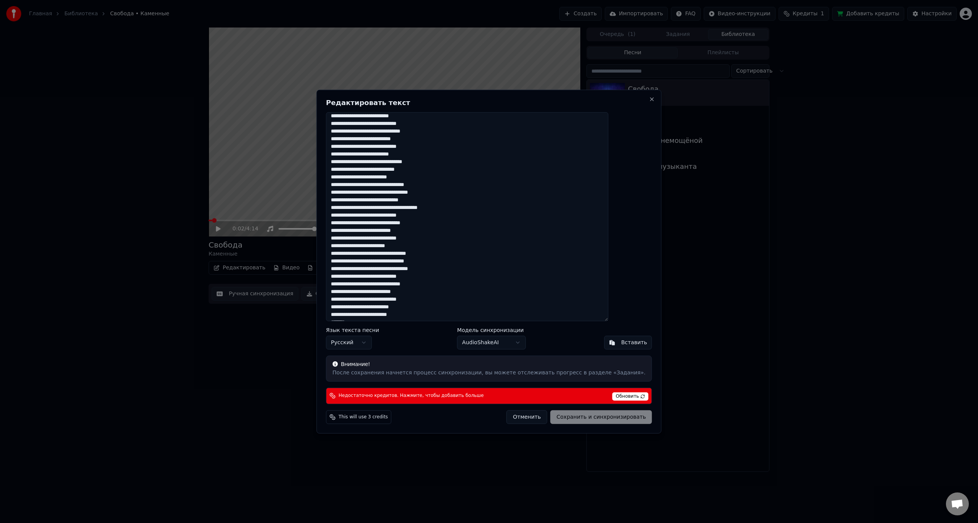
scroll to position [65, 0]
click at [562, 255] on textarea at bounding box center [467, 216] width 282 height 209
paste textarea "**********"
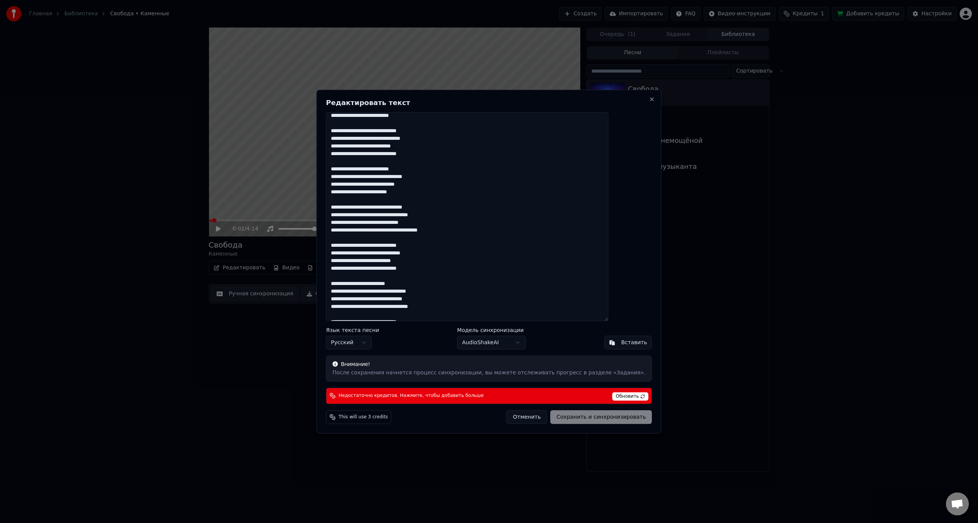
scroll to position [108, 0]
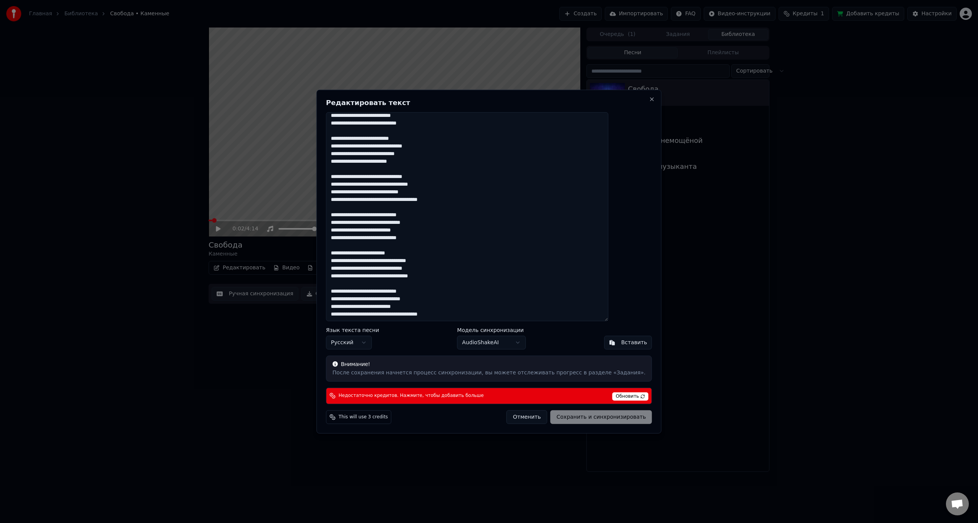
click at [612, 394] on span "Обновить" at bounding box center [630, 396] width 36 height 8
click at [522, 416] on button "Отменить" at bounding box center [527, 417] width 41 height 14
type textarea "**********"
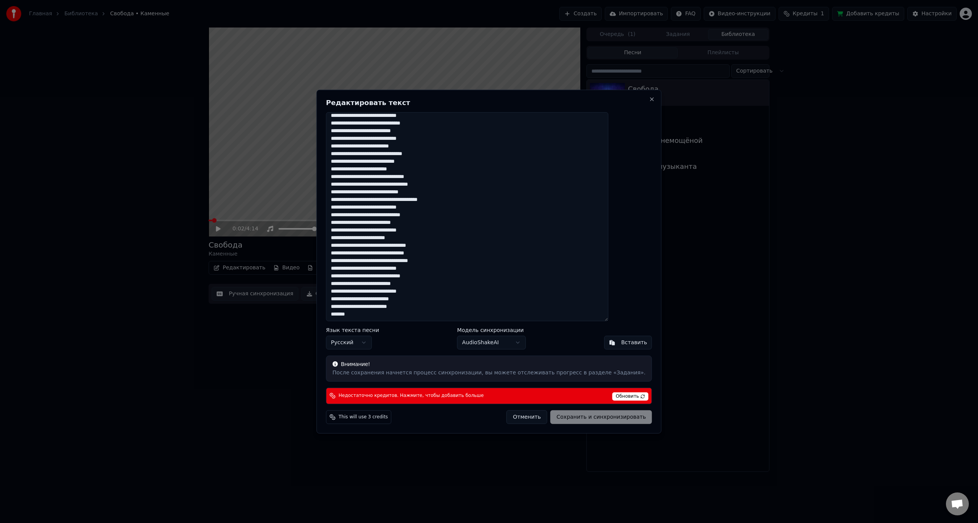
scroll to position [65, 0]
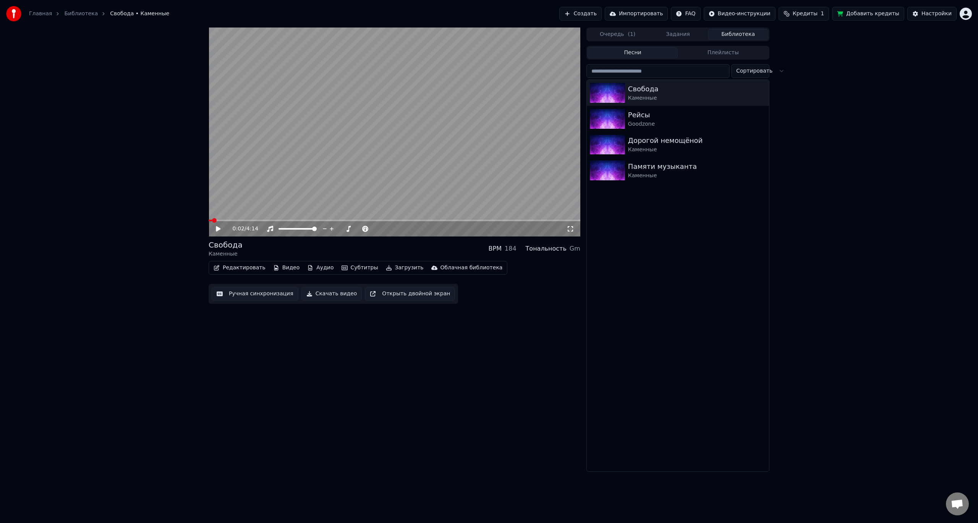
click at [222, 229] on icon at bounding box center [224, 229] width 18 height 6
click at [467, 220] on span at bounding box center [395, 221] width 372 height 2
click at [515, 221] on span at bounding box center [395, 221] width 372 height 2
click at [538, 220] on span at bounding box center [395, 221] width 372 height 2
click at [555, 221] on span at bounding box center [395, 221] width 372 height 2
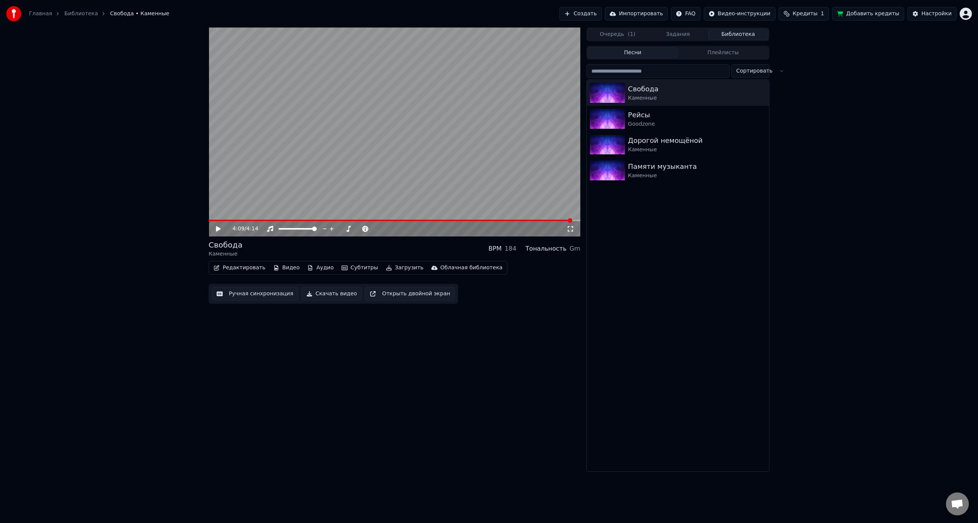
click at [332, 293] on button "Скачать видео" at bounding box center [331, 294] width 61 height 14
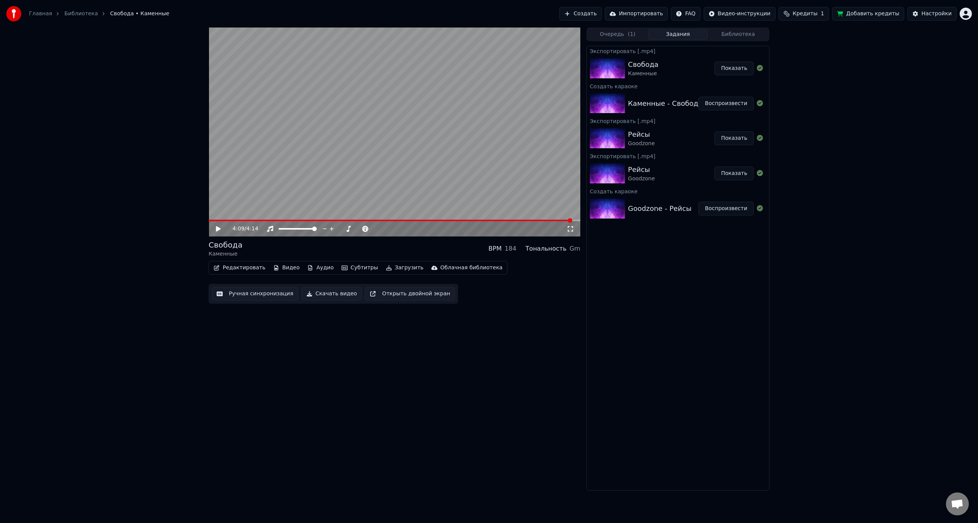
click at [965, 15] on html "Главная Библиотека Свобода • Каменные Создать Импортировать FAQ Видео-инструкци…" at bounding box center [489, 261] width 978 height 523
click at [912, 84] on span "Выйти" at bounding box center [913, 88] width 18 height 8
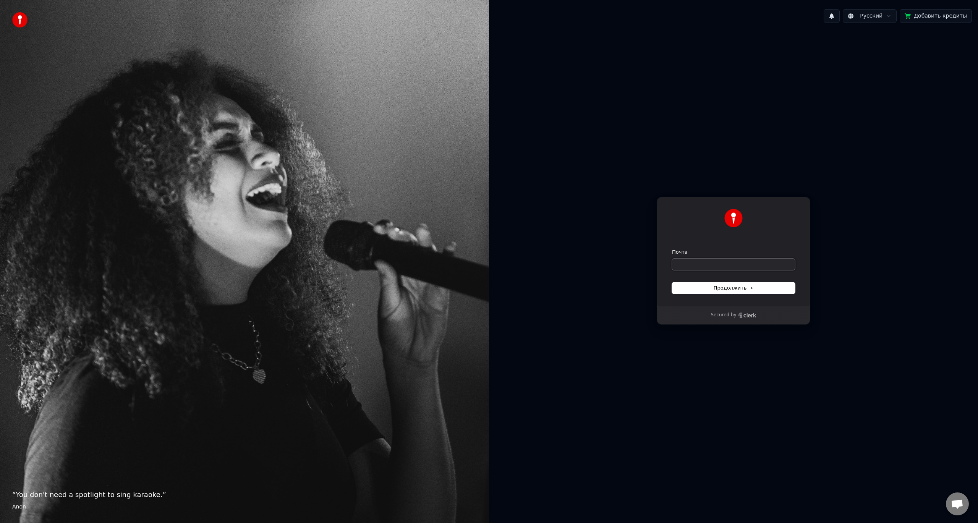
click at [730, 261] on input "Почта" at bounding box center [733, 264] width 123 height 11
type input "*"
click at [672, 249] on button "submit" at bounding box center [672, 249] width 0 height 0
type input "**********"
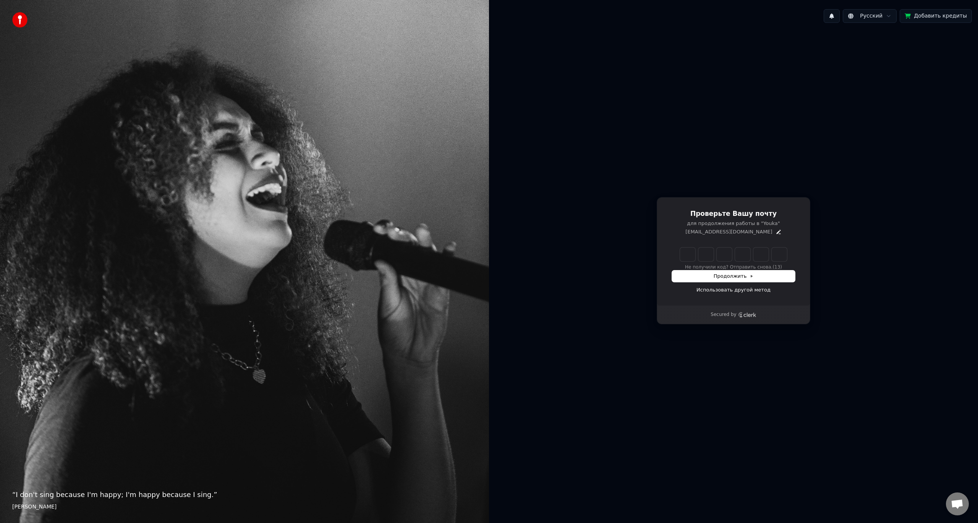
click at [686, 258] on input "Enter verification code" at bounding box center [733, 255] width 107 height 14
paste input "******"
type input "******"
